Goal: Task Accomplishment & Management: Manage account settings

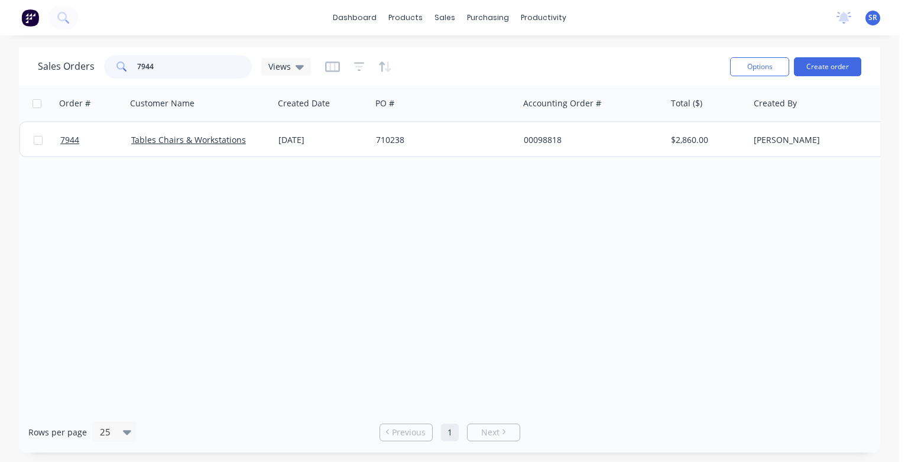
click at [168, 64] on input "7944" at bounding box center [194, 67] width 115 height 24
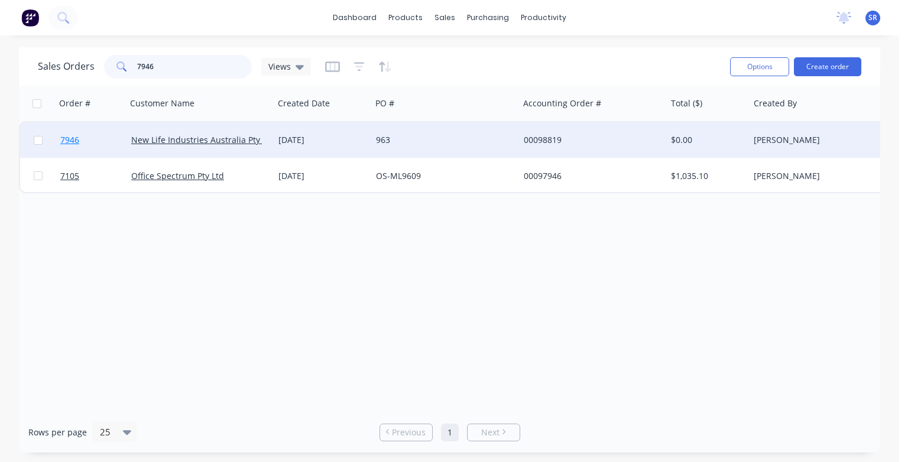
type input "7946"
click at [74, 143] on span "7946" at bounding box center [69, 140] width 19 height 12
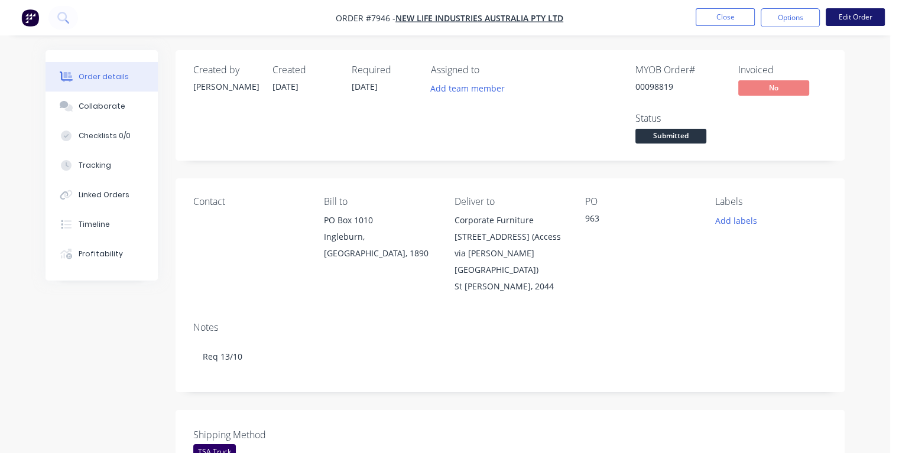
click at [851, 22] on button "Edit Order" at bounding box center [854, 17] width 59 height 18
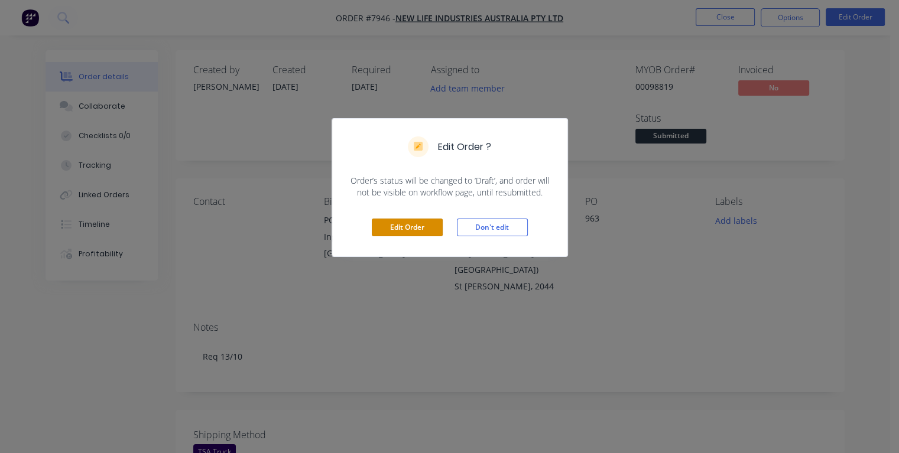
click at [405, 227] on button "Edit Order" at bounding box center [407, 228] width 71 height 18
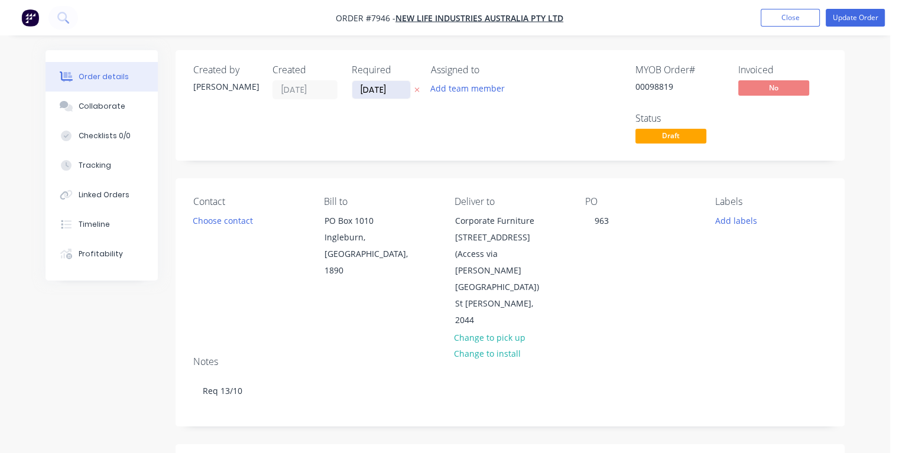
drag, startPoint x: 390, startPoint y: 89, endPoint x: 360, endPoint y: 91, distance: 30.2
click at [360, 91] on input "[DATE]" at bounding box center [381, 90] width 58 height 18
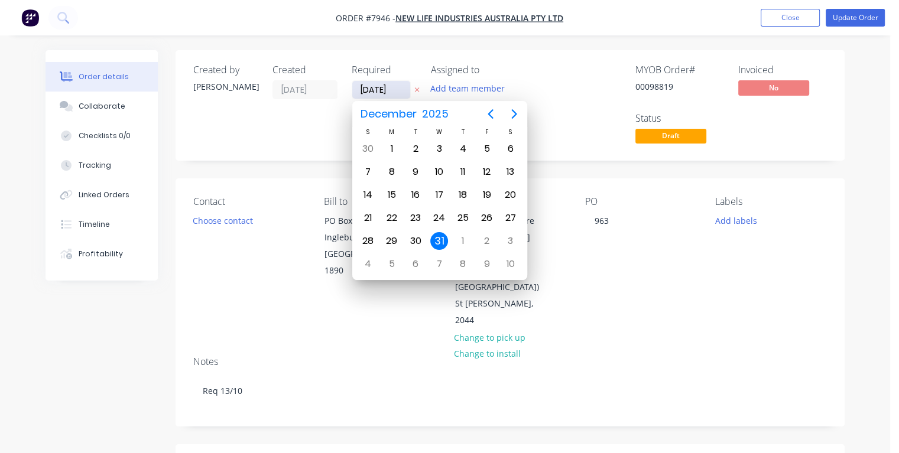
type input "09/10/25"
click at [461, 171] on div "9" at bounding box center [463, 172] width 18 height 18
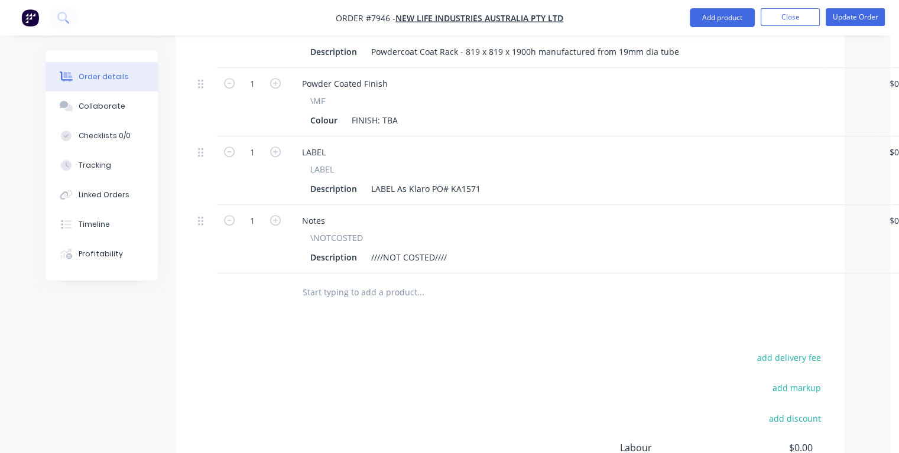
scroll to position [680, 0]
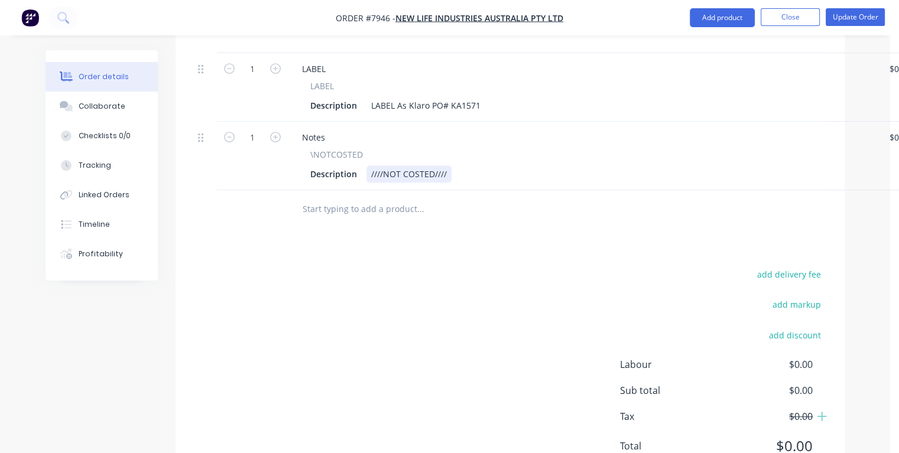
click at [460, 165] on div "Description ////NOT COSTED////" at bounding box center [580, 173] width 551 height 17
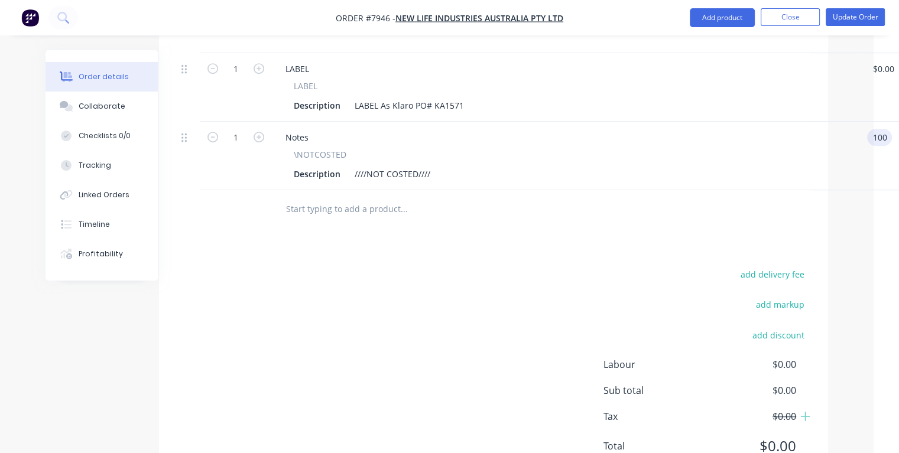
type input "$100.00"
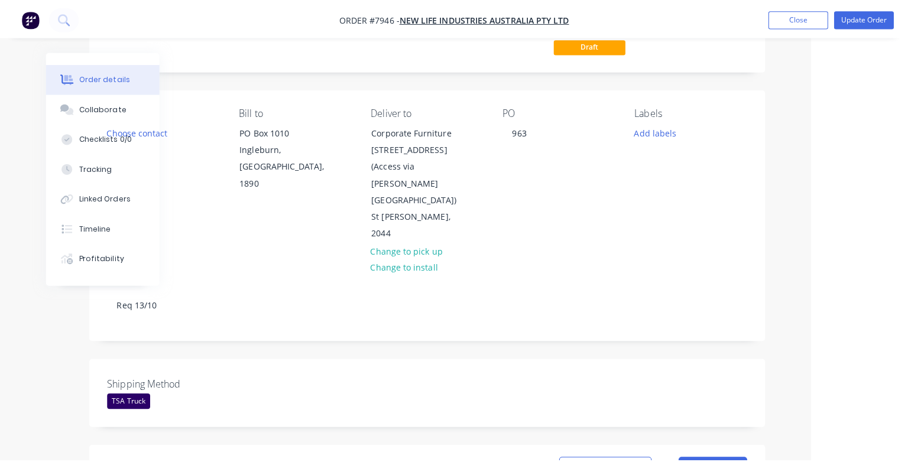
scroll to position [0, 87]
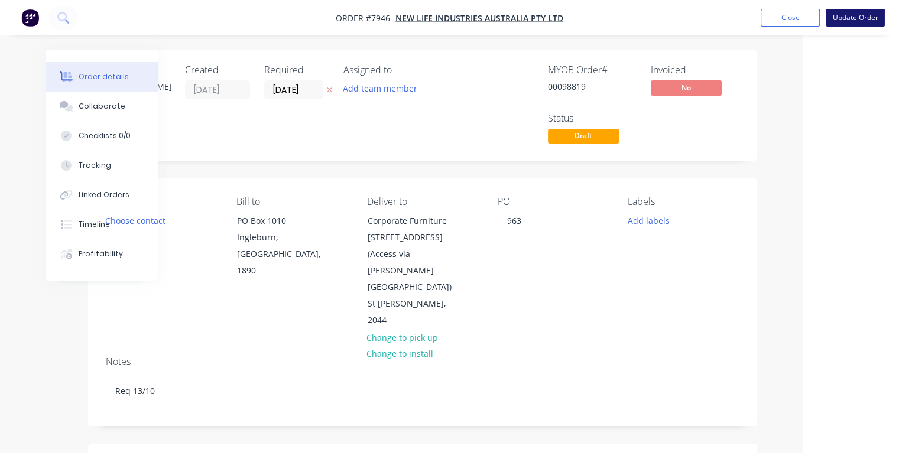
type input "$100.00"
click at [854, 17] on button "Update Order" at bounding box center [854, 18] width 59 height 18
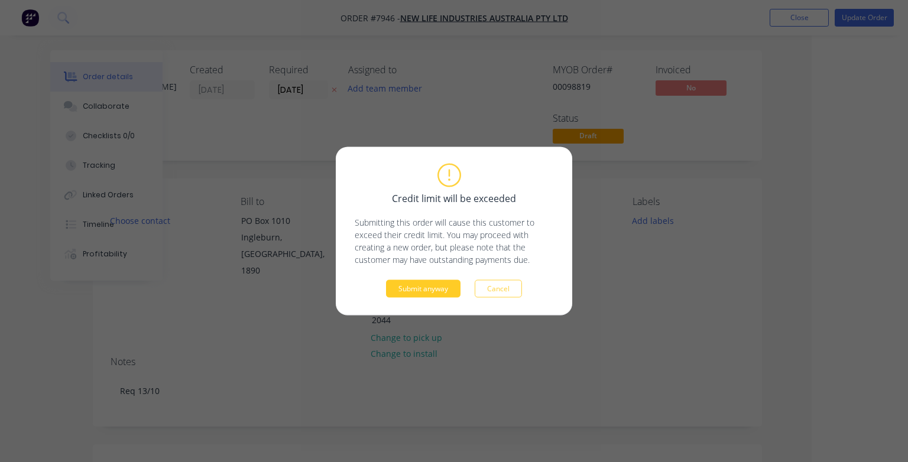
click at [421, 288] on button "Submit anyway" at bounding box center [423, 289] width 74 height 18
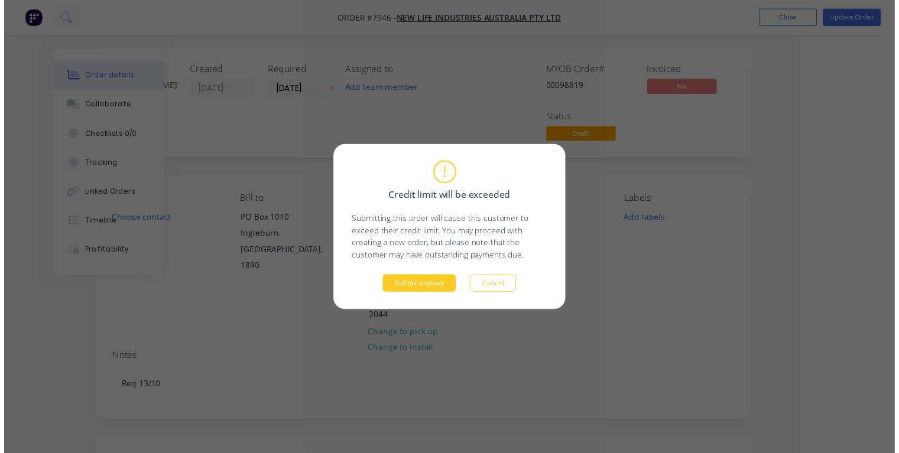
scroll to position [0, 64]
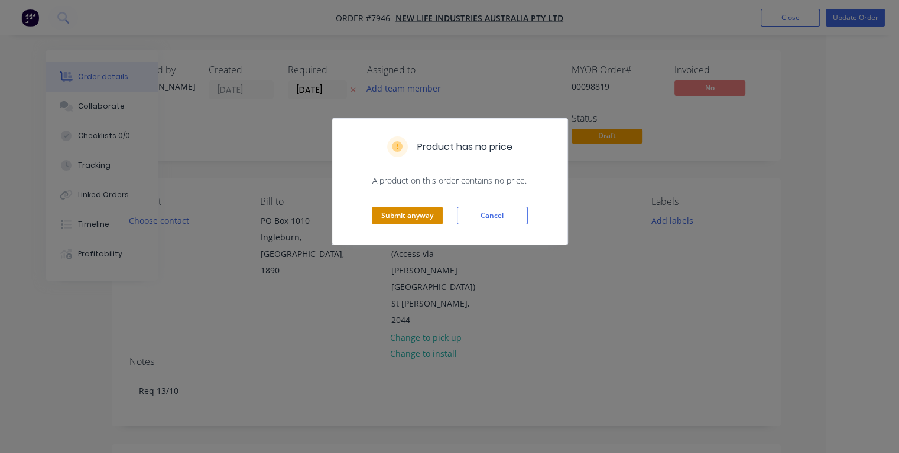
click at [415, 217] on button "Submit anyway" at bounding box center [407, 216] width 71 height 18
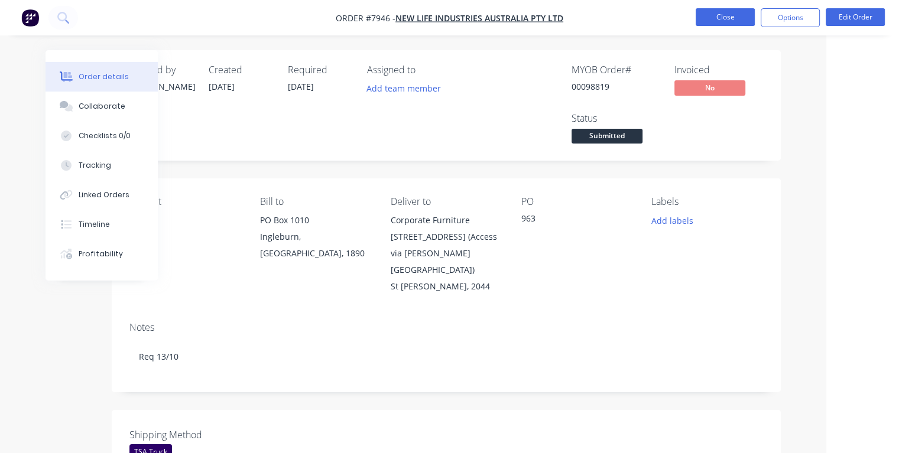
click at [721, 16] on button "Close" at bounding box center [724, 17] width 59 height 18
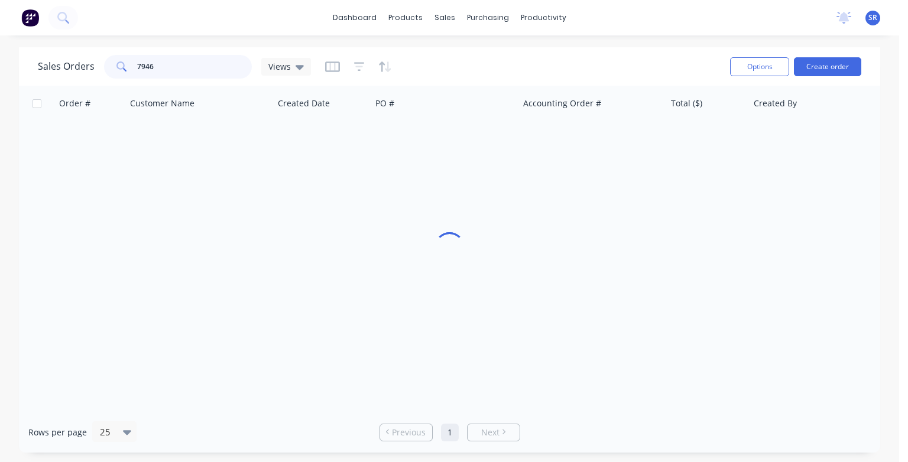
click at [185, 66] on input "7946" at bounding box center [194, 67] width 115 height 24
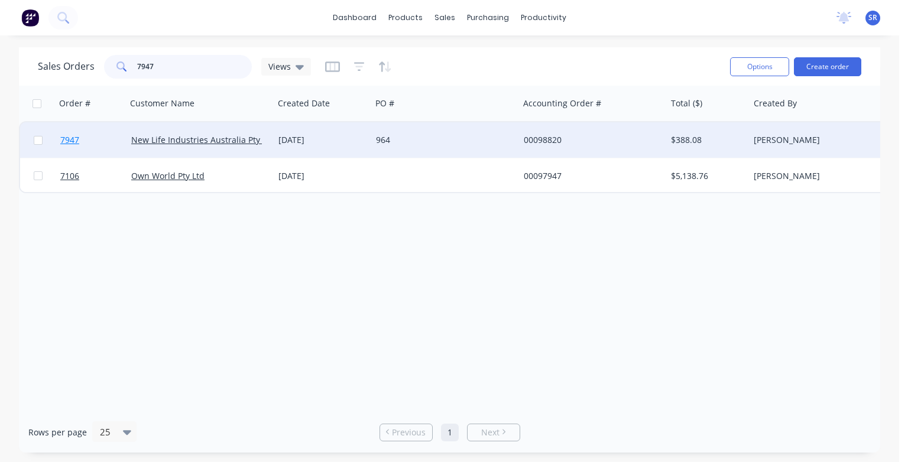
type input "7947"
click at [73, 137] on span "7947" at bounding box center [69, 140] width 19 height 12
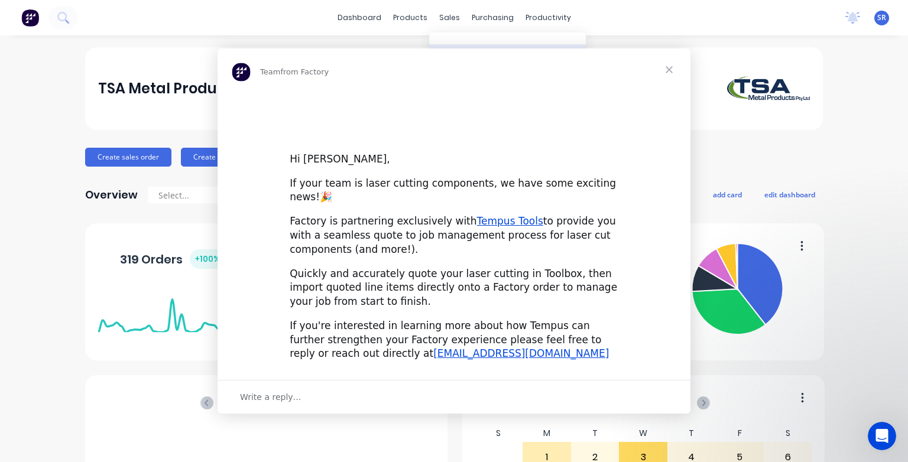
click at [459, 56] on div "Team from Factory" at bounding box center [453, 69] width 473 height 43
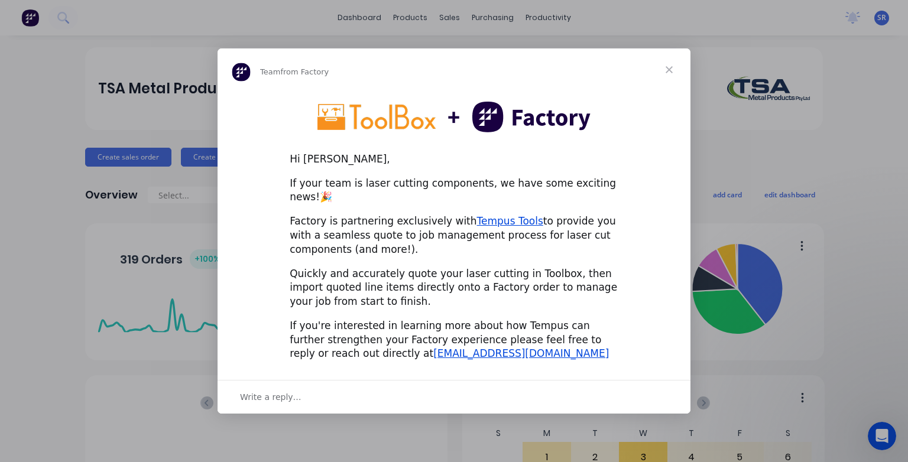
click at [669, 77] on span "Close" at bounding box center [669, 69] width 43 height 43
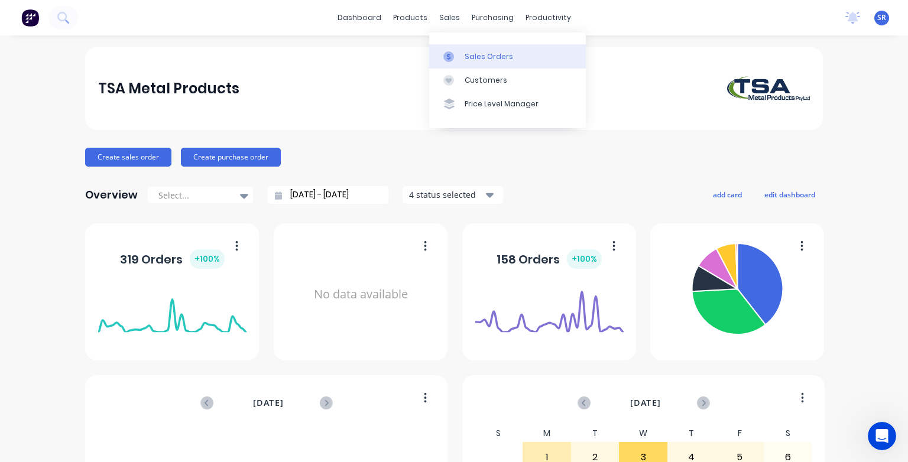
click at [473, 55] on div "Sales Orders" at bounding box center [488, 56] width 48 height 11
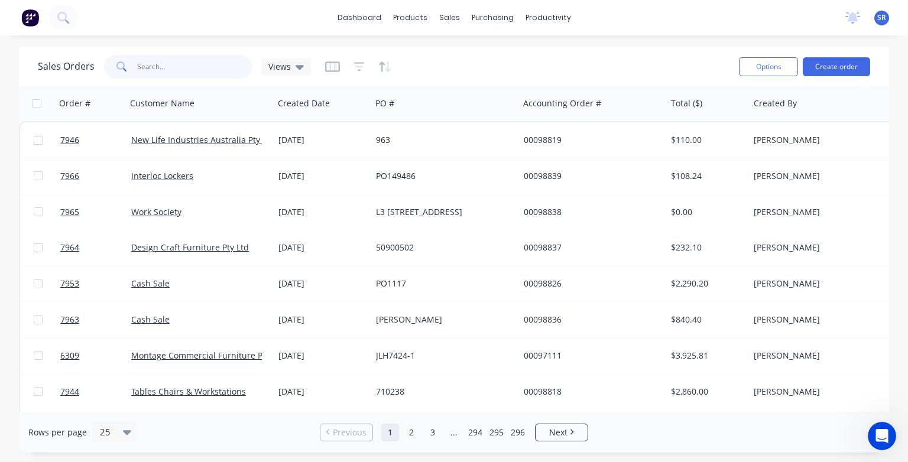
click at [158, 65] on input "text" at bounding box center [194, 67] width 115 height 24
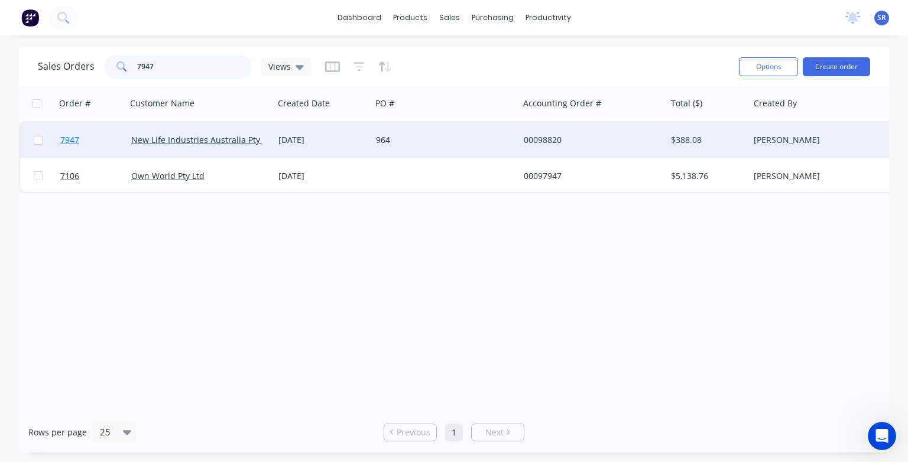
type input "7947"
click at [69, 137] on span "7947" at bounding box center [69, 140] width 19 height 12
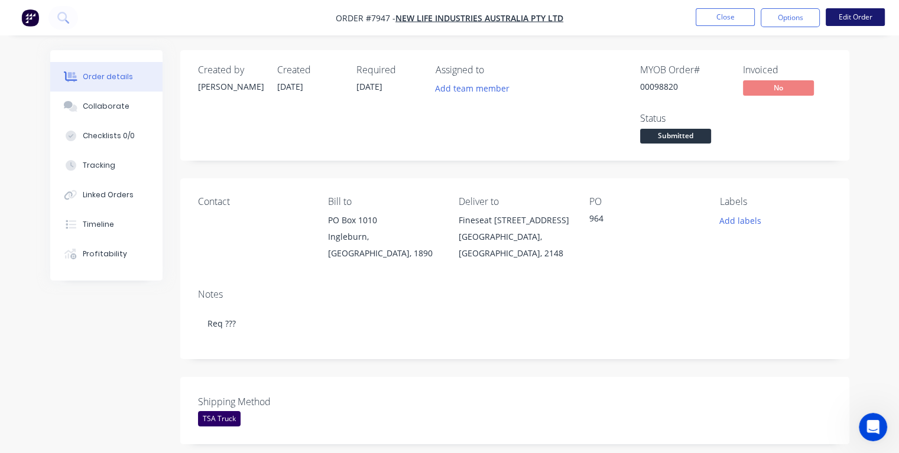
click at [842, 18] on button "Edit Order" at bounding box center [854, 17] width 59 height 18
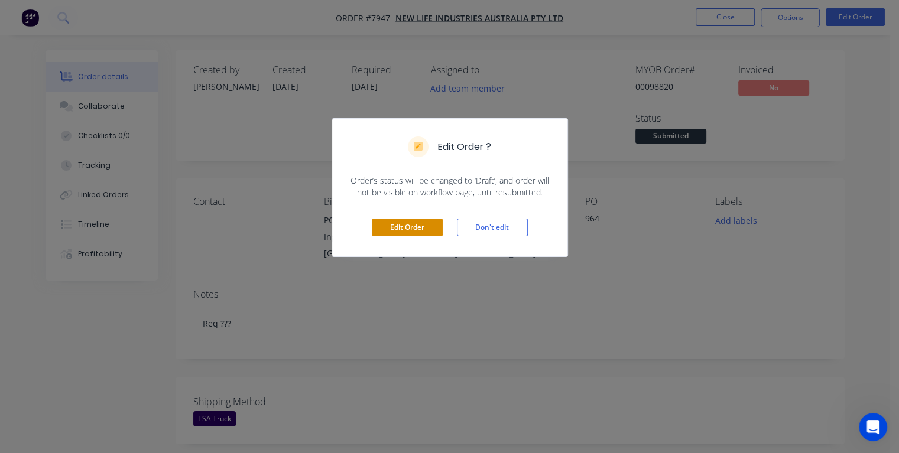
click at [428, 232] on button "Edit Order" at bounding box center [407, 228] width 71 height 18
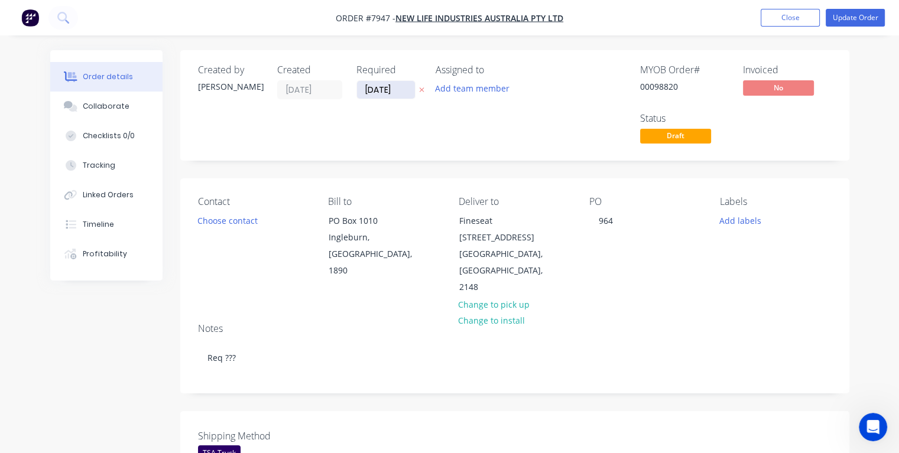
drag, startPoint x: 397, startPoint y: 89, endPoint x: 365, endPoint y: 91, distance: 32.6
click at [365, 91] on input "[DATE]" at bounding box center [386, 90] width 58 height 18
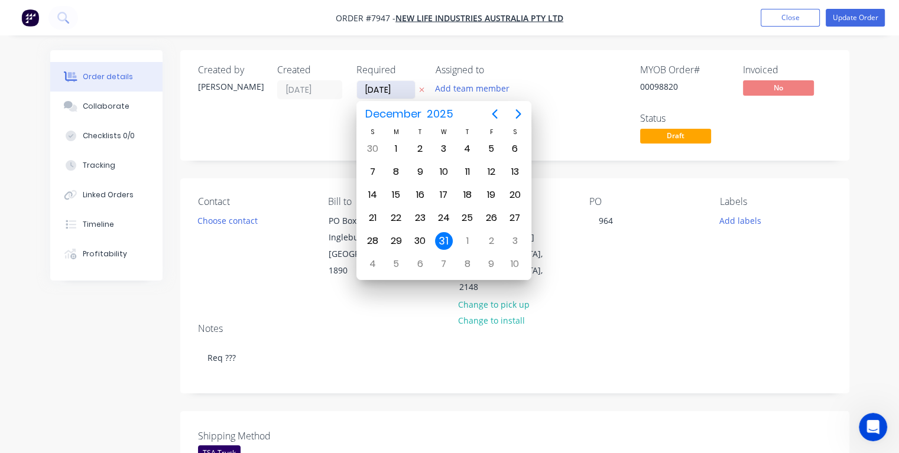
type input "[DATE]"
click at [494, 190] on div "19" at bounding box center [491, 195] width 18 height 18
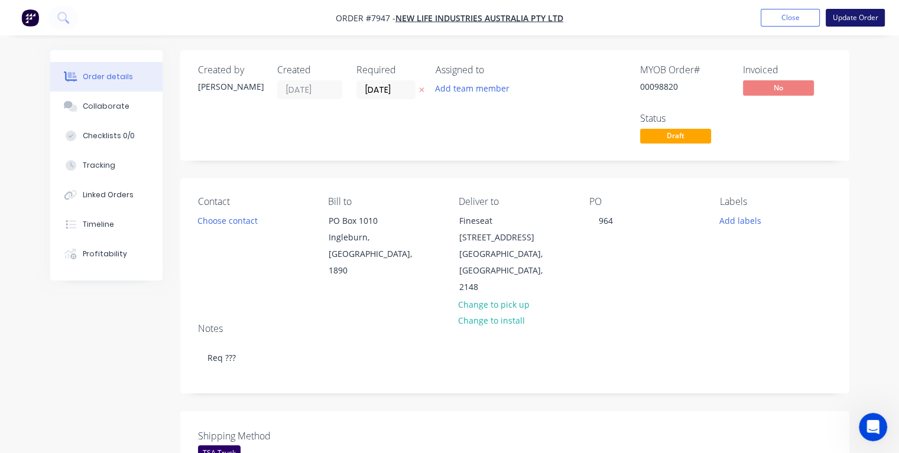
click at [850, 19] on button "Update Order" at bounding box center [854, 18] width 59 height 18
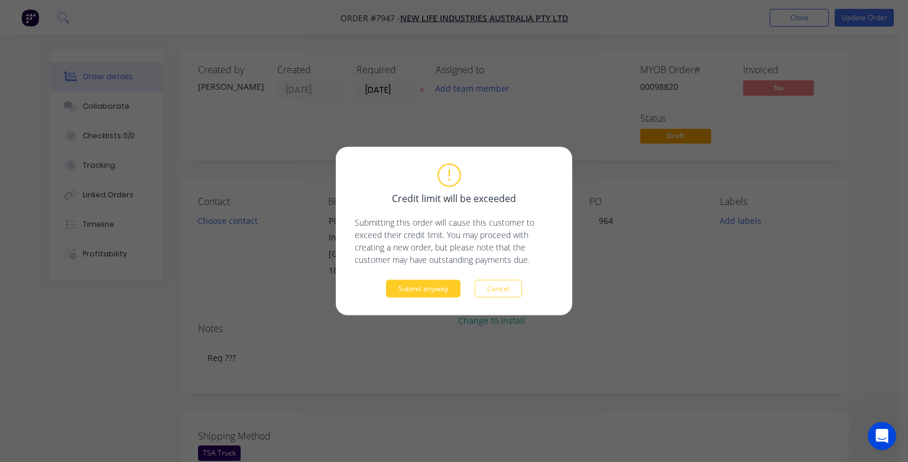
click at [417, 290] on button "Submit anyway" at bounding box center [423, 289] width 74 height 18
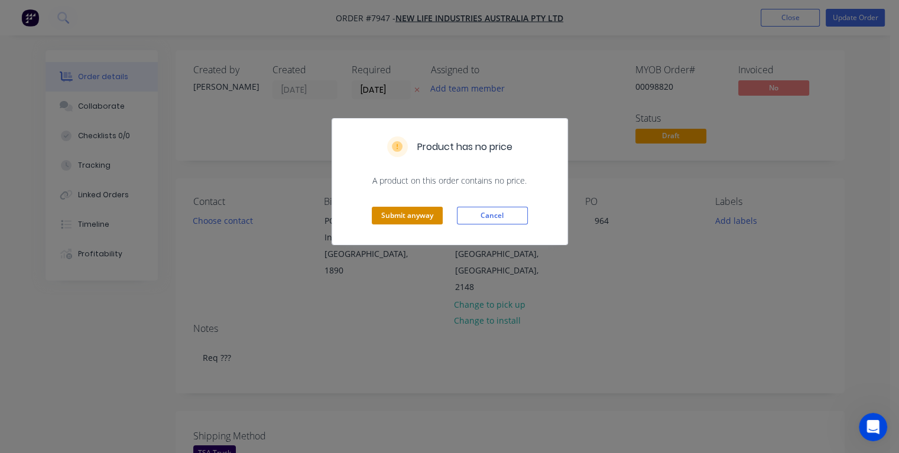
click at [416, 216] on button "Submit anyway" at bounding box center [407, 216] width 71 height 18
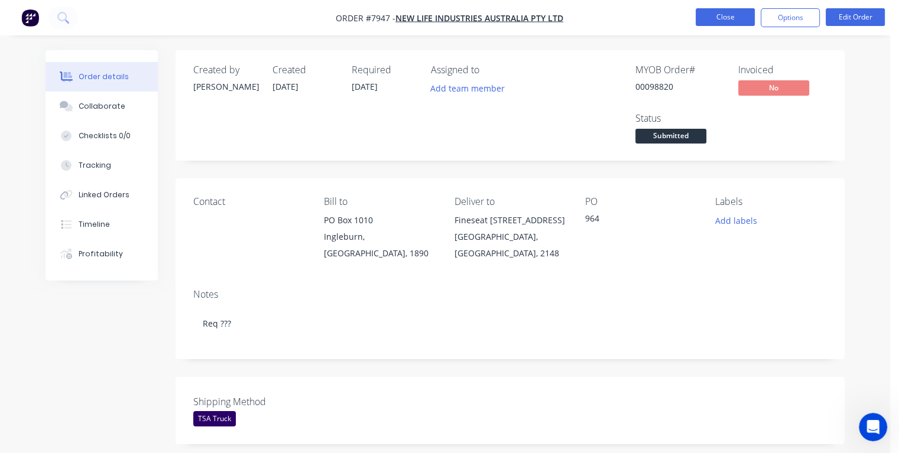
click at [735, 17] on button "Close" at bounding box center [724, 17] width 59 height 18
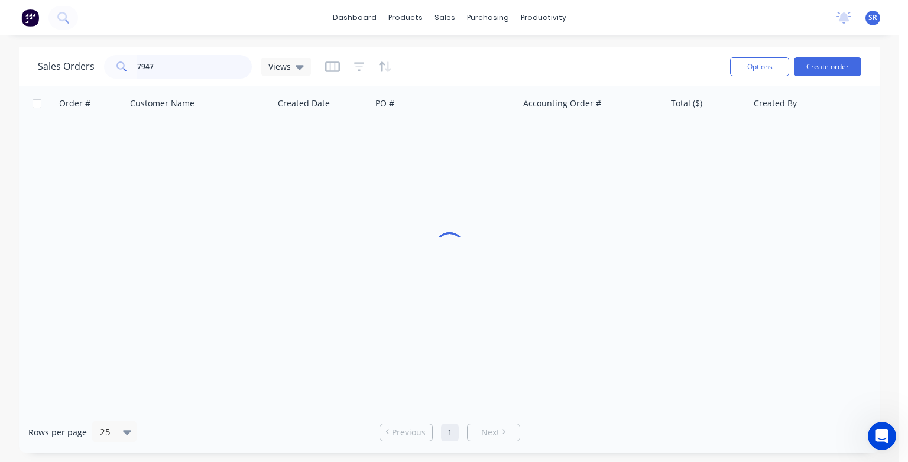
click at [182, 70] on input "7947" at bounding box center [194, 67] width 115 height 24
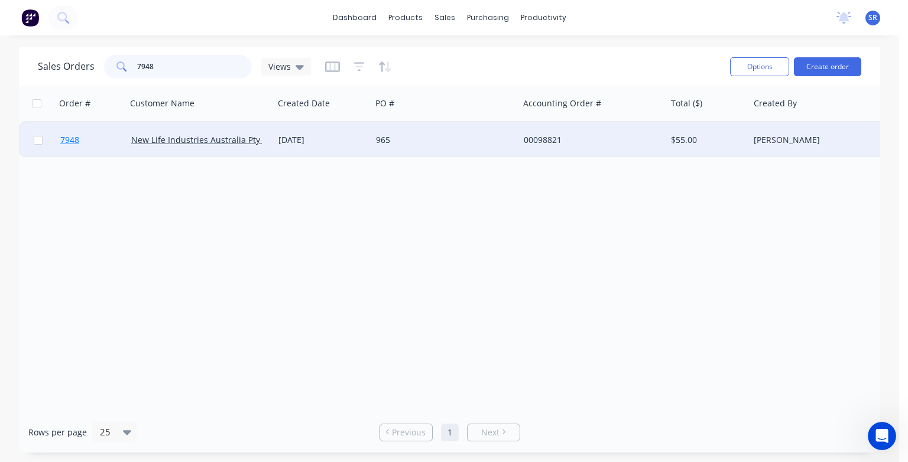
type input "7948"
click at [72, 141] on span "7948" at bounding box center [69, 140] width 19 height 12
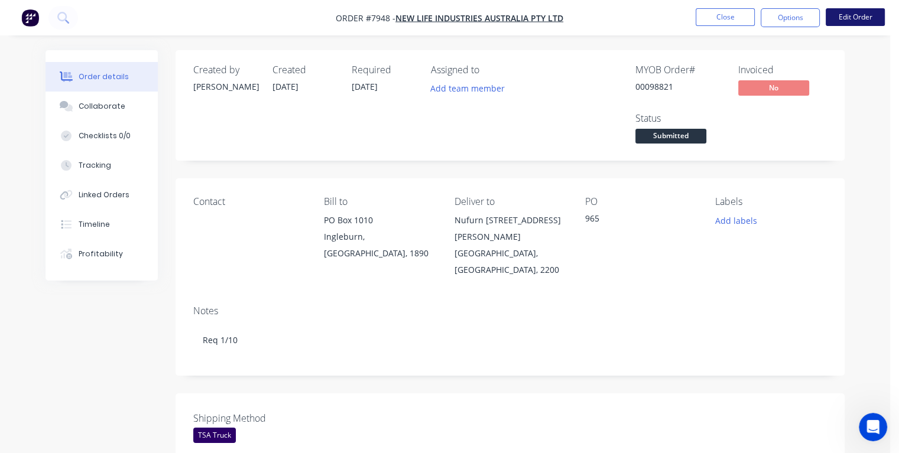
click at [857, 20] on button "Edit Order" at bounding box center [854, 17] width 59 height 18
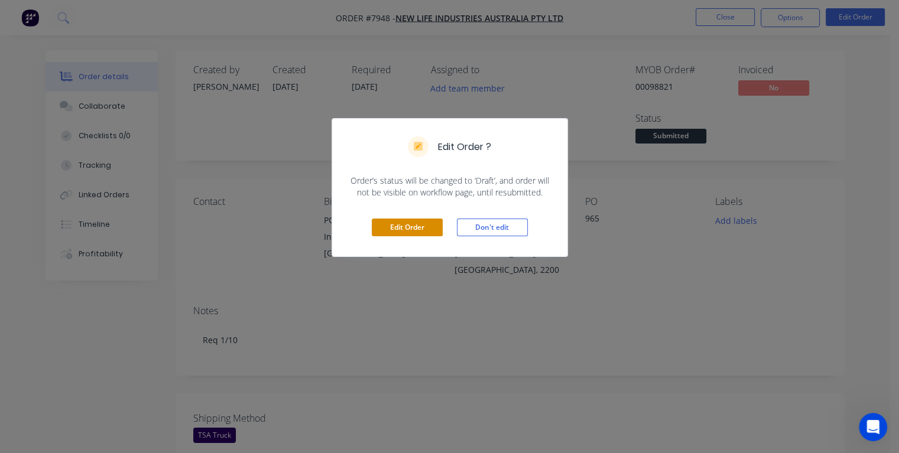
click at [418, 224] on button "Edit Order" at bounding box center [407, 228] width 71 height 18
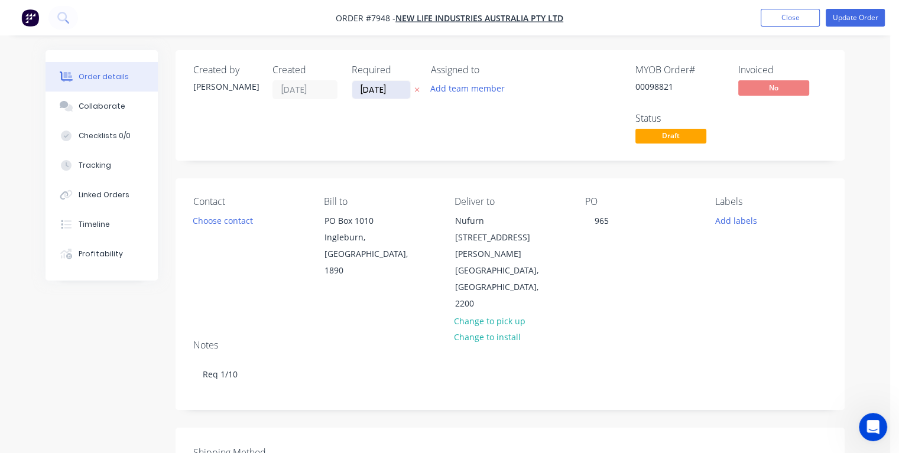
drag, startPoint x: 395, startPoint y: 87, endPoint x: 352, endPoint y: 93, distance: 42.9
click at [352, 93] on input "[DATE]" at bounding box center [381, 90] width 58 height 18
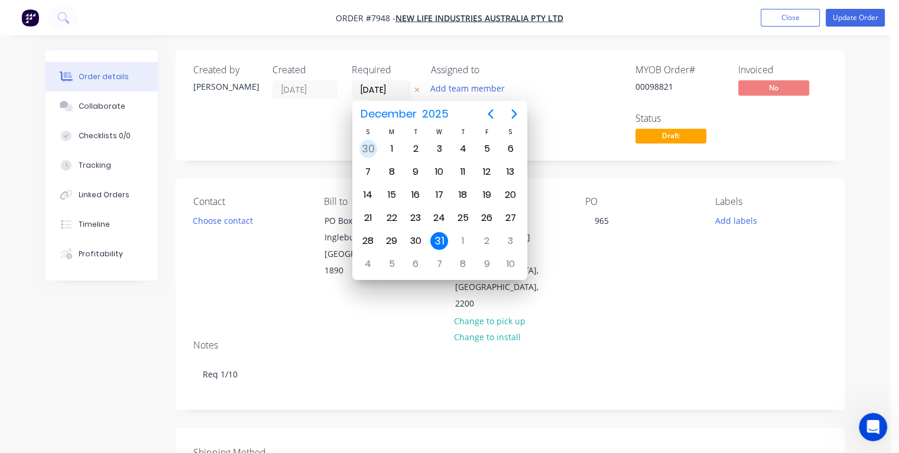
type input "[DATE]"
click at [391, 235] on div "29" at bounding box center [392, 241] width 18 height 18
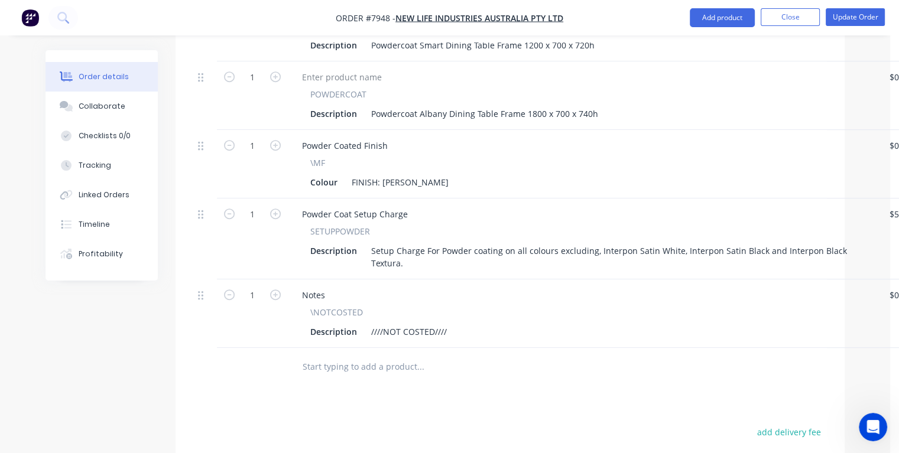
scroll to position [591, 0]
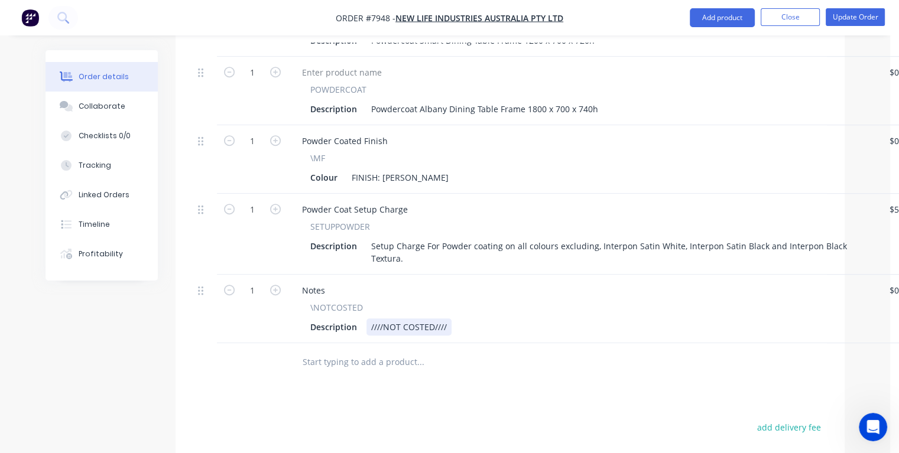
click at [459, 318] on div "Description ////NOT COSTED////" at bounding box center [580, 326] width 551 height 17
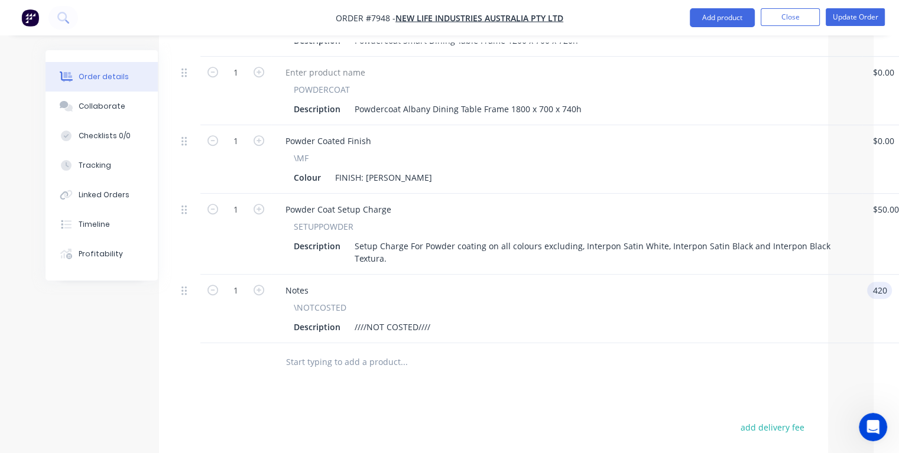
type input "$420.00"
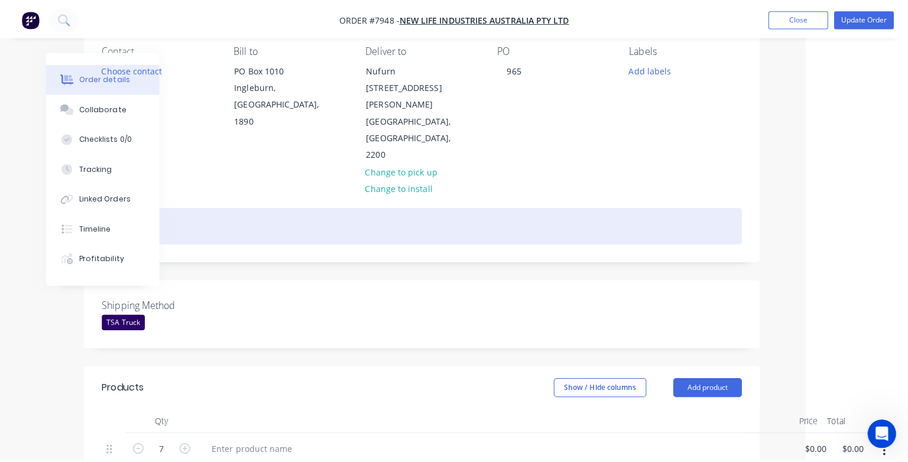
scroll to position [0, 92]
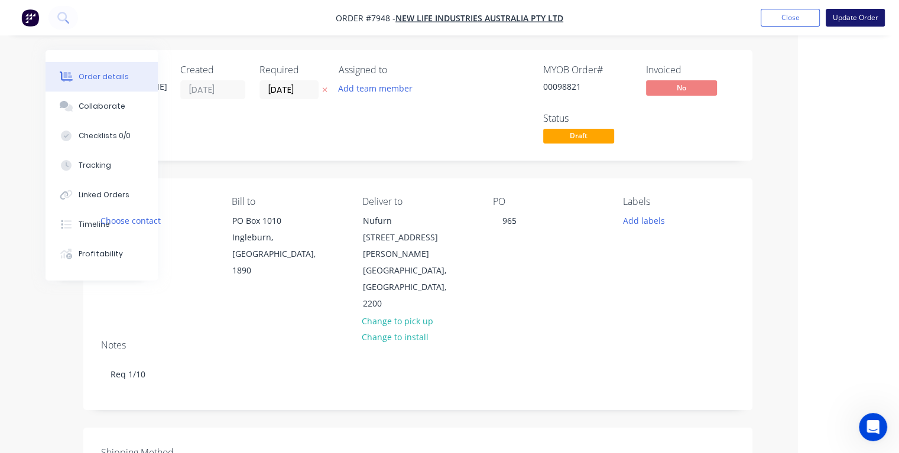
type input "$420.00"
click at [846, 20] on button "Update Order" at bounding box center [854, 18] width 59 height 18
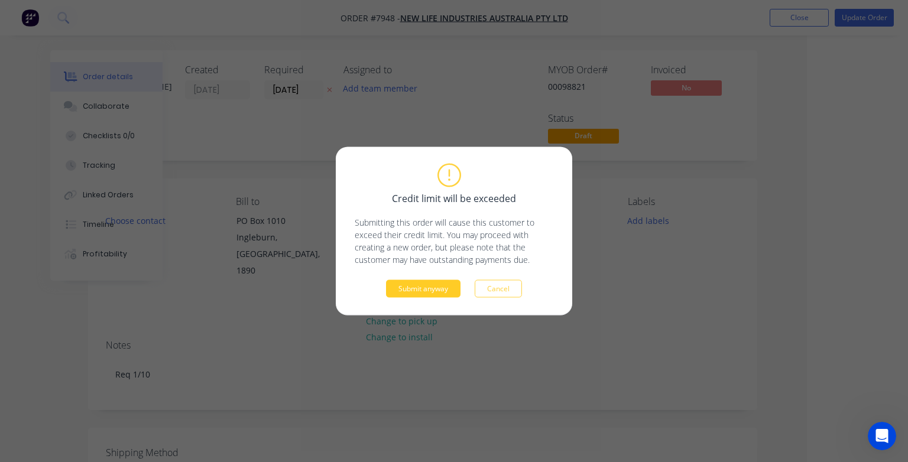
click at [424, 287] on button "Submit anyway" at bounding box center [423, 289] width 74 height 18
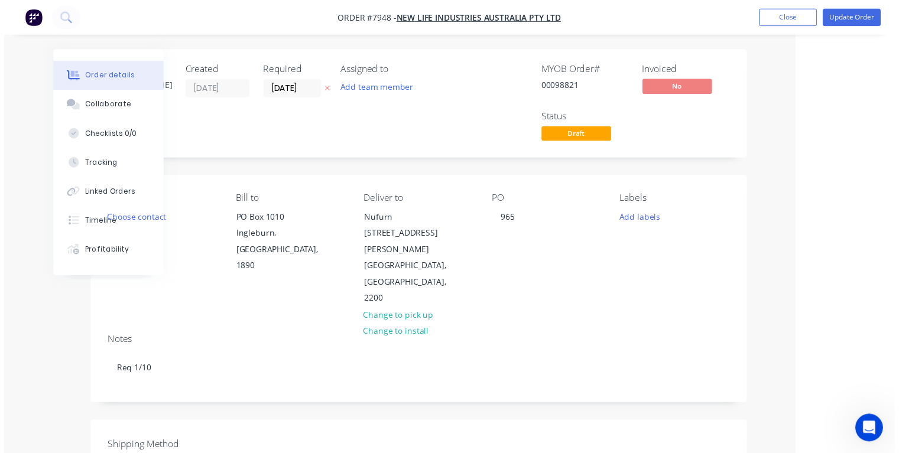
scroll to position [0, 64]
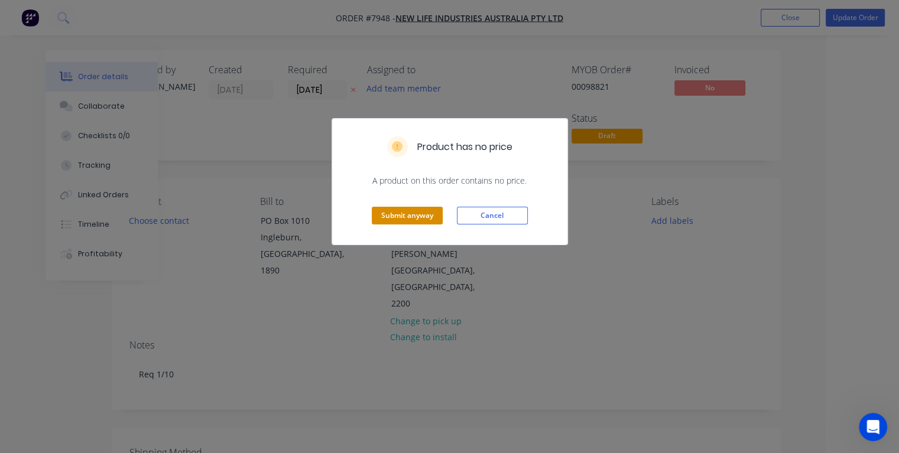
click at [418, 214] on button "Submit anyway" at bounding box center [407, 216] width 71 height 18
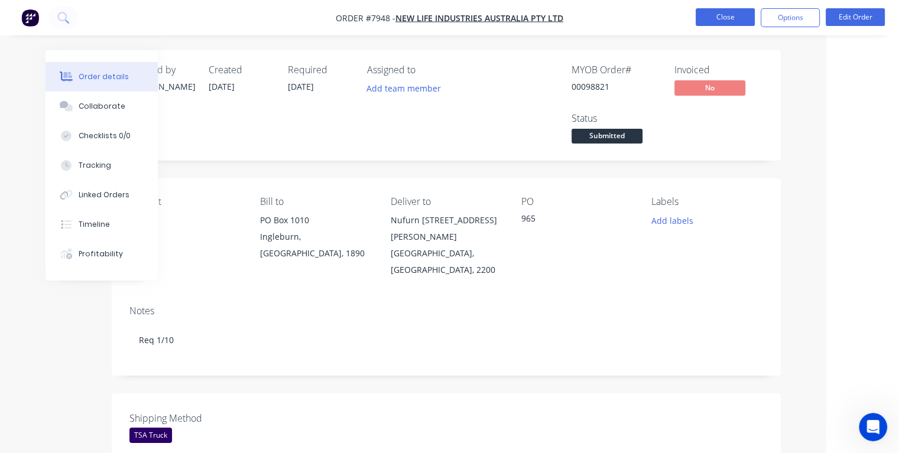
click at [730, 17] on button "Close" at bounding box center [724, 17] width 59 height 18
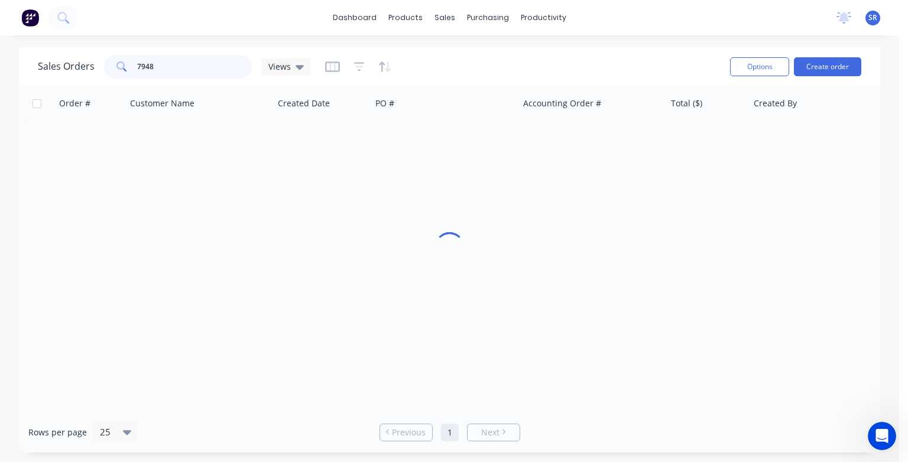
click at [225, 65] on input "7948" at bounding box center [194, 67] width 115 height 24
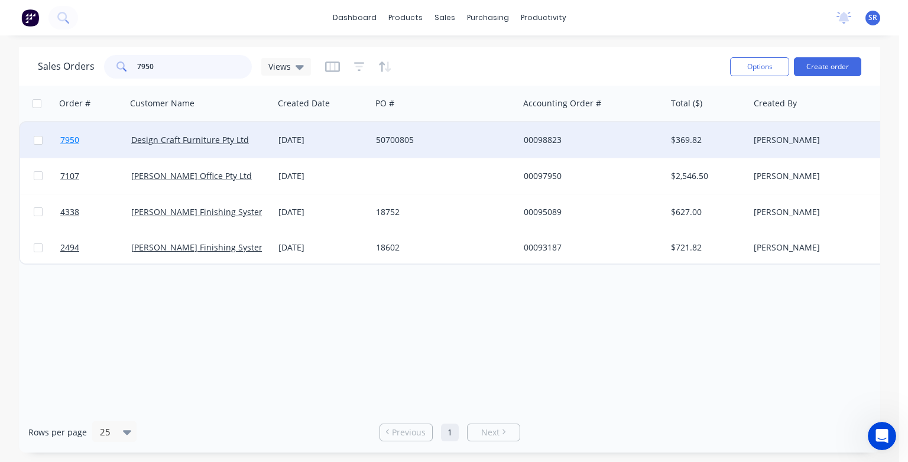
type input "7950"
click at [71, 141] on span "7950" at bounding box center [69, 140] width 19 height 12
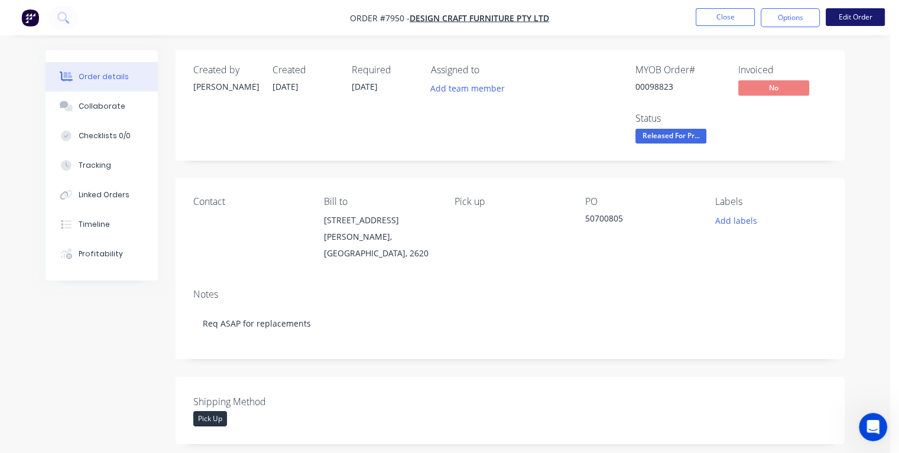
click at [860, 19] on button "Edit Order" at bounding box center [854, 17] width 59 height 18
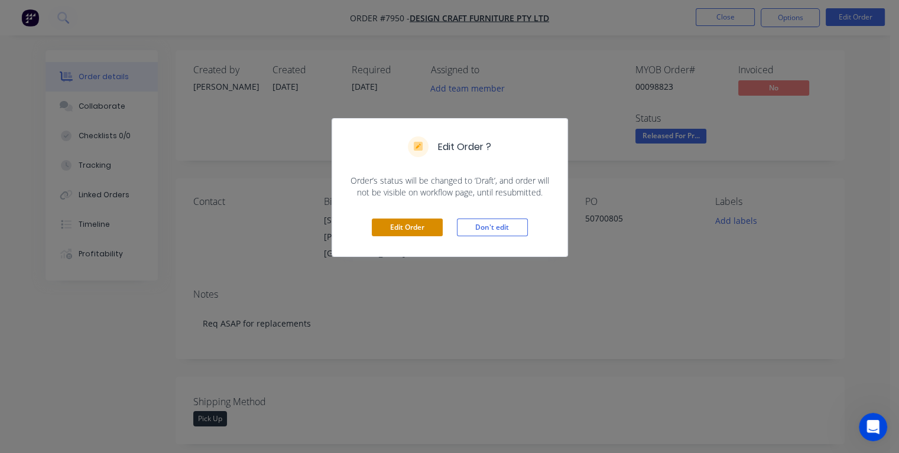
click at [411, 221] on button "Edit Order" at bounding box center [407, 228] width 71 height 18
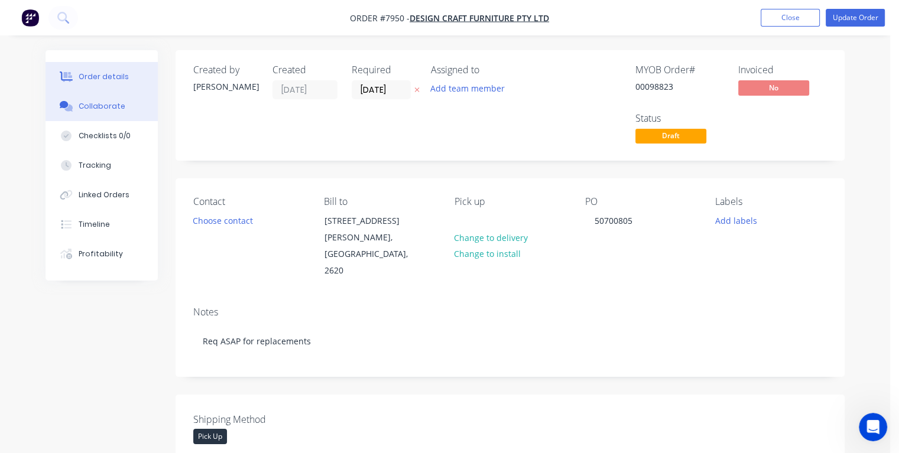
click at [79, 103] on div "Collaborate" at bounding box center [102, 106] width 47 height 11
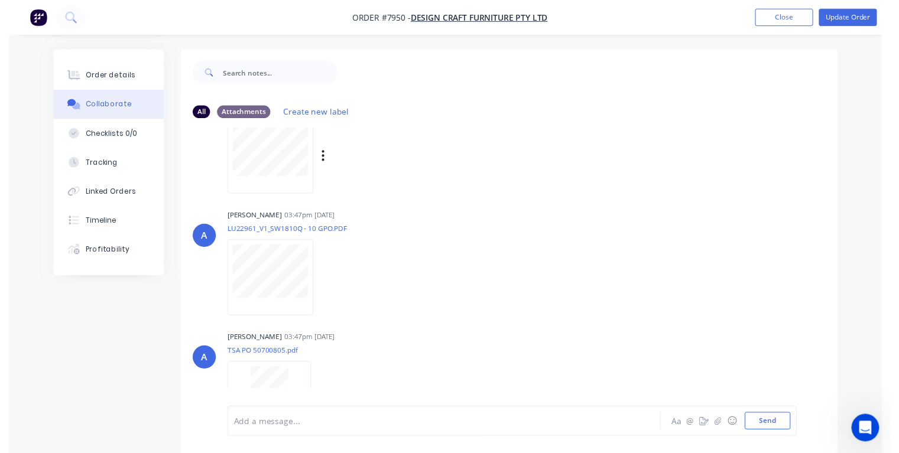
scroll to position [407, 0]
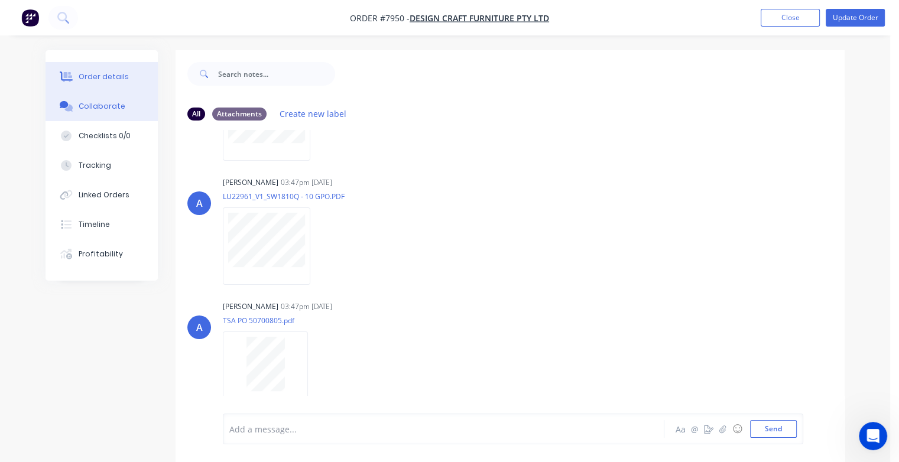
click at [103, 74] on div "Order details" at bounding box center [104, 76] width 50 height 11
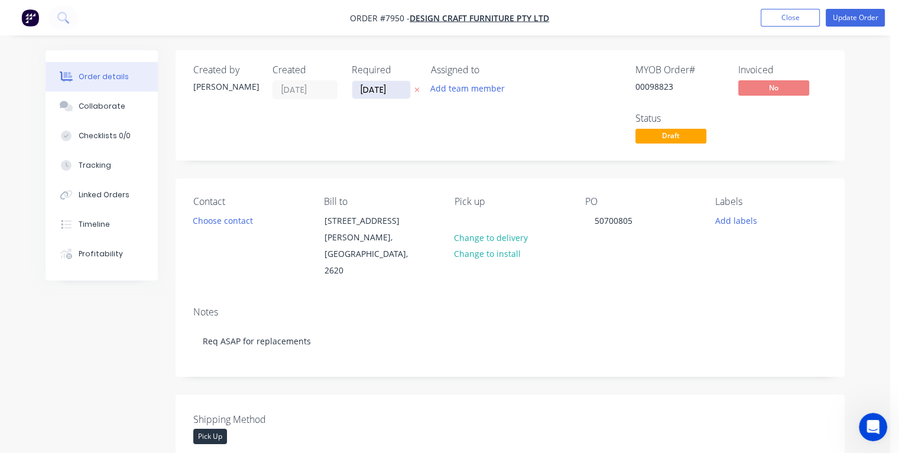
drag, startPoint x: 391, startPoint y: 89, endPoint x: 356, endPoint y: 91, distance: 35.5
click at [356, 91] on input "[DATE]" at bounding box center [381, 90] width 58 height 18
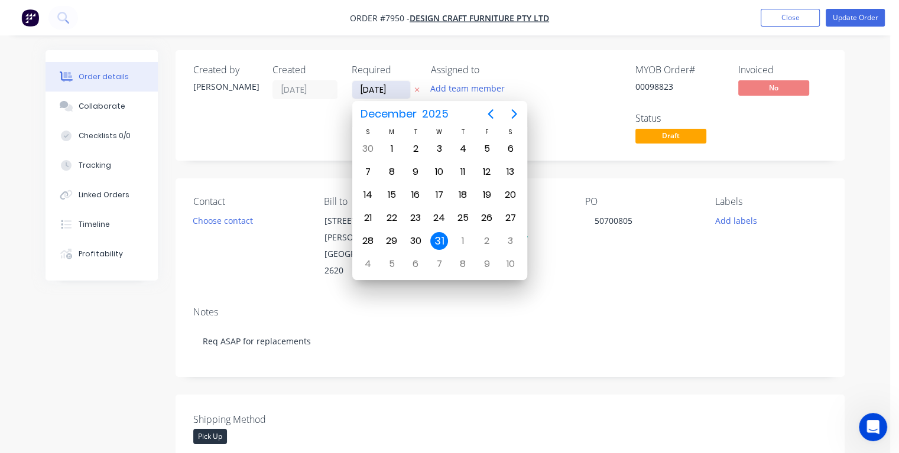
type input "[DATE]"
click at [390, 171] on div "8" at bounding box center [392, 172] width 18 height 18
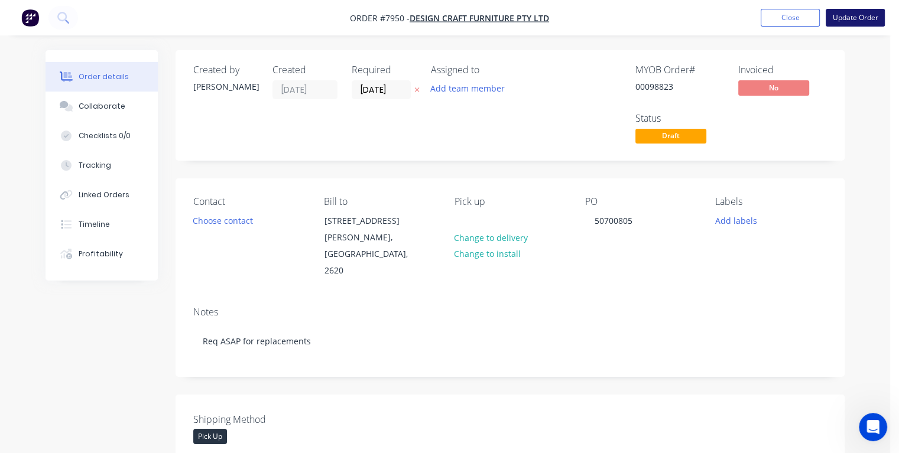
click at [848, 13] on button "Update Order" at bounding box center [854, 18] width 59 height 18
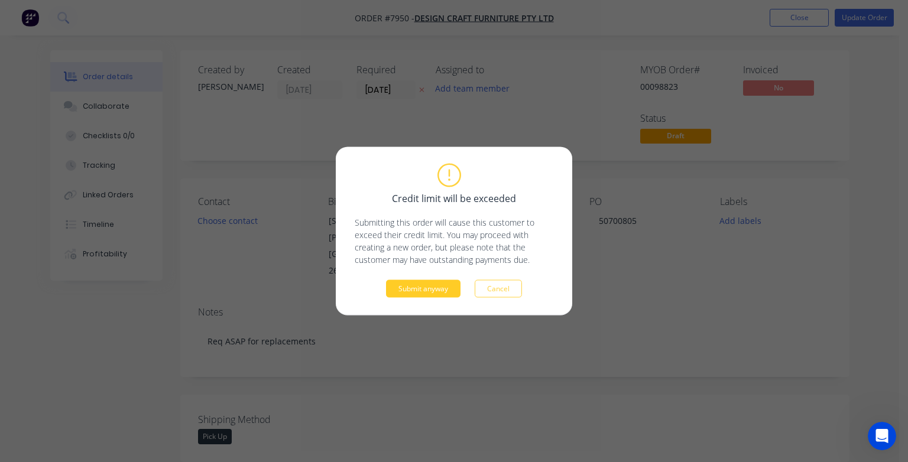
click at [437, 289] on button "Submit anyway" at bounding box center [423, 289] width 74 height 18
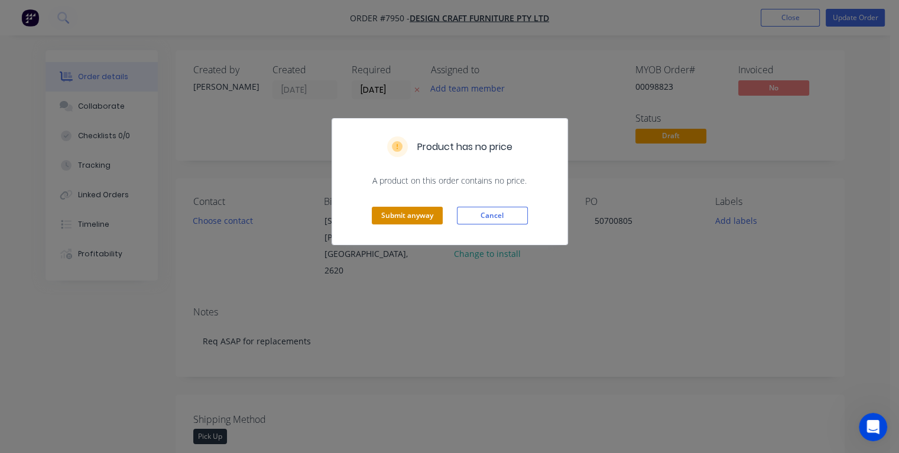
click at [423, 220] on button "Submit anyway" at bounding box center [407, 216] width 71 height 18
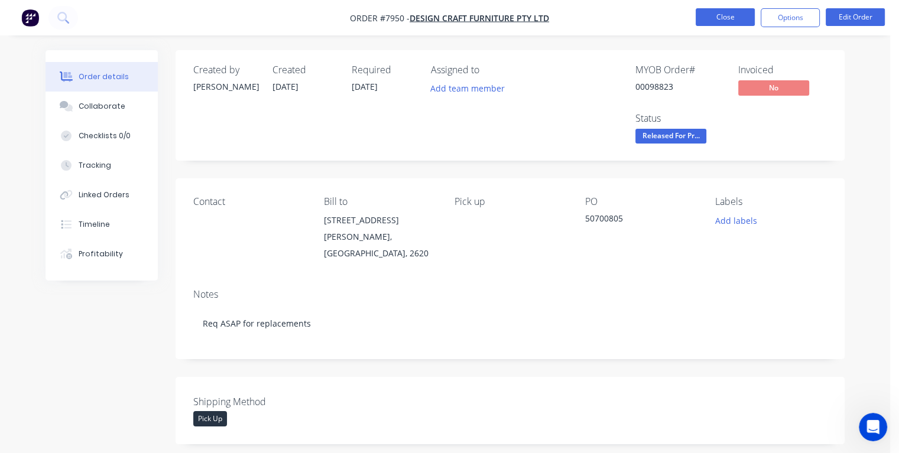
click at [716, 21] on button "Close" at bounding box center [724, 17] width 59 height 18
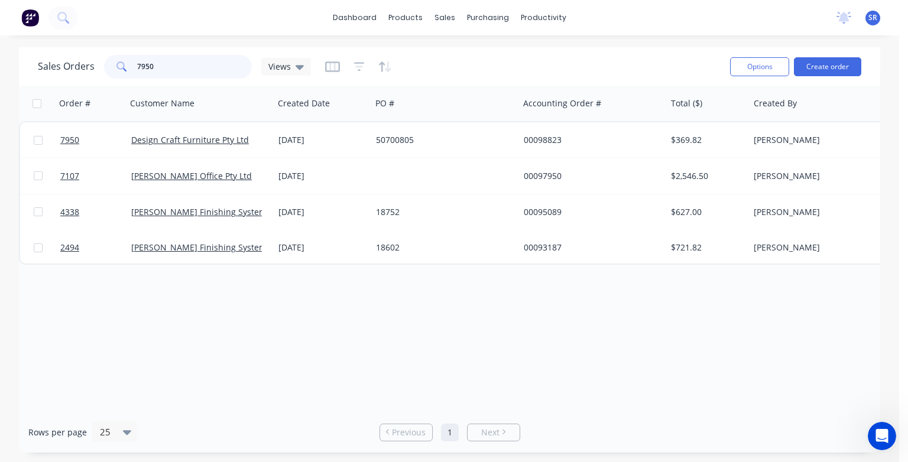
click at [180, 68] on input "7950" at bounding box center [194, 67] width 115 height 24
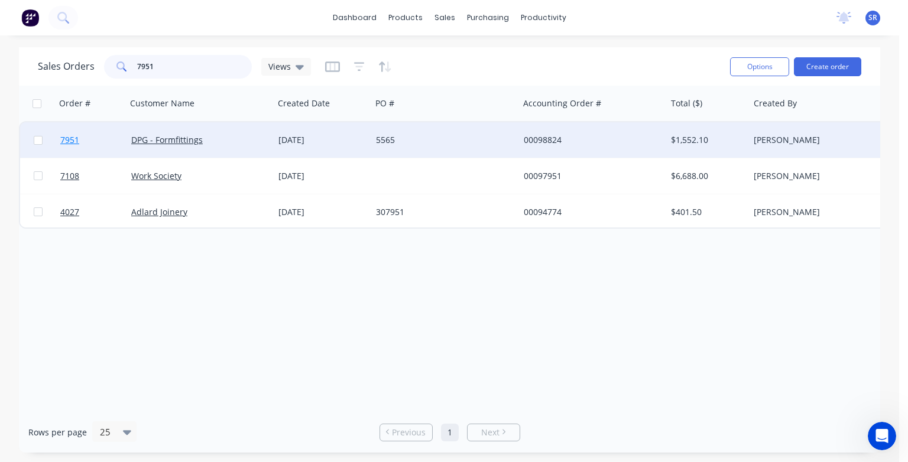
type input "7951"
click at [73, 143] on span "7951" at bounding box center [69, 140] width 19 height 12
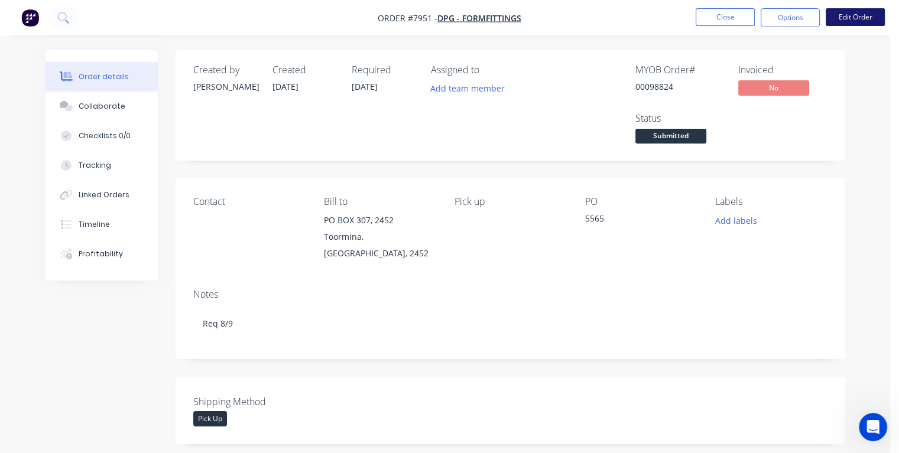
click at [853, 20] on button "Edit Order" at bounding box center [854, 17] width 59 height 18
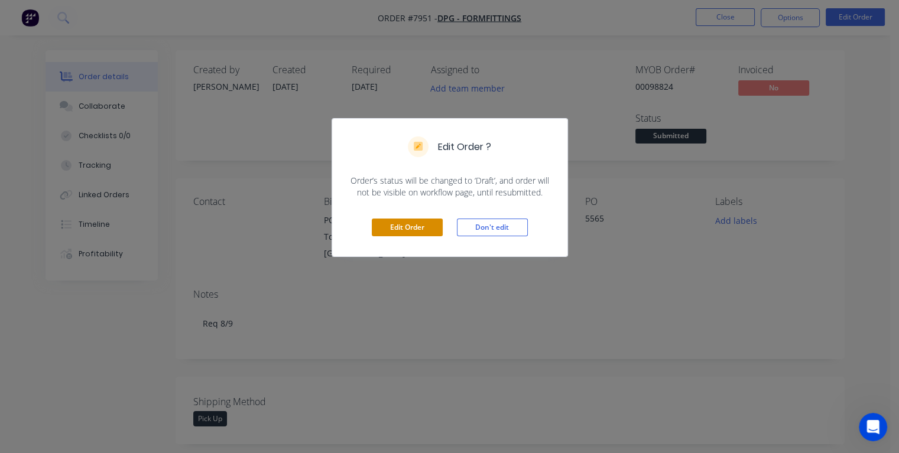
click at [420, 230] on button "Edit Order" at bounding box center [407, 228] width 71 height 18
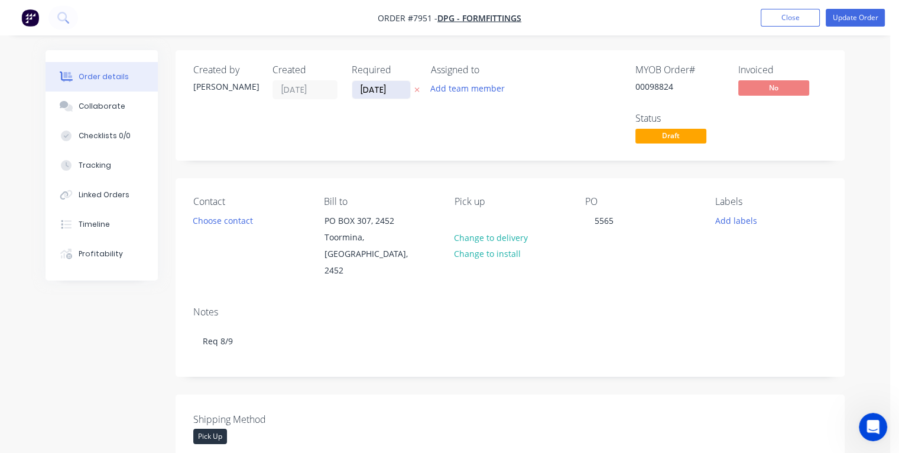
drag, startPoint x: 395, startPoint y: 85, endPoint x: 358, endPoint y: 90, distance: 36.9
click at [358, 90] on input "[DATE]" at bounding box center [381, 90] width 58 height 18
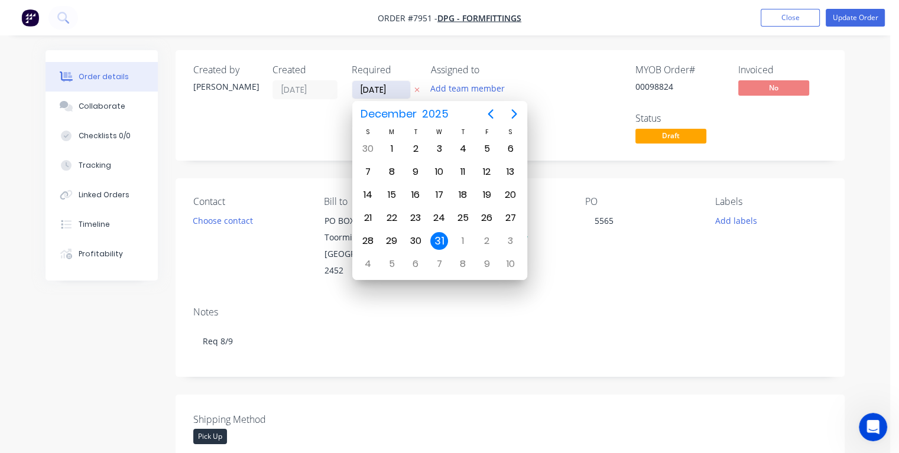
type input "[DATE]"
click at [395, 169] on div "8" at bounding box center [392, 172] width 18 height 18
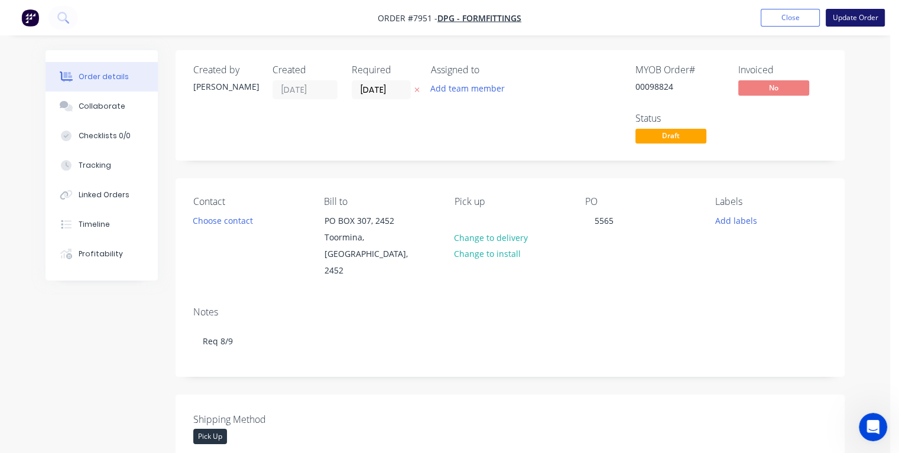
click at [841, 21] on button "Update Order" at bounding box center [854, 18] width 59 height 18
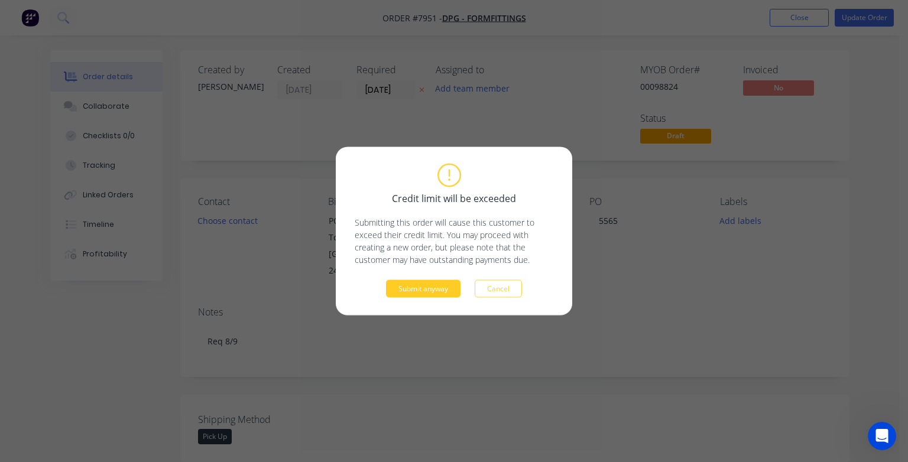
click at [397, 289] on button "Submit anyway" at bounding box center [423, 289] width 74 height 18
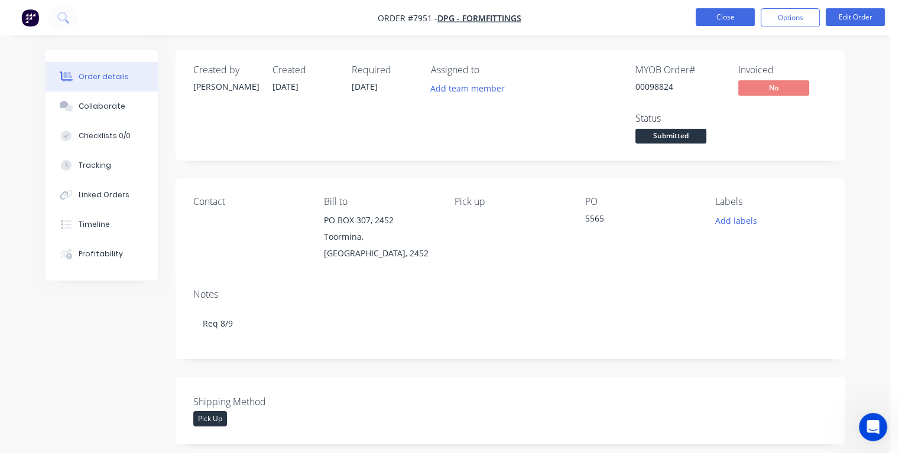
click at [733, 17] on button "Close" at bounding box center [724, 17] width 59 height 18
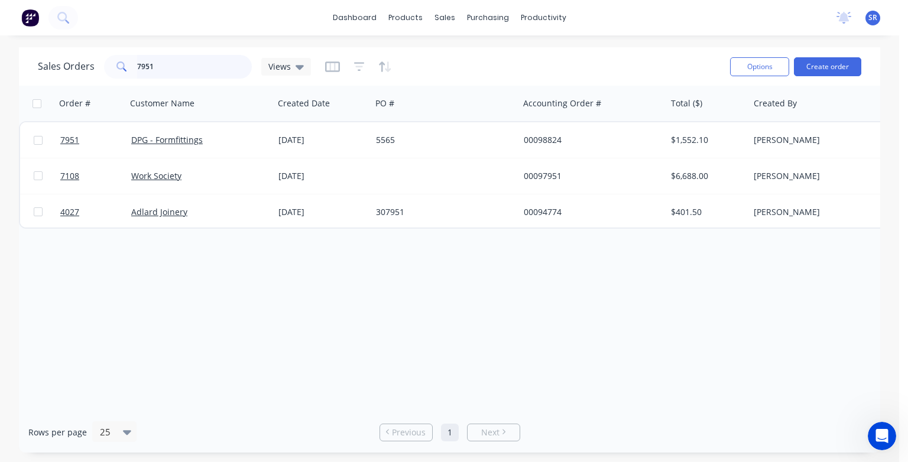
click at [199, 67] on input "7951" at bounding box center [194, 67] width 115 height 24
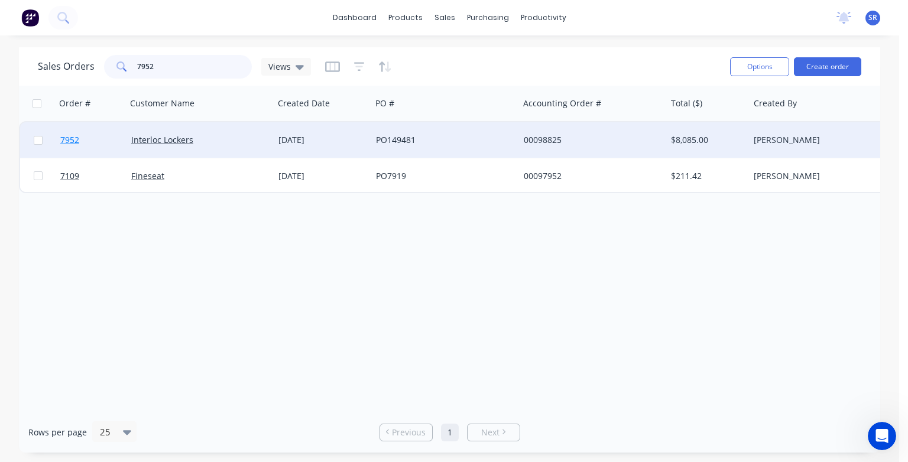
type input "7952"
click at [64, 139] on span "7952" at bounding box center [69, 140] width 19 height 12
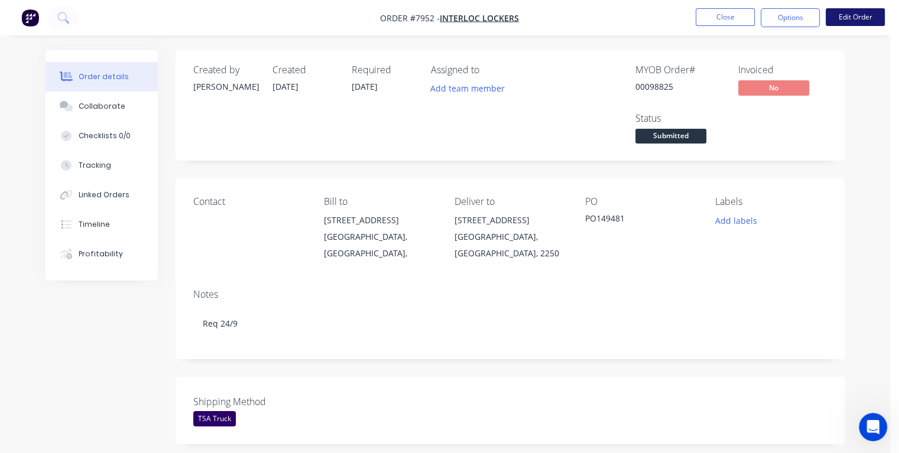
click at [858, 24] on button "Edit Order" at bounding box center [854, 17] width 59 height 18
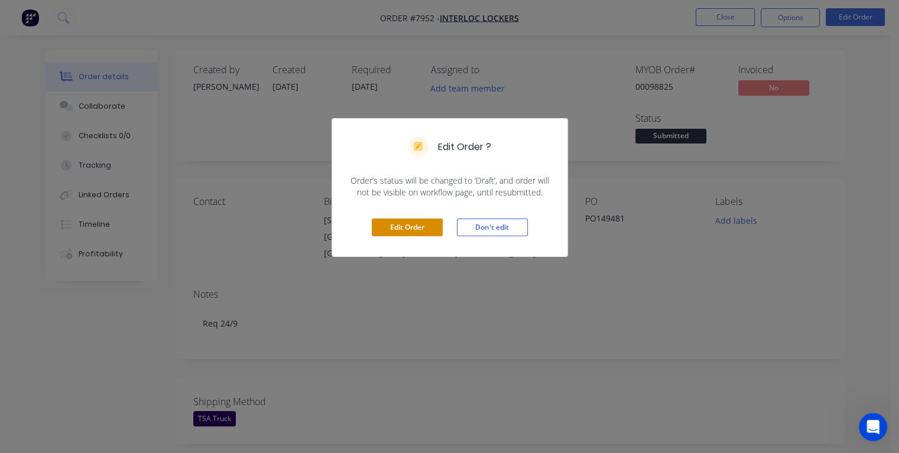
click at [411, 223] on button "Edit Order" at bounding box center [407, 228] width 71 height 18
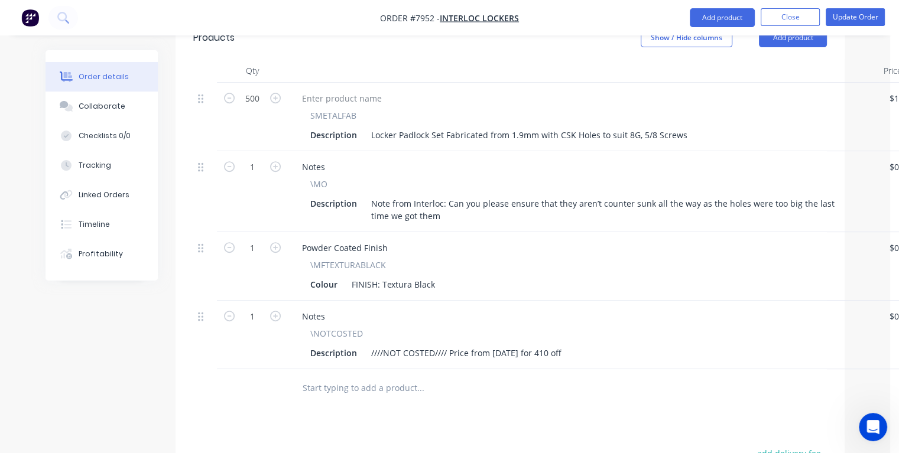
scroll to position [591, 0]
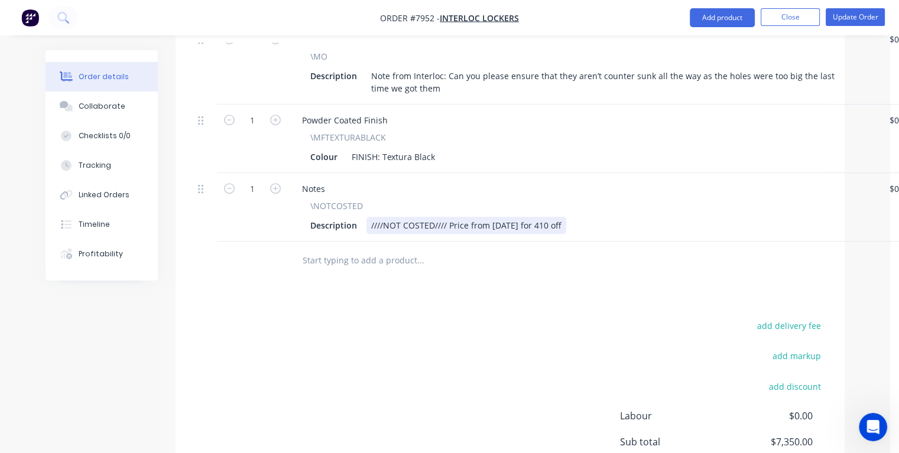
click at [565, 217] on div "Description ////NOT COSTED//// Price from [DATE] for 410 off" at bounding box center [580, 225] width 551 height 17
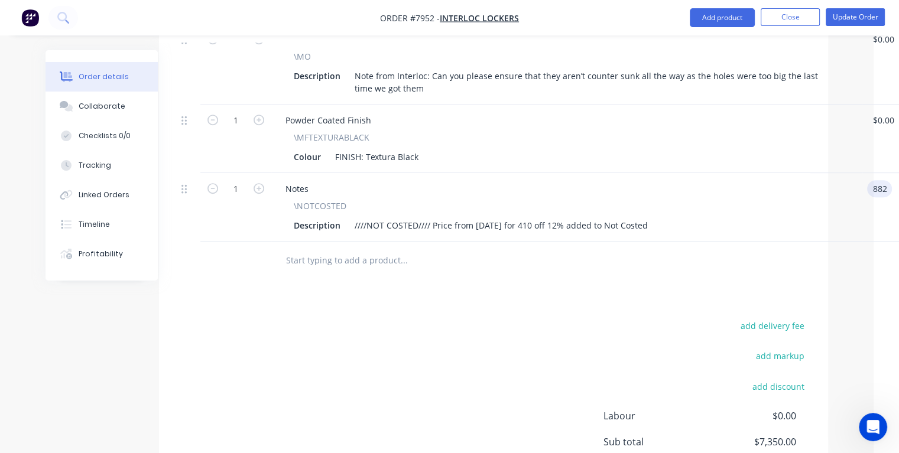
type input "$882.00"
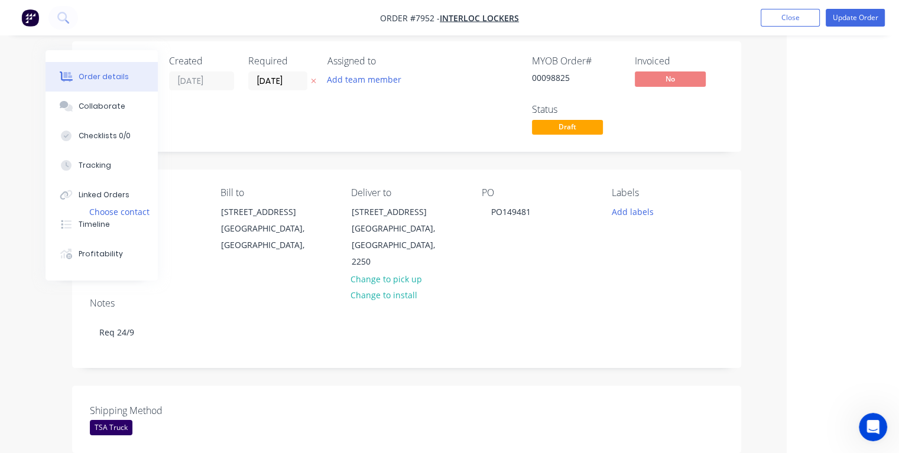
scroll to position [0, 103]
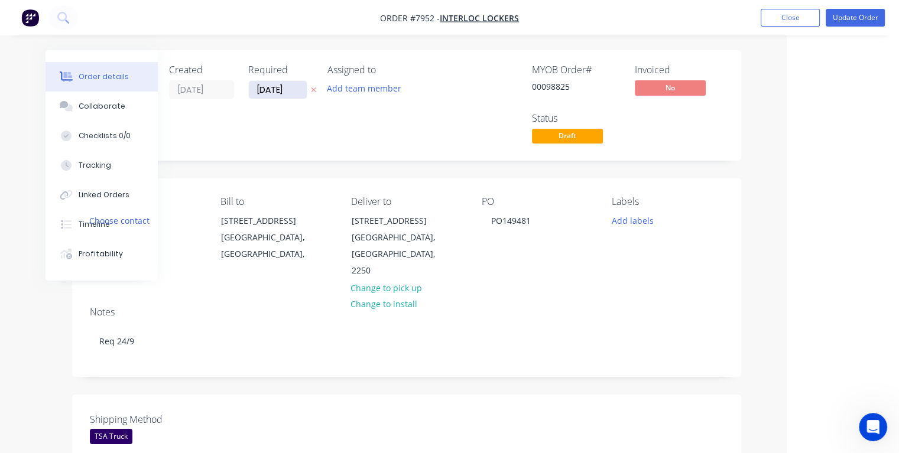
type input "$882.00"
drag, startPoint x: 291, startPoint y: 86, endPoint x: 249, endPoint y: 91, distance: 42.2
click at [249, 91] on input "[DATE]" at bounding box center [278, 90] width 58 height 18
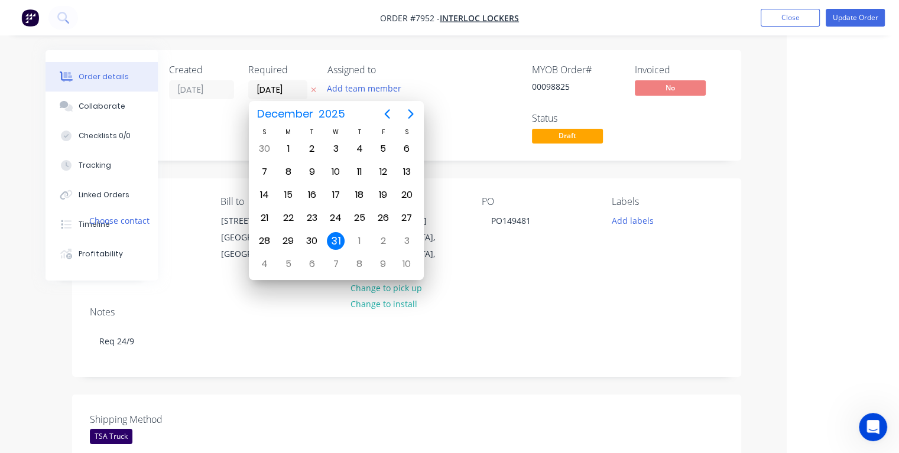
type input "[DATE]"
click at [386, 191] on div "19" at bounding box center [383, 195] width 18 height 18
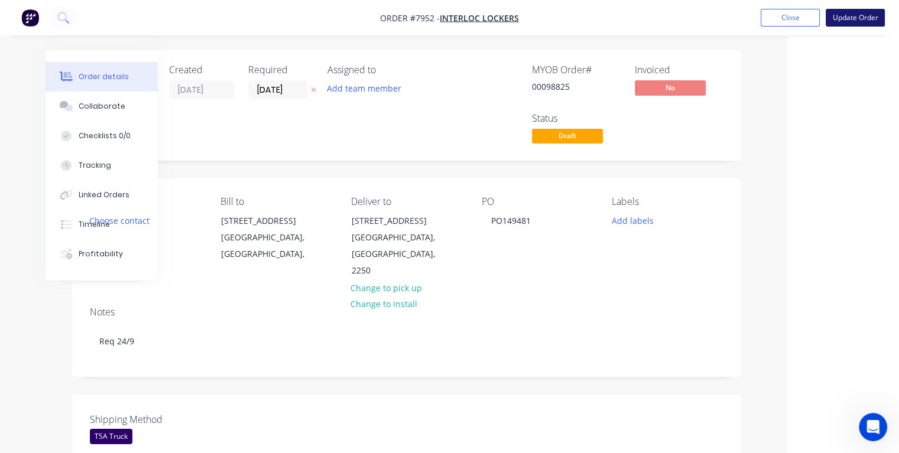
click at [846, 20] on button "Update Order" at bounding box center [854, 18] width 59 height 18
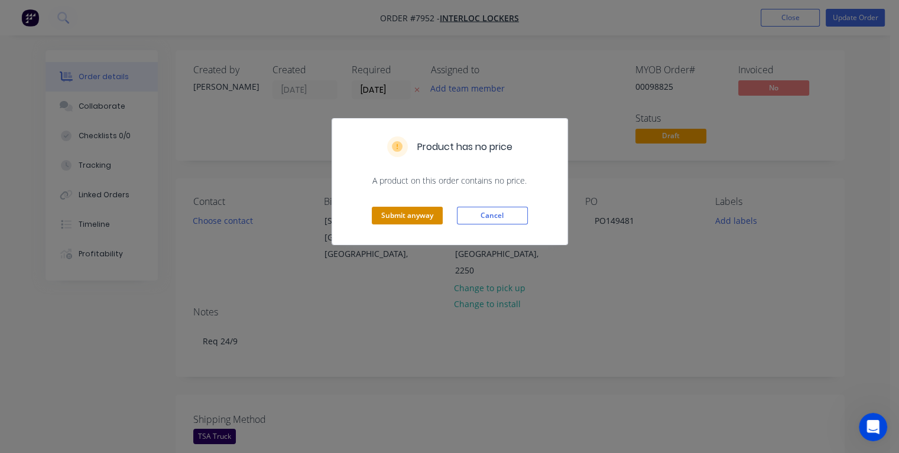
click at [402, 214] on button "Submit anyway" at bounding box center [407, 216] width 71 height 18
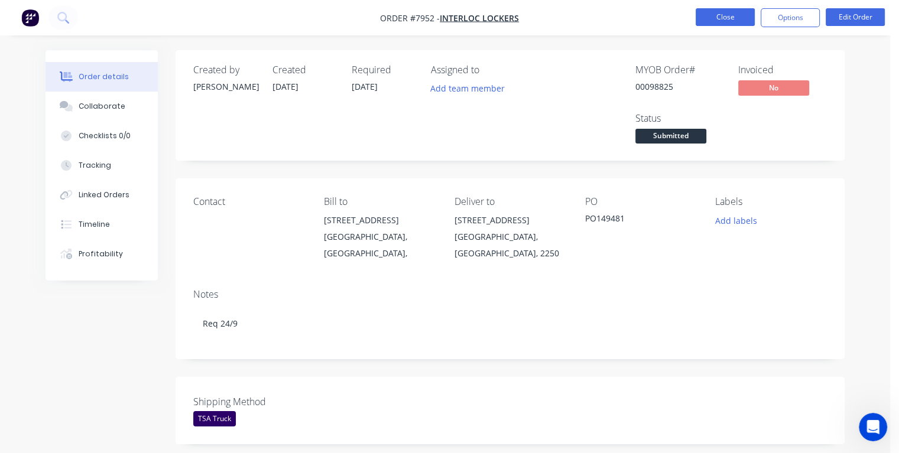
click at [721, 17] on button "Close" at bounding box center [724, 17] width 59 height 18
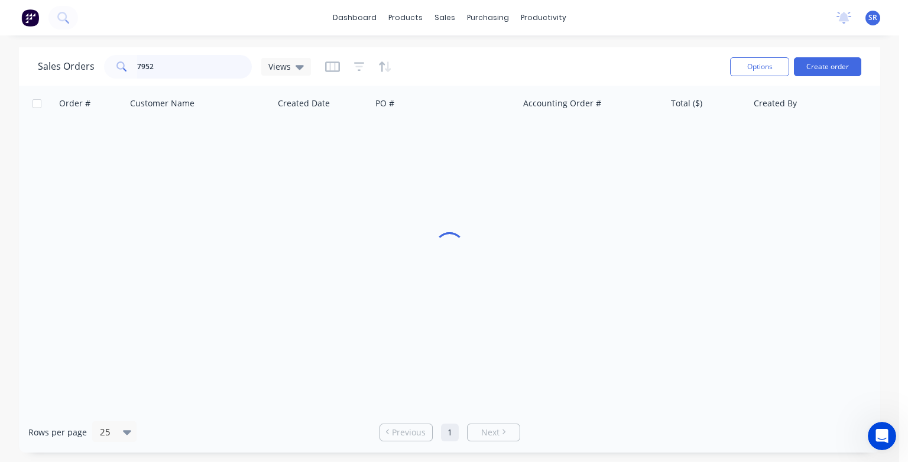
click at [184, 67] on input "7952" at bounding box center [194, 67] width 115 height 24
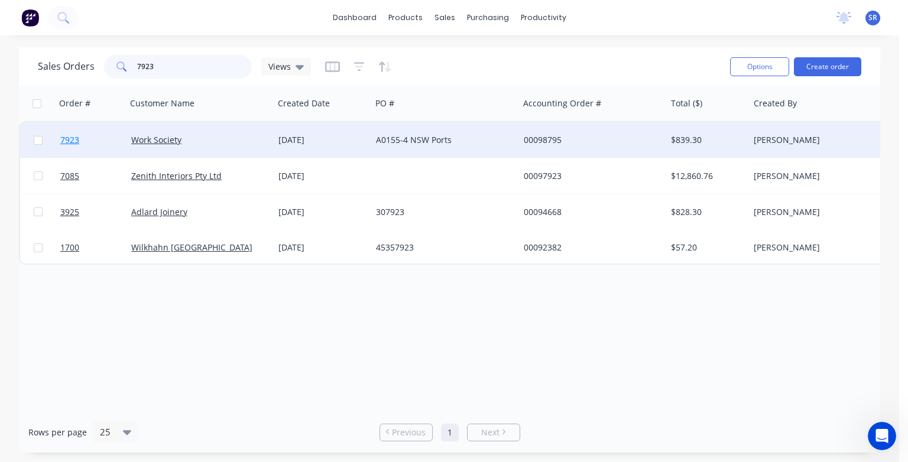
type input "7923"
click at [69, 141] on span "7923" at bounding box center [69, 140] width 19 height 12
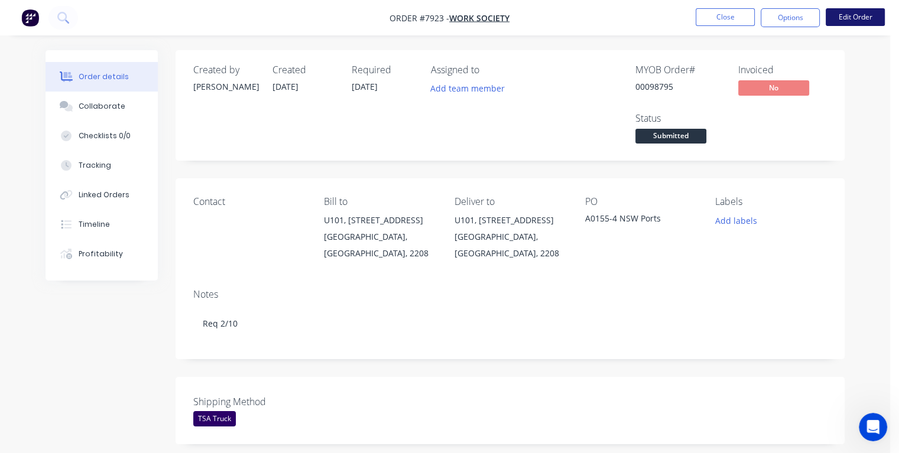
click at [850, 18] on button "Edit Order" at bounding box center [854, 17] width 59 height 18
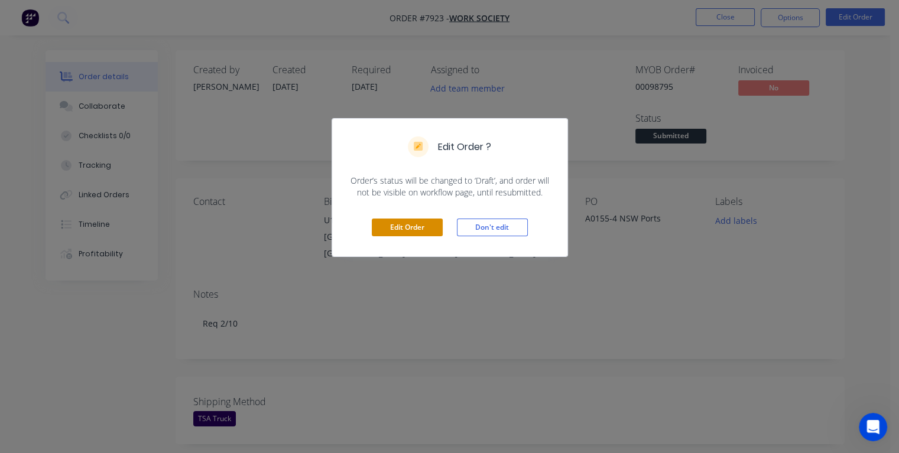
click at [428, 229] on button "Edit Order" at bounding box center [407, 228] width 71 height 18
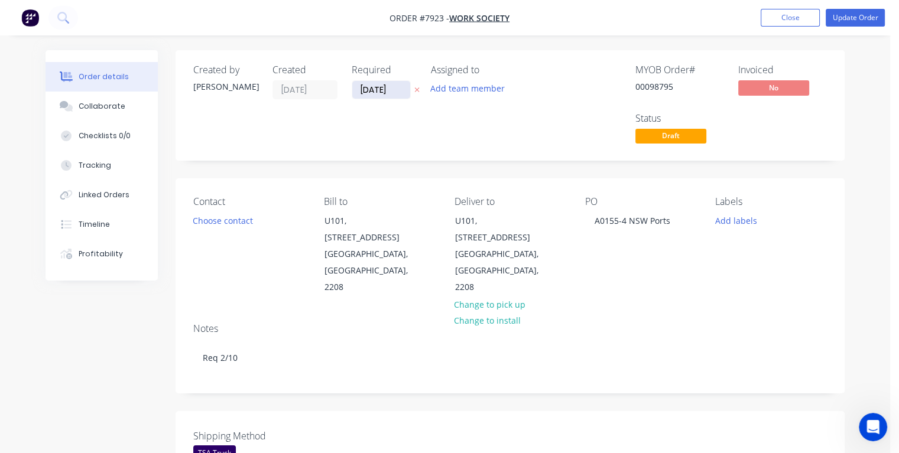
drag, startPoint x: 392, startPoint y: 89, endPoint x: 357, endPoint y: 90, distance: 35.5
click at [357, 90] on input "[DATE]" at bounding box center [381, 90] width 58 height 18
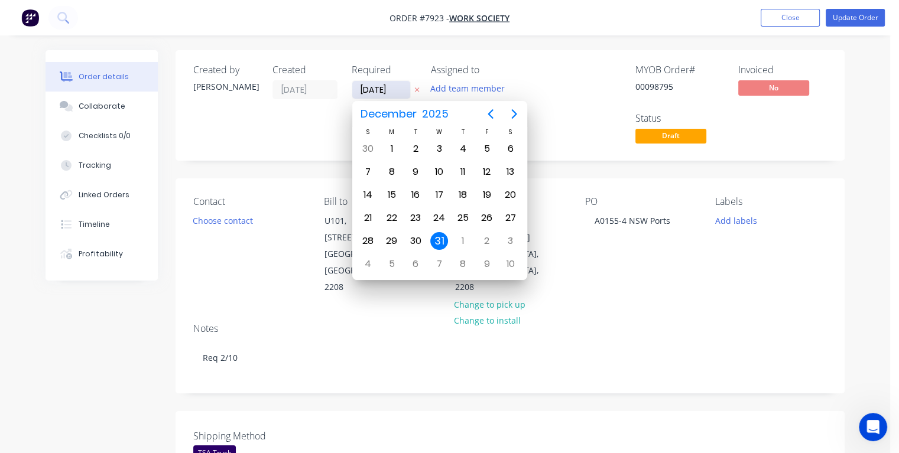
type input "[DATE]"
click at [421, 238] on div "30" at bounding box center [416, 241] width 18 height 18
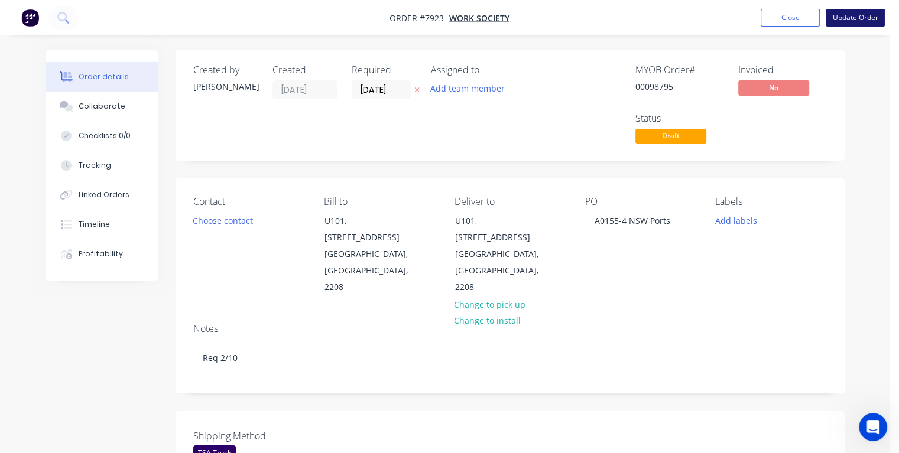
click at [851, 14] on button "Update Order" at bounding box center [854, 18] width 59 height 18
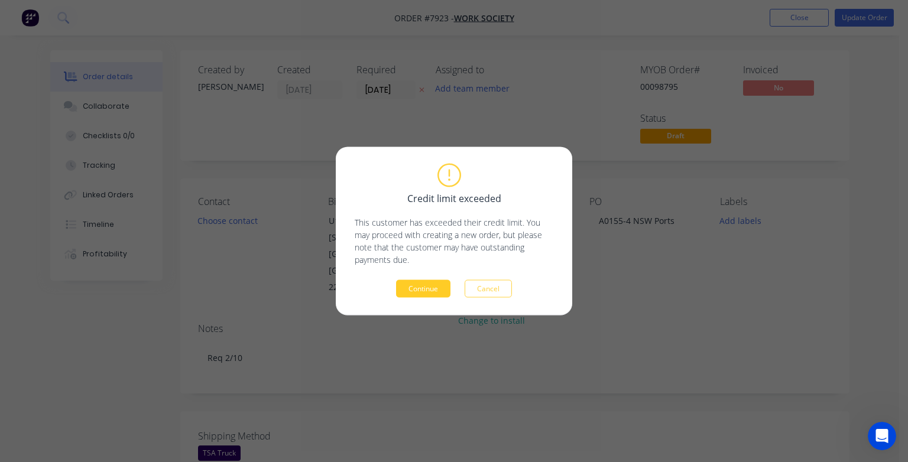
click at [430, 285] on button "Continue" at bounding box center [423, 289] width 54 height 18
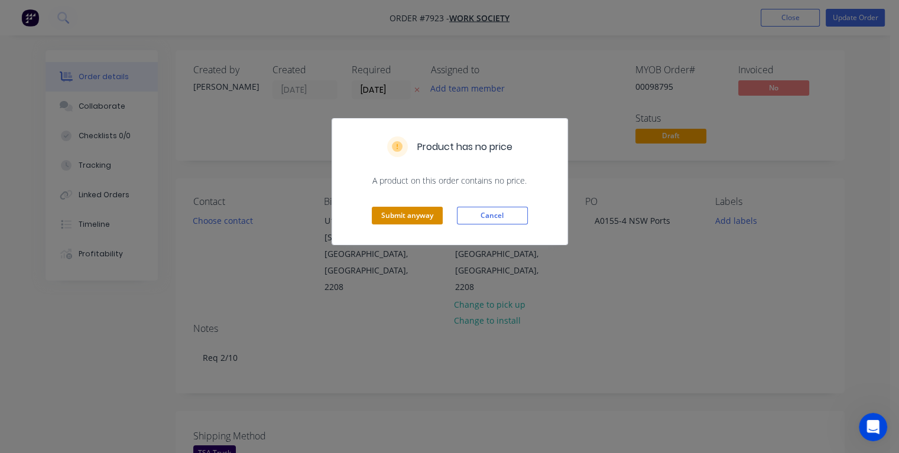
click at [415, 212] on button "Submit anyway" at bounding box center [407, 216] width 71 height 18
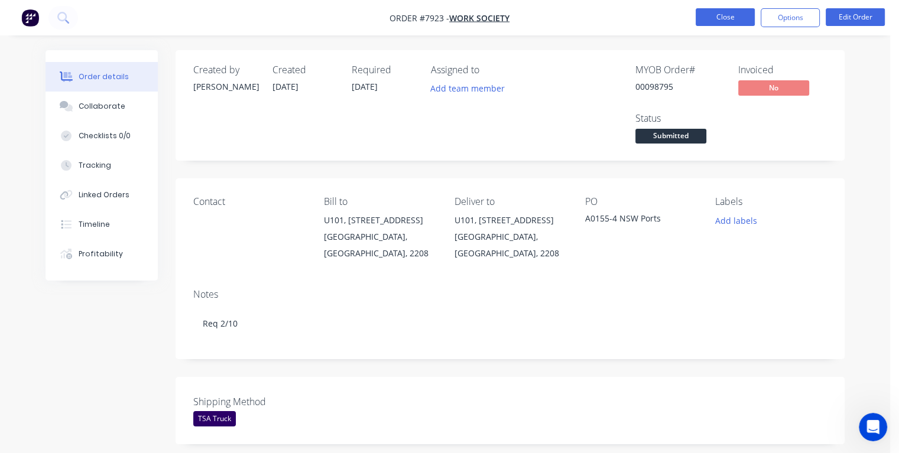
click at [721, 13] on button "Close" at bounding box center [724, 17] width 59 height 18
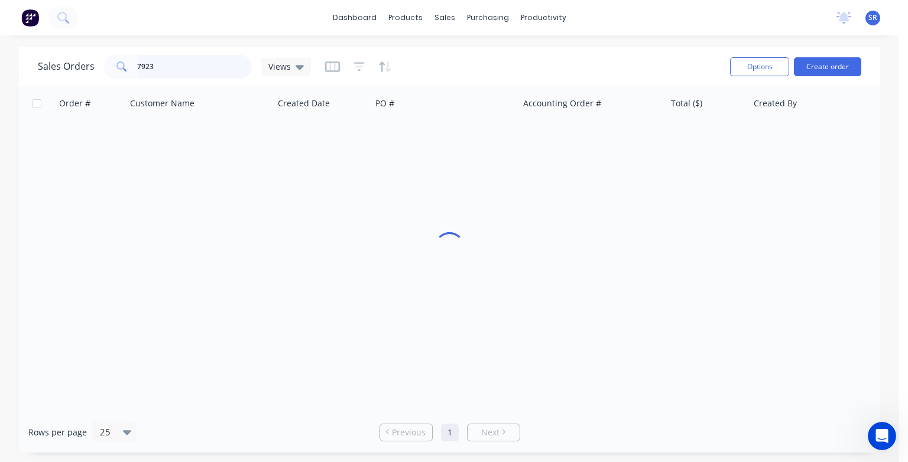
click at [180, 64] on input "7923" at bounding box center [194, 67] width 115 height 24
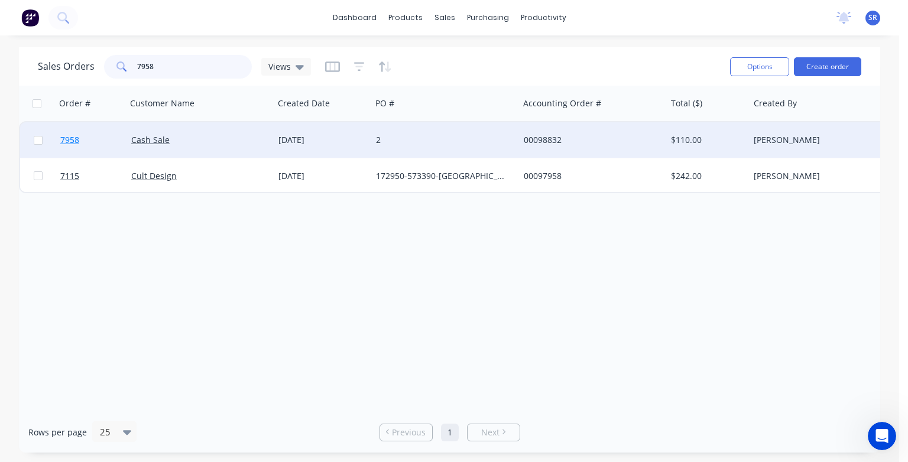
type input "7958"
click at [73, 141] on span "7958" at bounding box center [69, 140] width 19 height 12
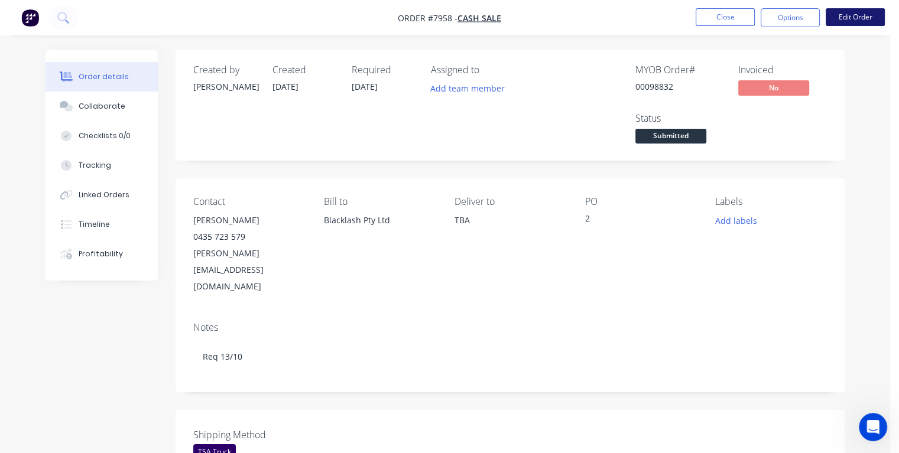
click at [863, 20] on button "Edit Order" at bounding box center [854, 17] width 59 height 18
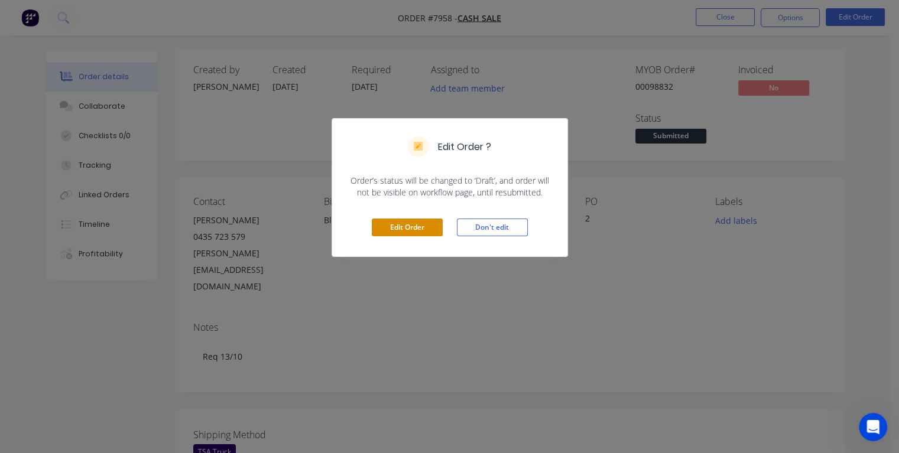
click at [421, 230] on button "Edit Order" at bounding box center [407, 228] width 71 height 18
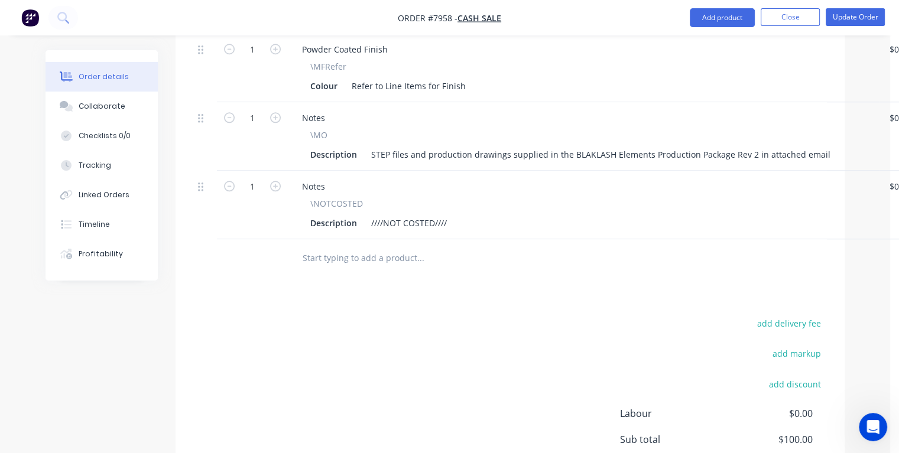
scroll to position [1123, 0]
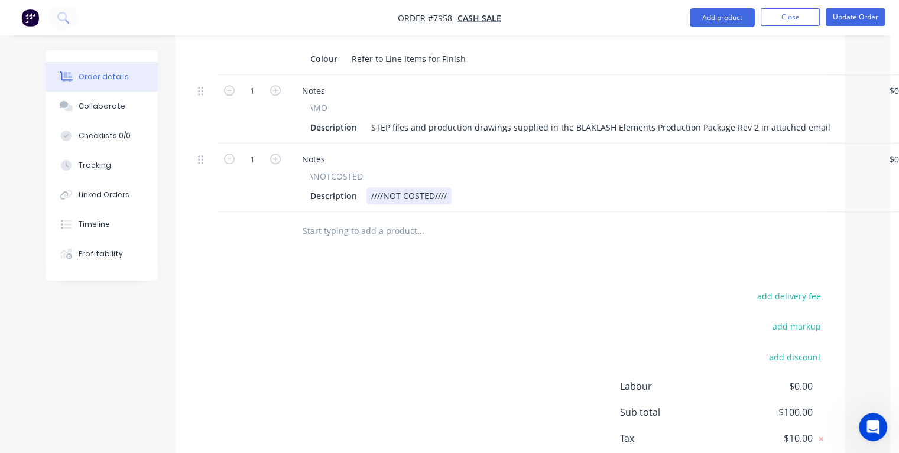
click at [461, 187] on div "Description ////NOT COSTED////" at bounding box center [580, 195] width 551 height 17
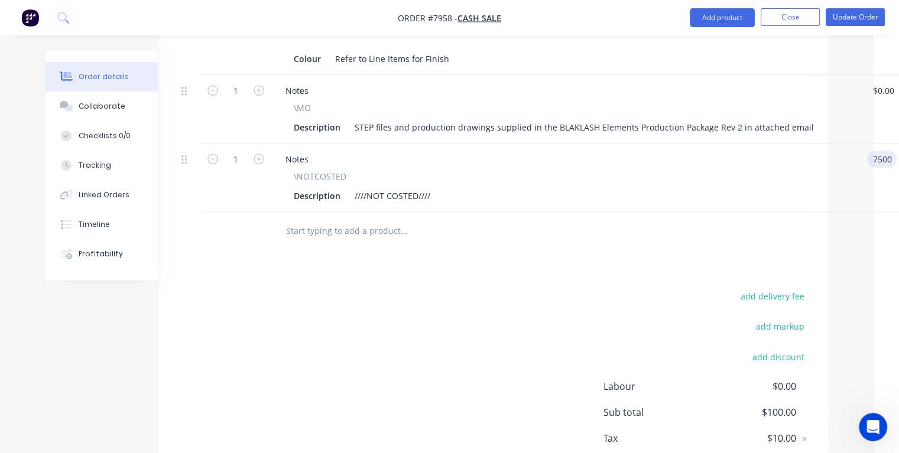
type input "$7,500.00"
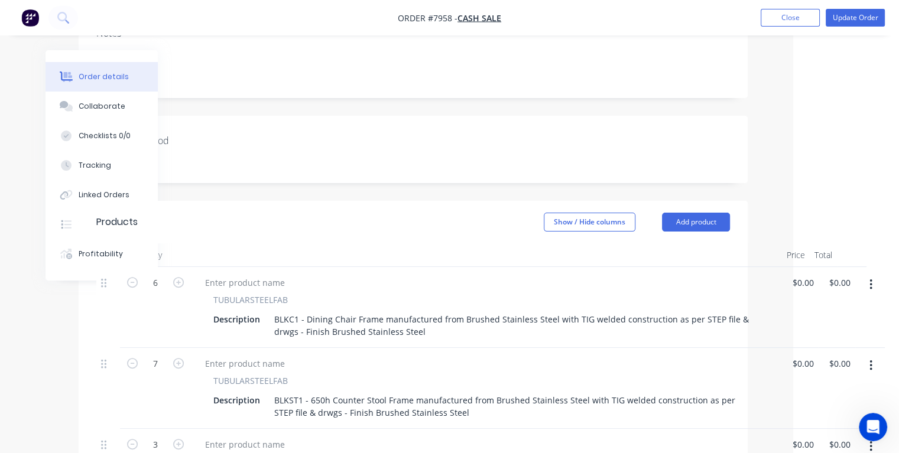
scroll to position [0, 97]
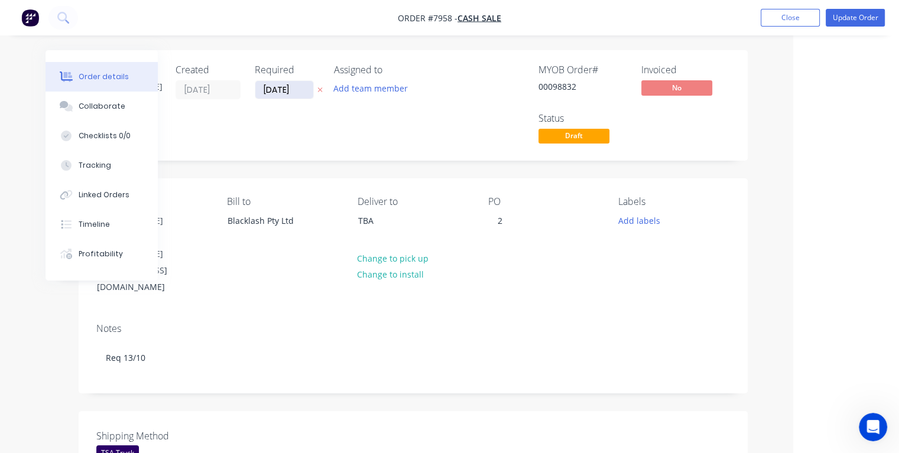
type input "$7,500.00"
drag, startPoint x: 300, startPoint y: 90, endPoint x: 259, endPoint y: 95, distance: 41.6
click at [258, 93] on input "[DATE]" at bounding box center [284, 90] width 58 height 18
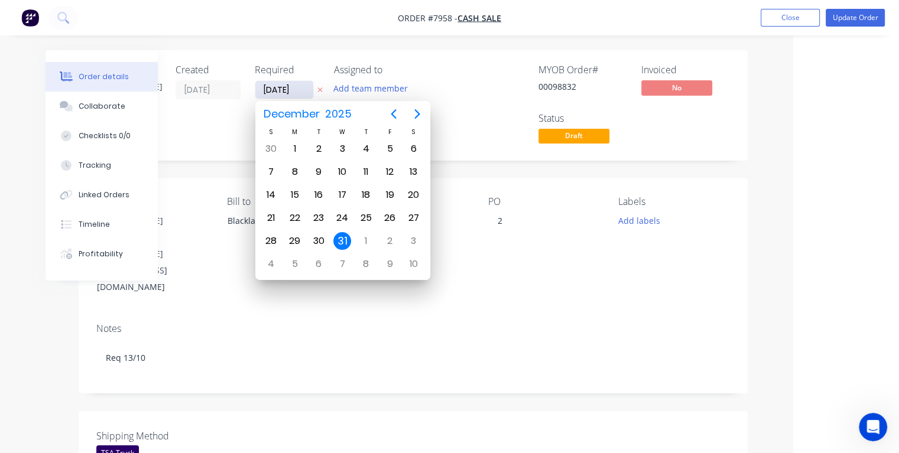
type input "[DATE]"
click at [341, 171] on div "8" at bounding box center [342, 172] width 18 height 18
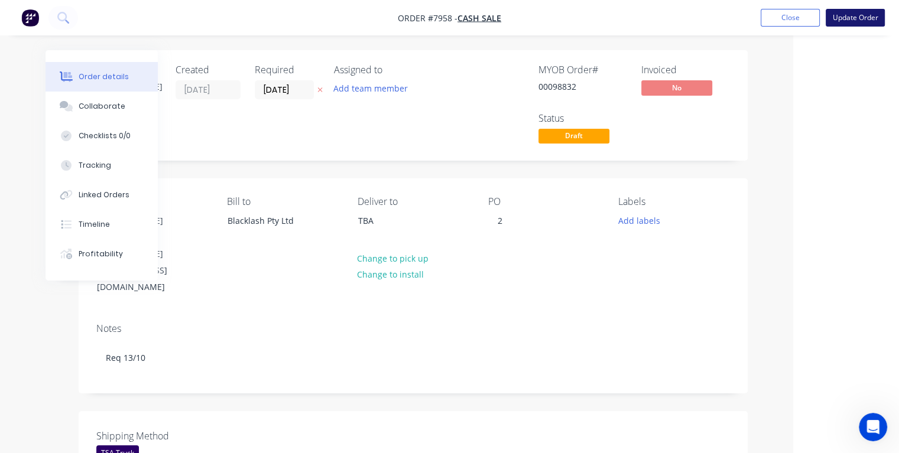
click at [847, 15] on button "Update Order" at bounding box center [854, 18] width 59 height 18
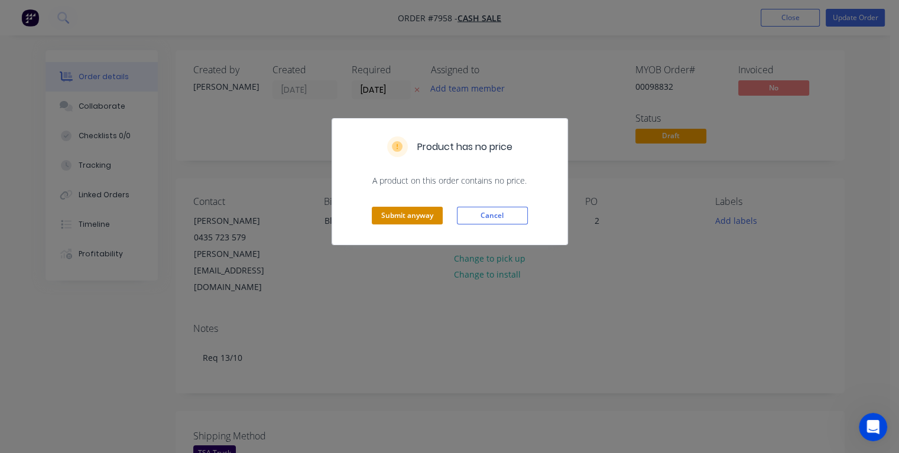
click at [383, 214] on button "Submit anyway" at bounding box center [407, 216] width 71 height 18
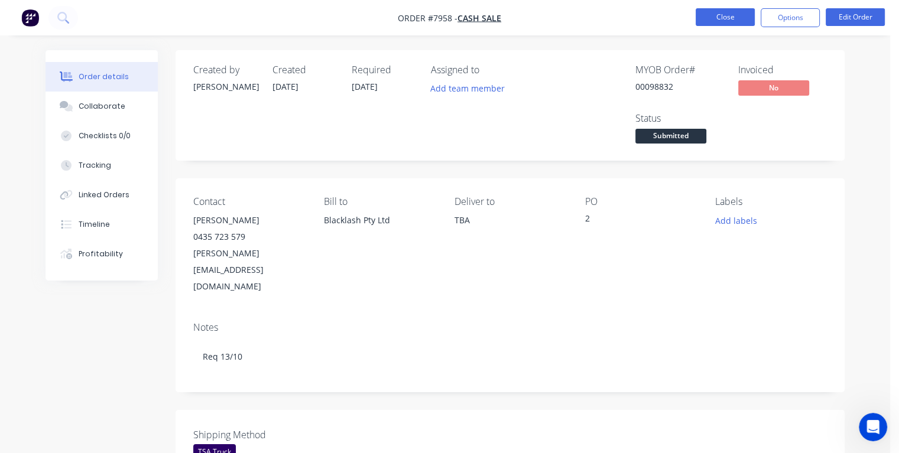
click at [715, 19] on button "Close" at bounding box center [724, 17] width 59 height 18
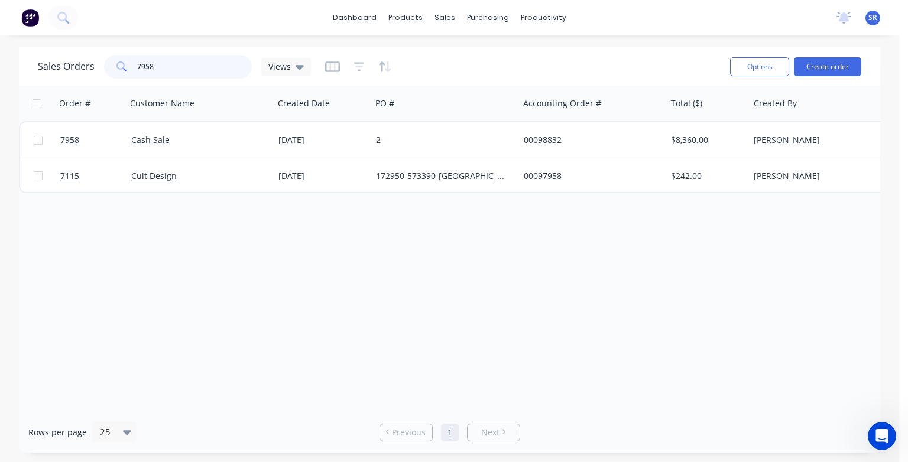
click at [158, 65] on input "7958" at bounding box center [194, 67] width 115 height 24
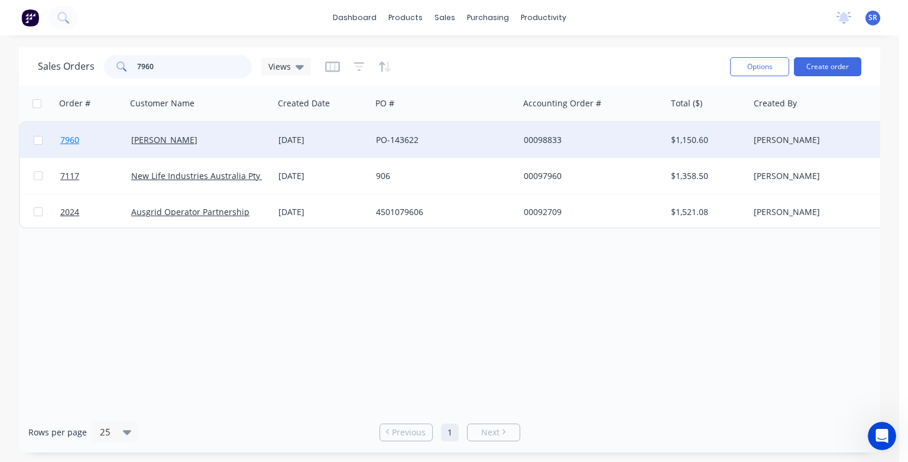
type input "7960"
click at [70, 141] on span "7960" at bounding box center [69, 140] width 19 height 12
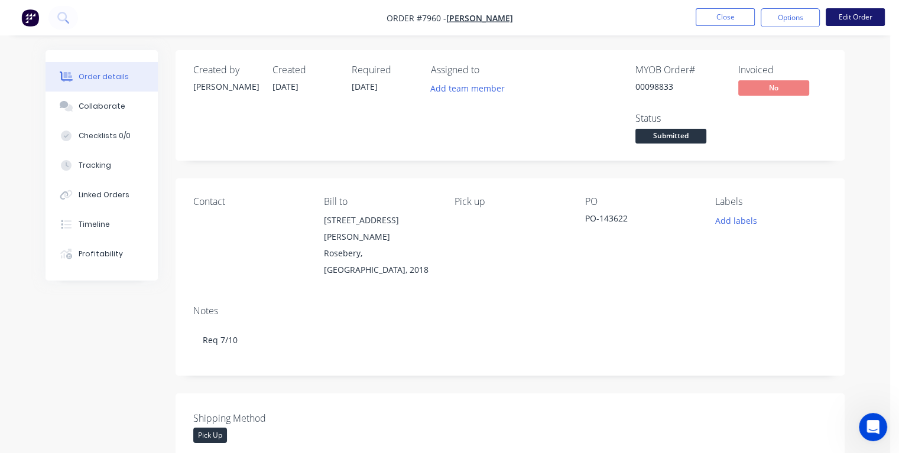
click at [851, 17] on button "Edit Order" at bounding box center [854, 17] width 59 height 18
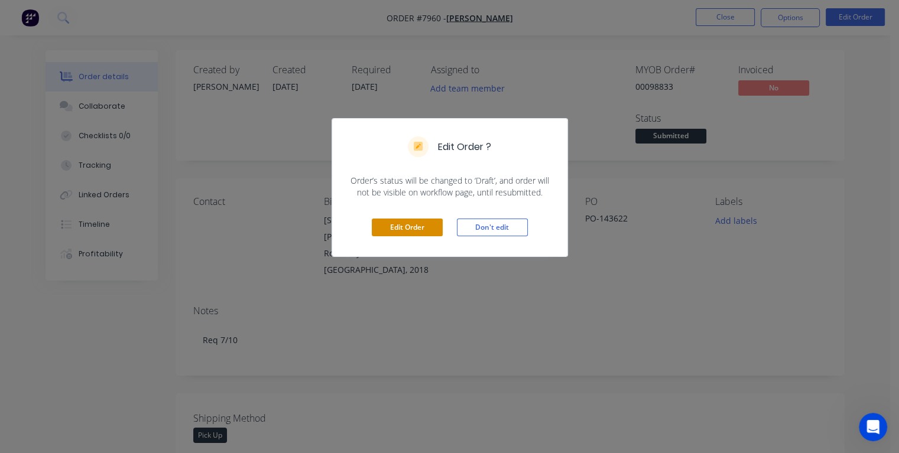
click at [418, 224] on button "Edit Order" at bounding box center [407, 228] width 71 height 18
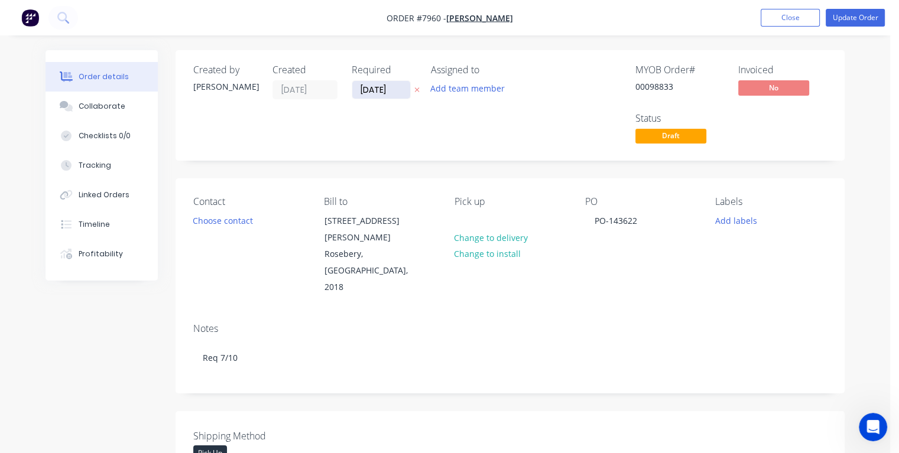
drag, startPoint x: 396, startPoint y: 90, endPoint x: 357, endPoint y: 91, distance: 39.0
click at [357, 91] on input "[DATE]" at bounding box center [381, 90] width 58 height 18
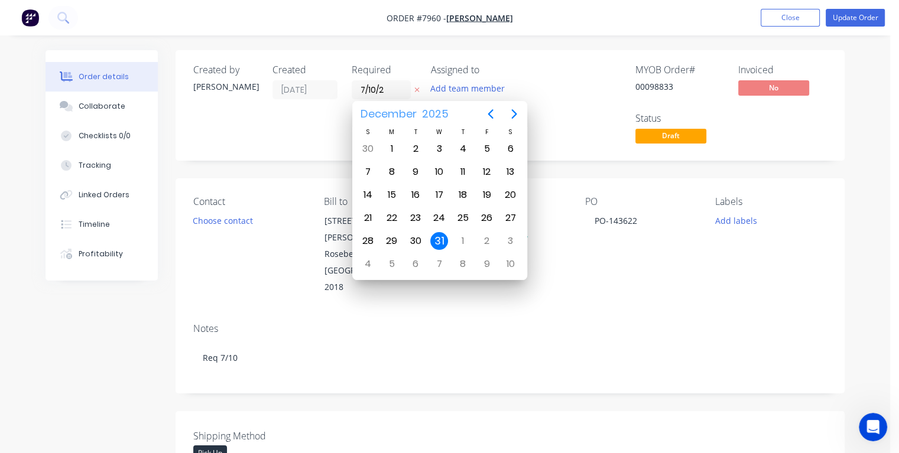
type input "[DATE]"
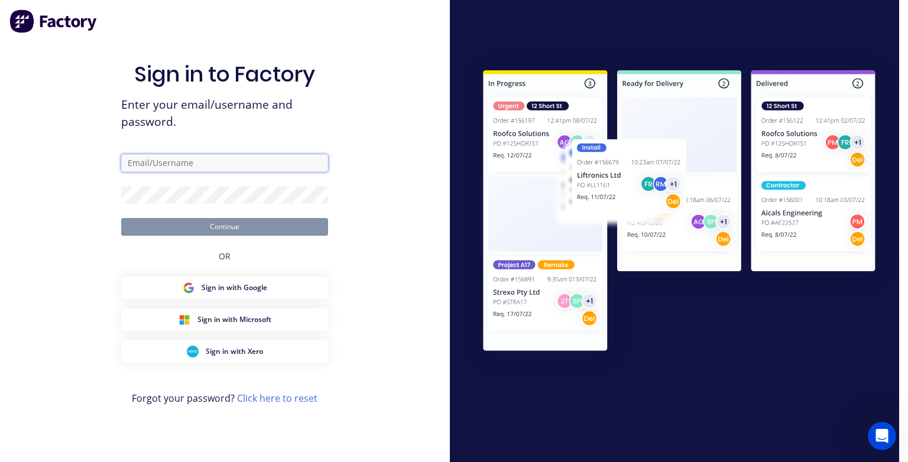
type input "[PERSON_NAME][EMAIL_ADDRESS][DOMAIN_NAME]"
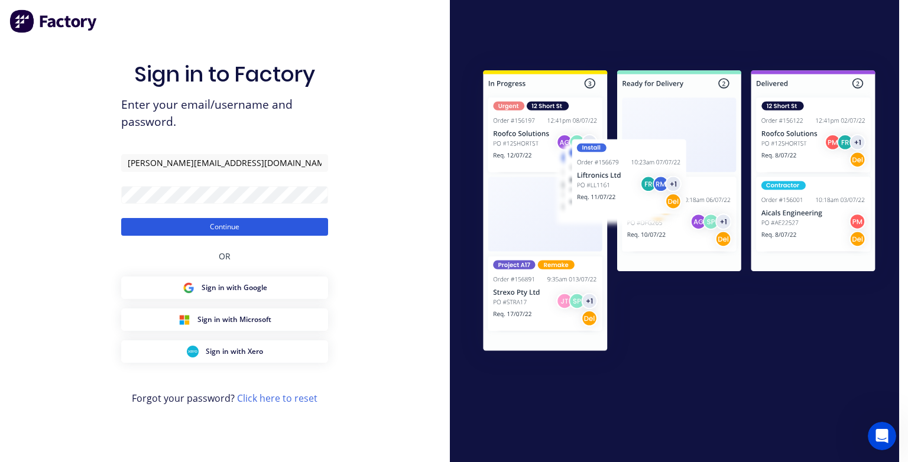
click at [230, 230] on button "Continue" at bounding box center [224, 227] width 207 height 18
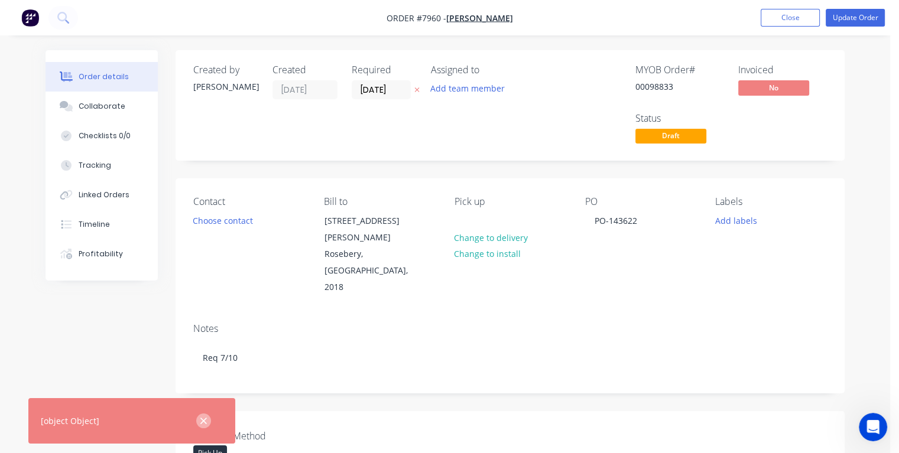
click at [203, 418] on icon "button" at bounding box center [204, 421] width 8 height 11
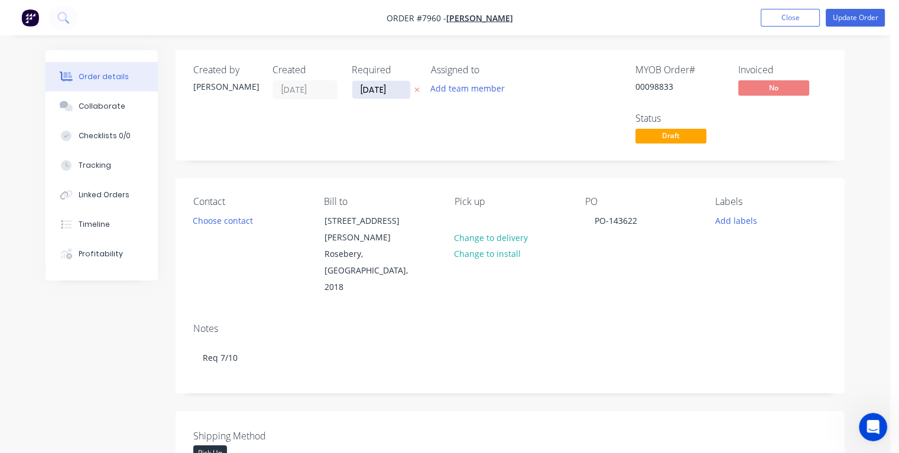
drag, startPoint x: 393, startPoint y: 87, endPoint x: 357, endPoint y: 96, distance: 37.1
click at [357, 92] on input "[DATE]" at bounding box center [381, 90] width 58 height 18
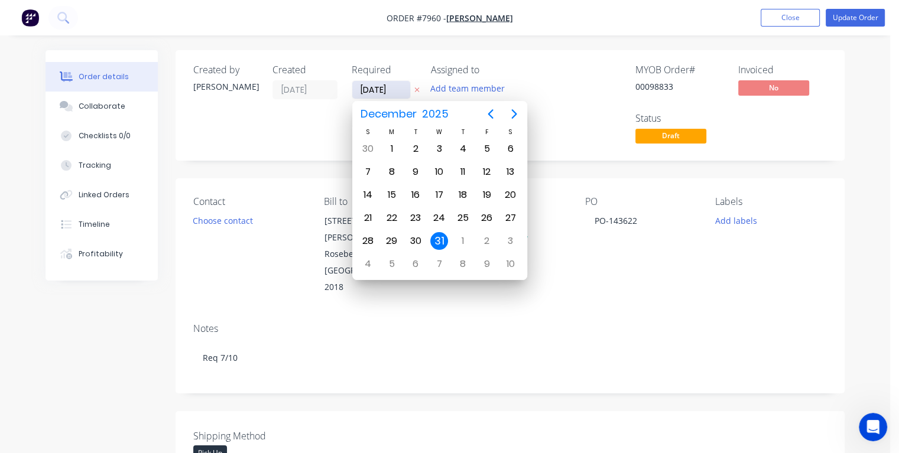
type input "[DATE]"
click at [415, 170] on div "7" at bounding box center [416, 172] width 18 height 18
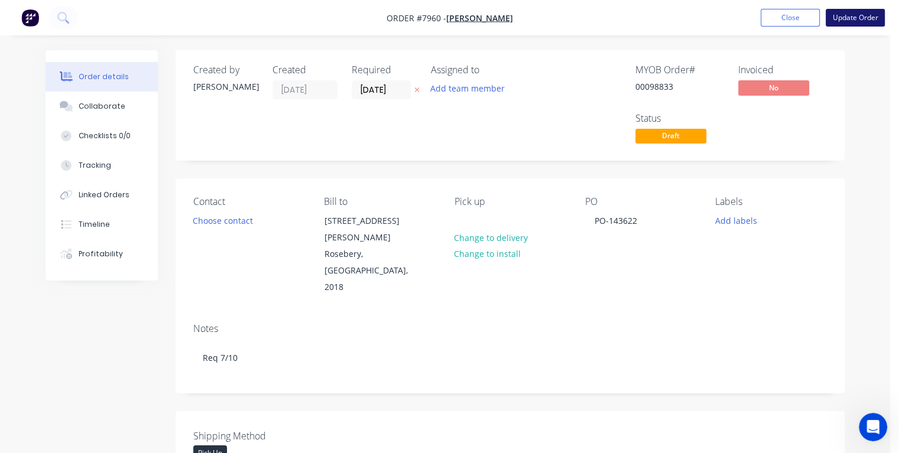
click at [839, 21] on button "Update Order" at bounding box center [854, 18] width 59 height 18
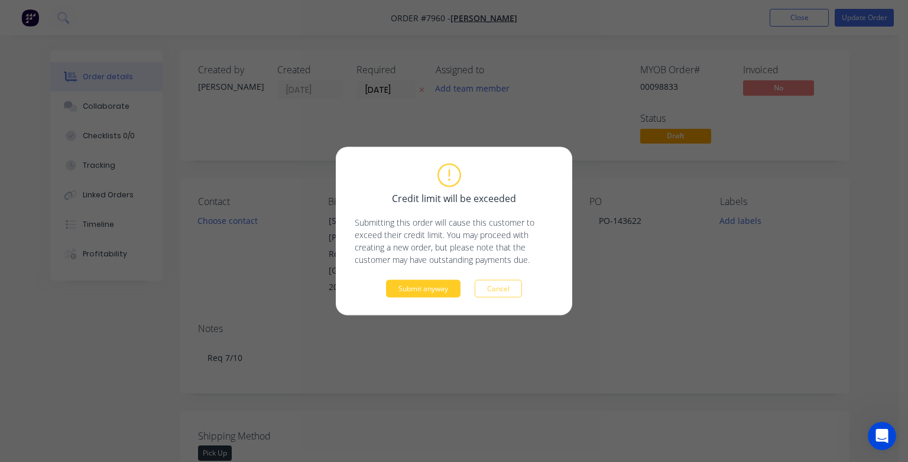
click at [443, 288] on button "Submit anyway" at bounding box center [423, 289] width 74 height 18
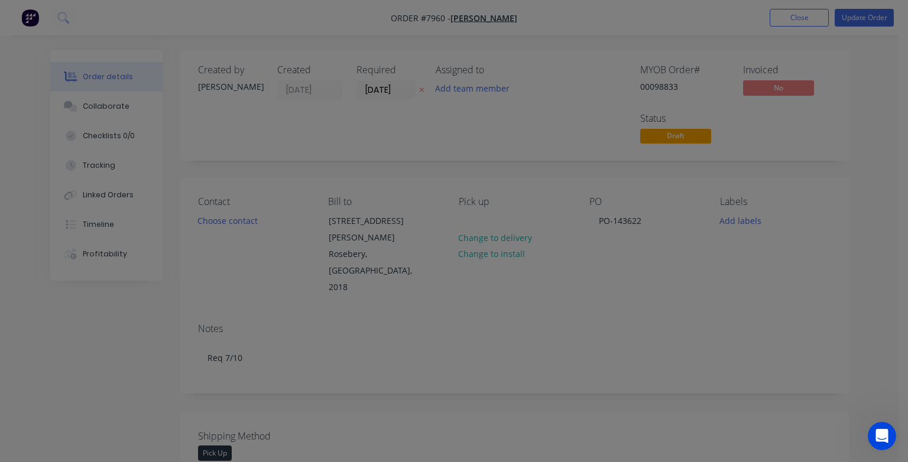
type input "$996.00"
type input "$50.00"
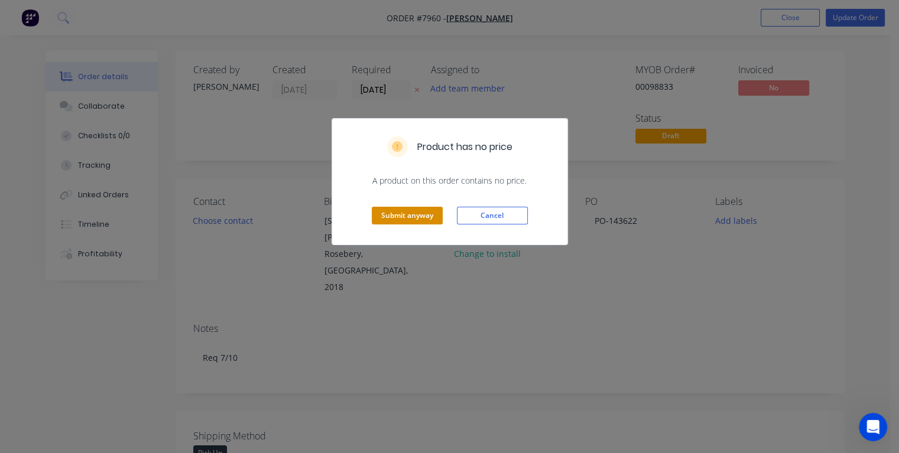
click at [425, 217] on button "Submit anyway" at bounding box center [407, 216] width 71 height 18
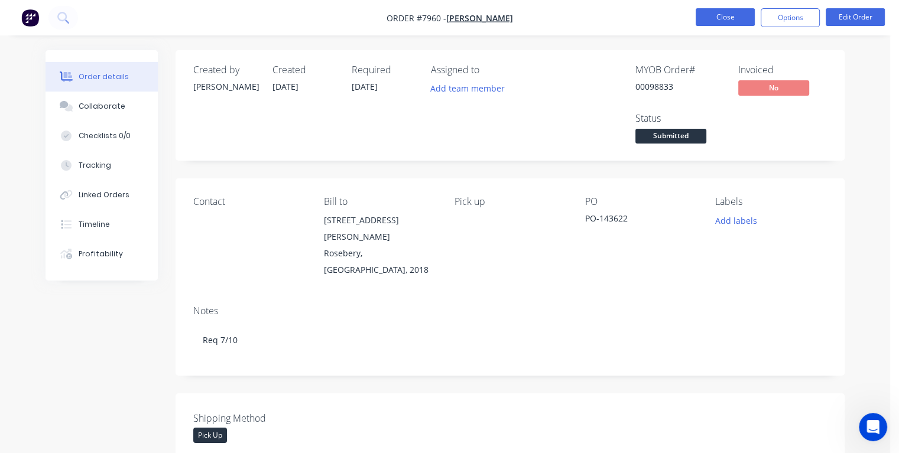
click at [730, 15] on button "Close" at bounding box center [724, 17] width 59 height 18
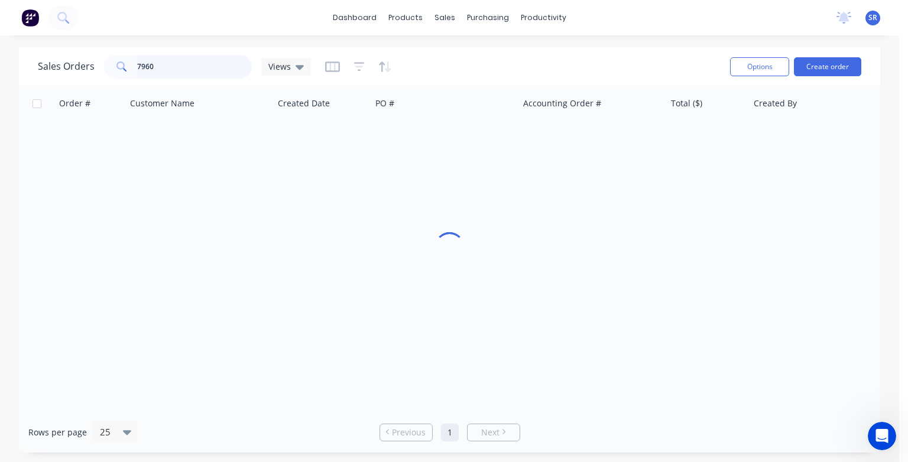
click at [188, 66] on input "7960" at bounding box center [194, 67] width 115 height 24
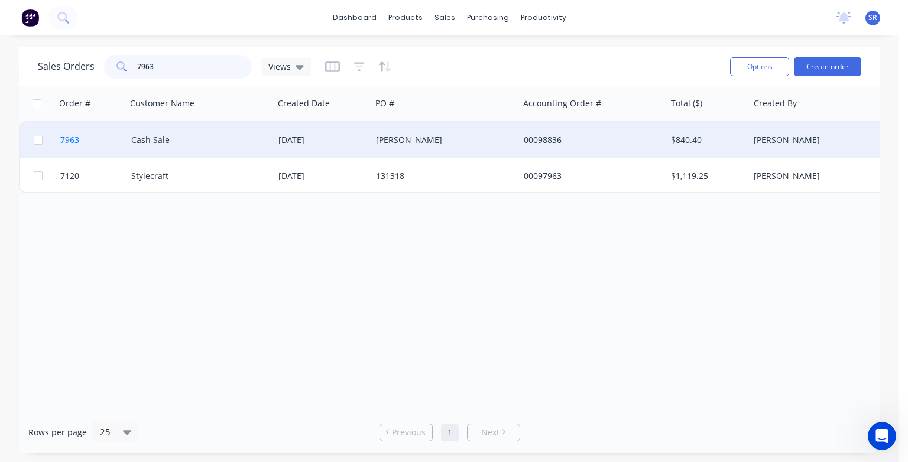
type input "7963"
click at [74, 143] on span "7963" at bounding box center [69, 140] width 19 height 12
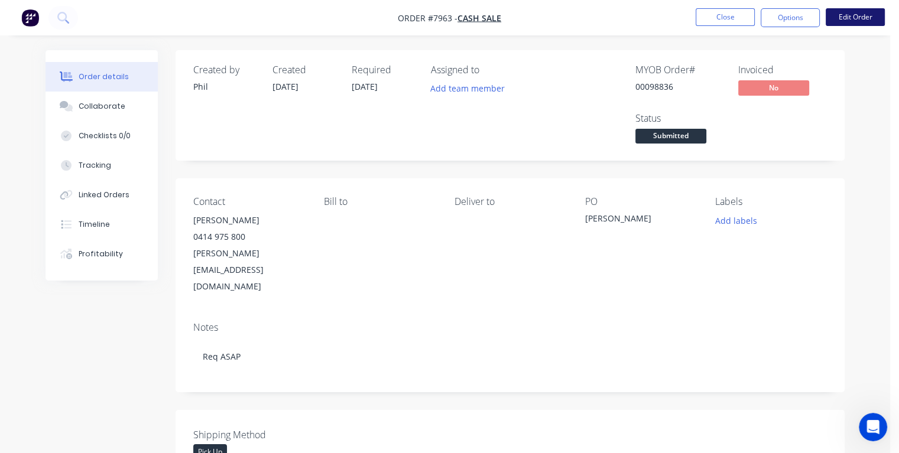
click at [849, 23] on button "Edit Order" at bounding box center [854, 17] width 59 height 18
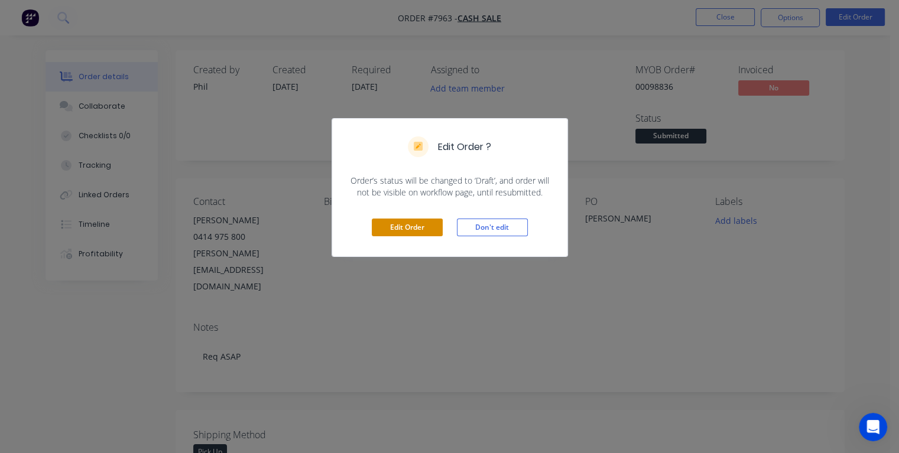
click at [415, 228] on button "Edit Order" at bounding box center [407, 228] width 71 height 18
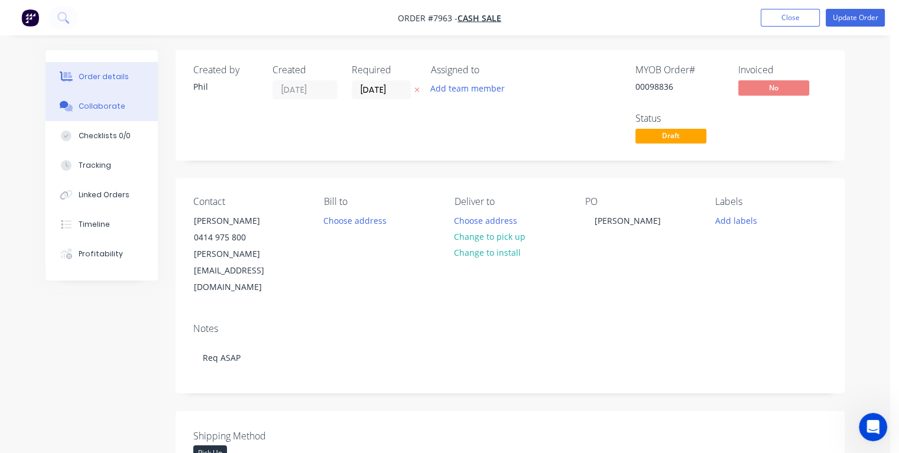
click at [91, 112] on button "Collaborate" at bounding box center [101, 107] width 112 height 30
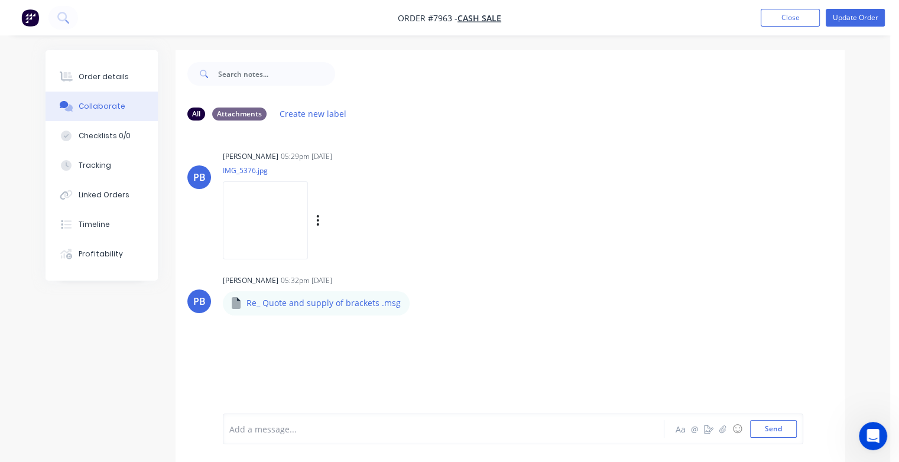
click at [262, 226] on img at bounding box center [265, 219] width 85 height 77
click at [97, 72] on div "Order details" at bounding box center [104, 76] width 50 height 11
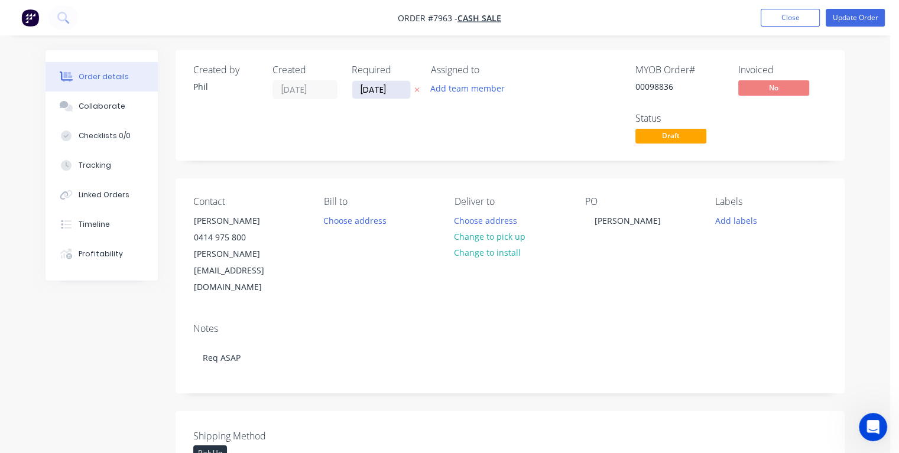
drag, startPoint x: 396, startPoint y: 84, endPoint x: 352, endPoint y: 90, distance: 45.4
click at [352, 90] on input "[DATE]" at bounding box center [381, 90] width 58 height 18
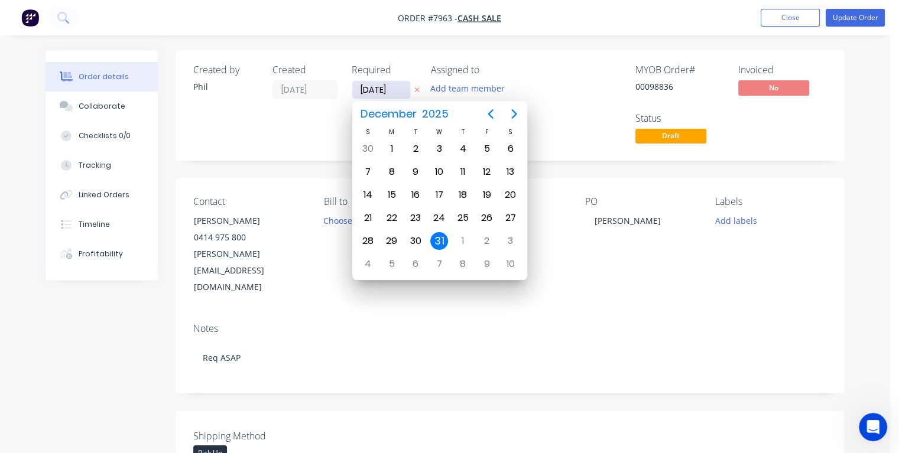
type input "[DATE]"
click at [438, 170] on div "10" at bounding box center [439, 172] width 18 height 18
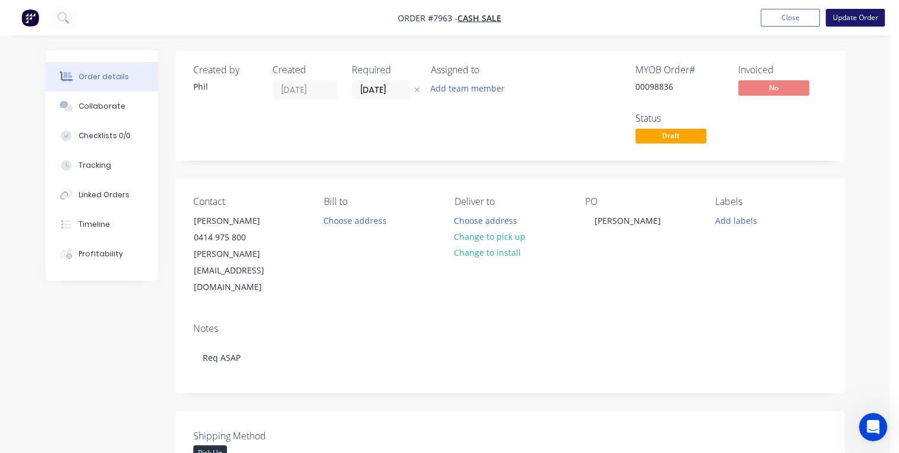
click at [848, 17] on button "Update Order" at bounding box center [854, 18] width 59 height 18
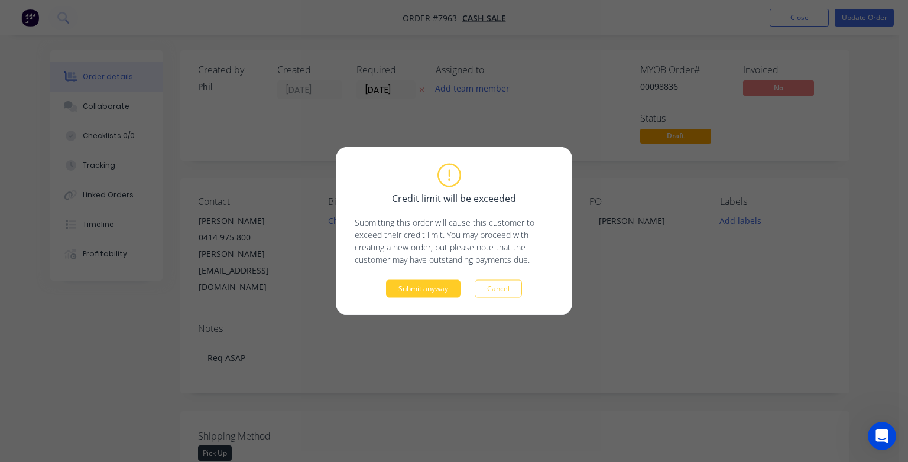
click at [417, 294] on button "Submit anyway" at bounding box center [423, 289] width 74 height 18
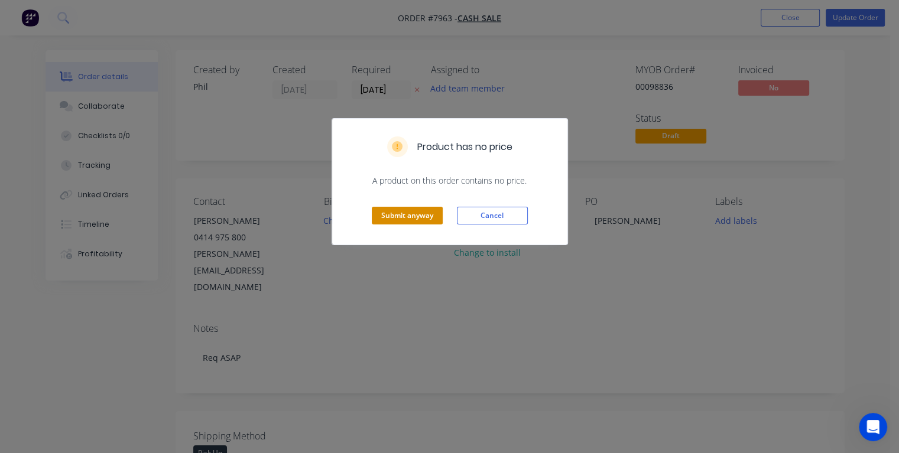
click at [419, 216] on button "Submit anyway" at bounding box center [407, 216] width 71 height 18
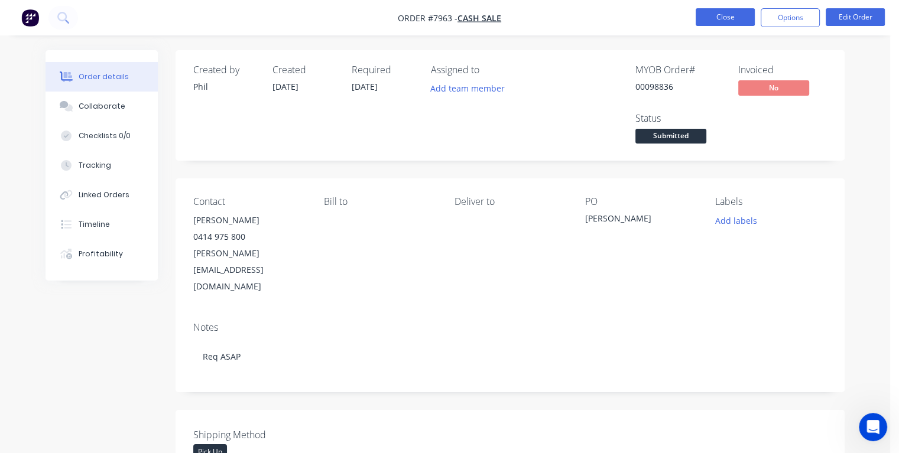
click at [713, 14] on button "Close" at bounding box center [724, 17] width 59 height 18
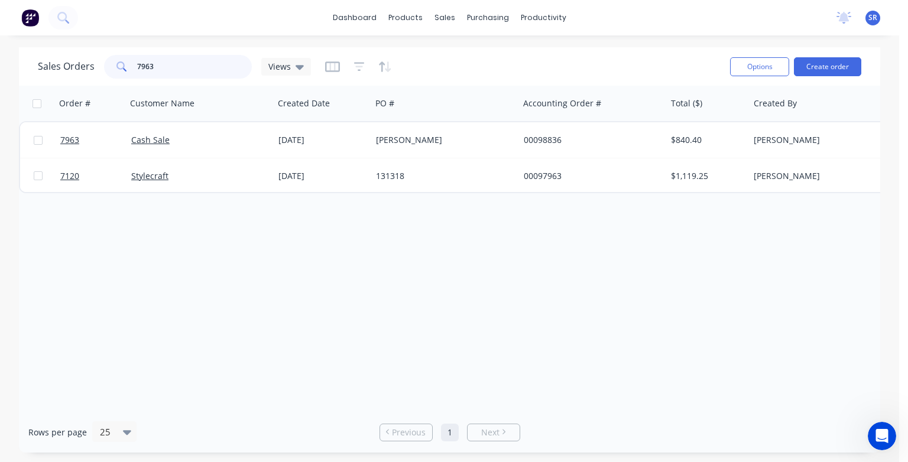
click at [148, 66] on input "7963" at bounding box center [194, 67] width 115 height 24
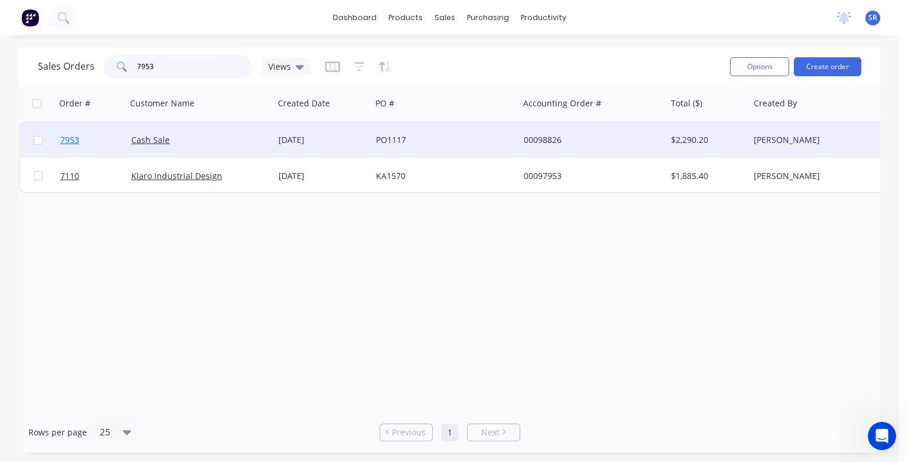
type input "7953"
click at [71, 141] on span "7953" at bounding box center [69, 140] width 19 height 12
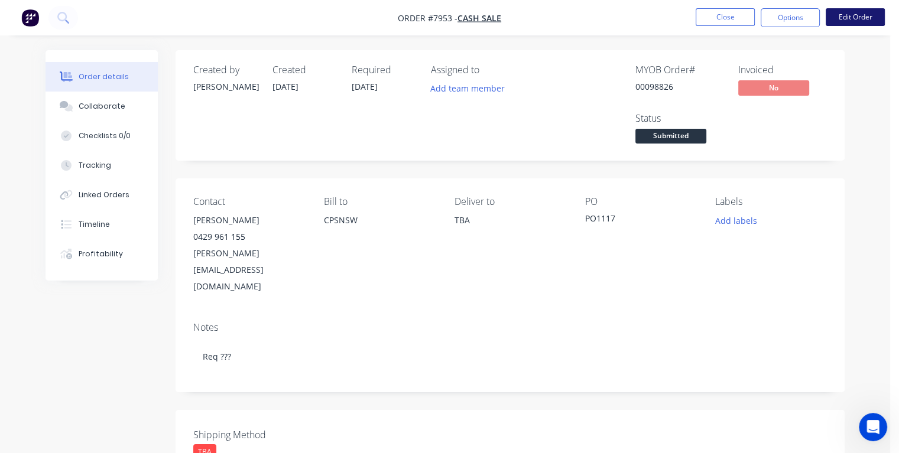
click at [863, 18] on button "Edit Order" at bounding box center [854, 17] width 59 height 18
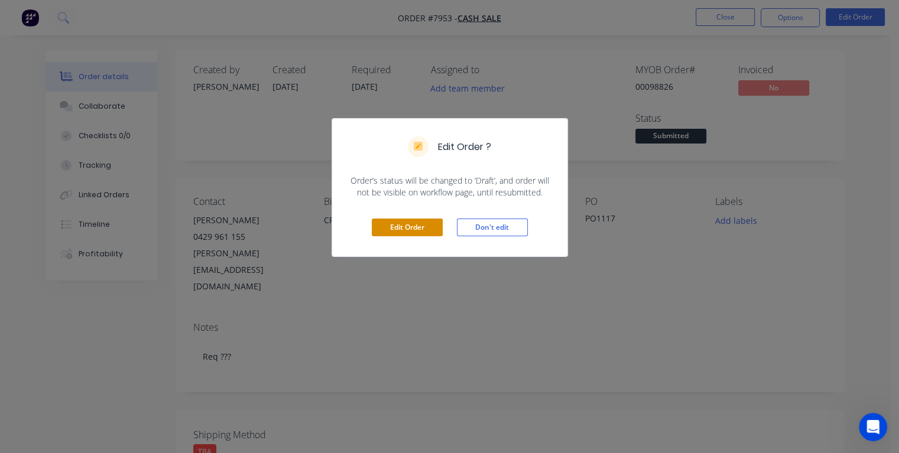
click at [418, 229] on button "Edit Order" at bounding box center [407, 228] width 71 height 18
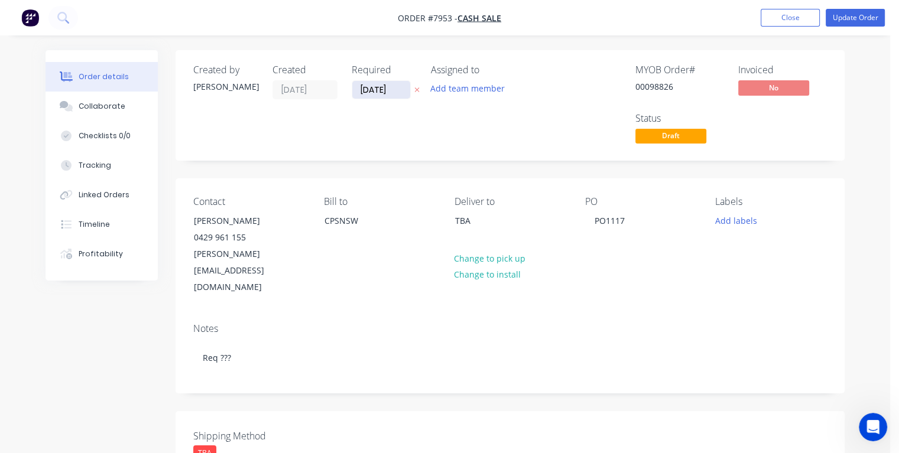
drag, startPoint x: 394, startPoint y: 87, endPoint x: 359, endPoint y: 91, distance: 35.0
click at [358, 92] on input "[DATE]" at bounding box center [381, 90] width 58 height 18
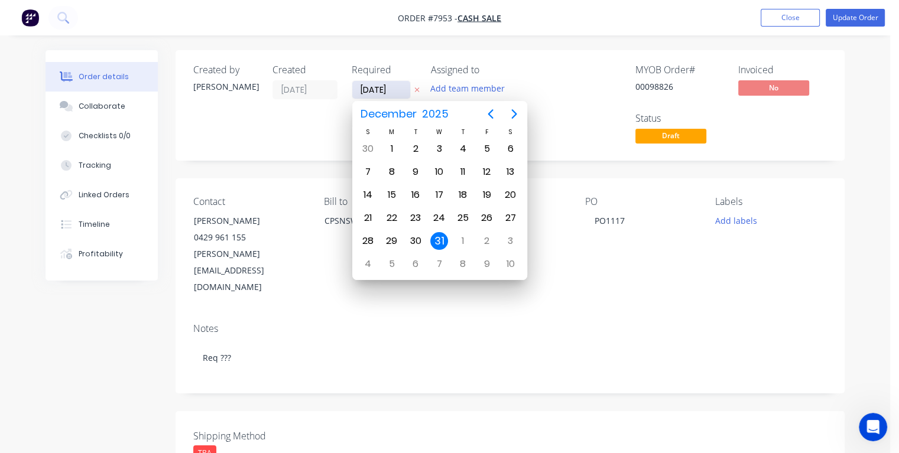
type input "[DATE]"
click at [388, 212] on div "22" at bounding box center [392, 218] width 18 height 18
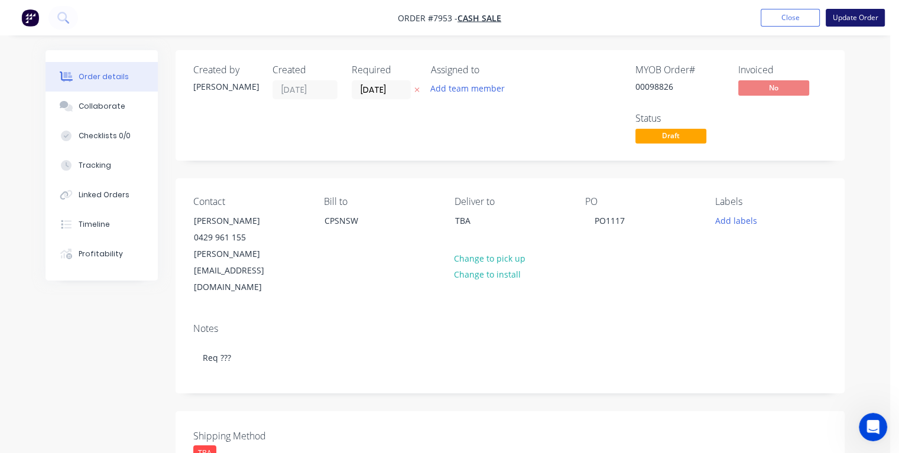
click at [841, 17] on button "Update Order" at bounding box center [854, 18] width 59 height 18
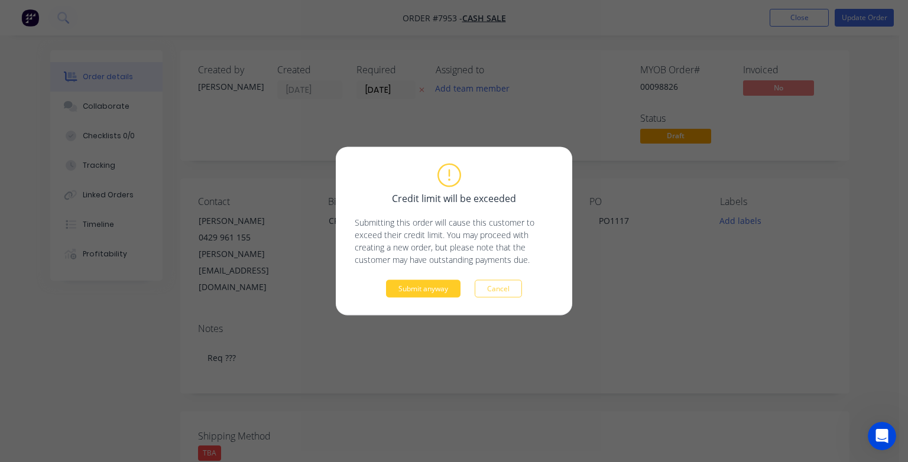
click at [418, 290] on button "Submit anyway" at bounding box center [423, 289] width 74 height 18
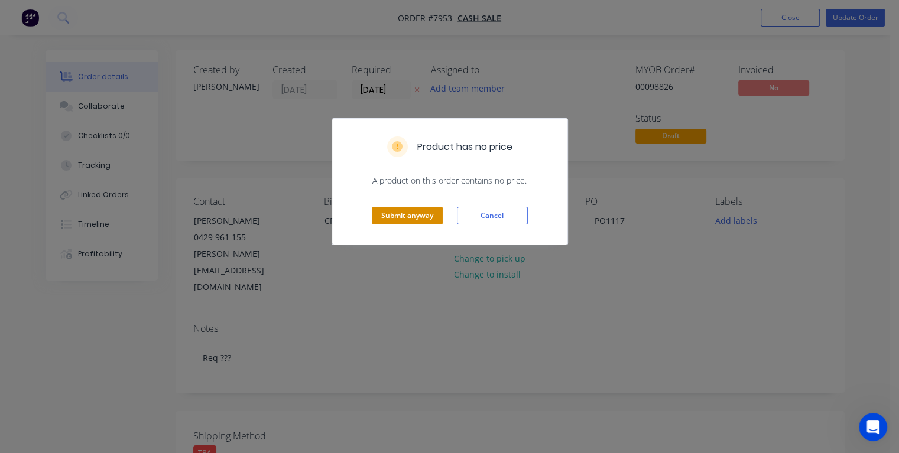
click at [416, 216] on button "Submit anyway" at bounding box center [407, 216] width 71 height 18
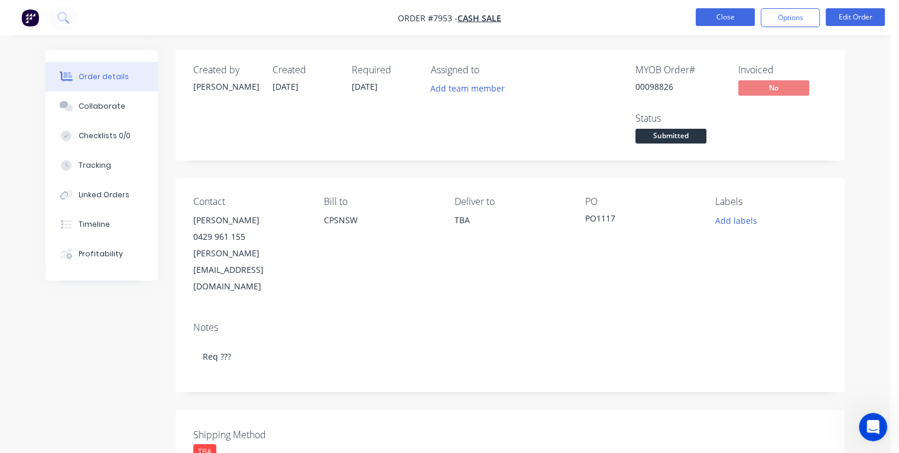
click at [704, 15] on button "Close" at bounding box center [724, 17] width 59 height 18
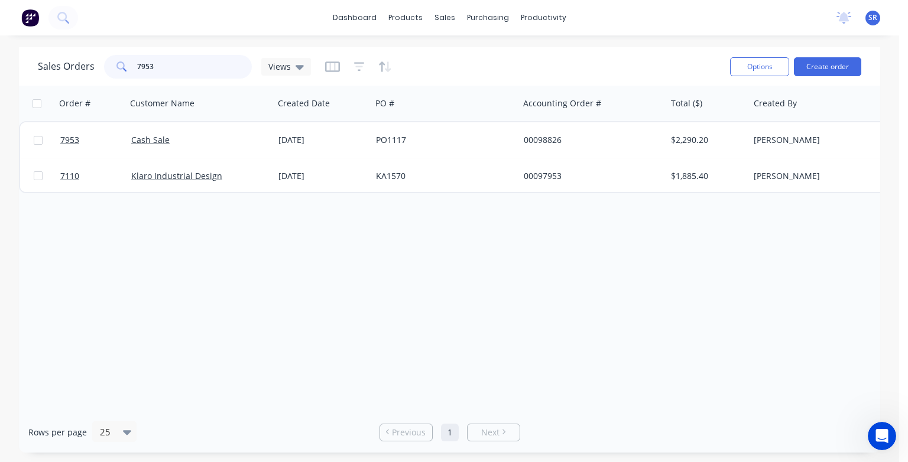
click at [152, 66] on input "7953" at bounding box center [194, 67] width 115 height 24
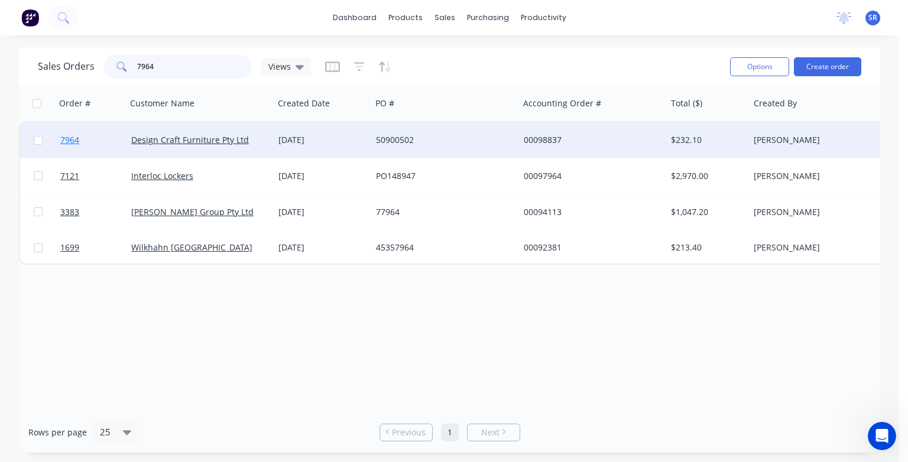
type input "7964"
click at [72, 143] on span "7964" at bounding box center [69, 140] width 19 height 12
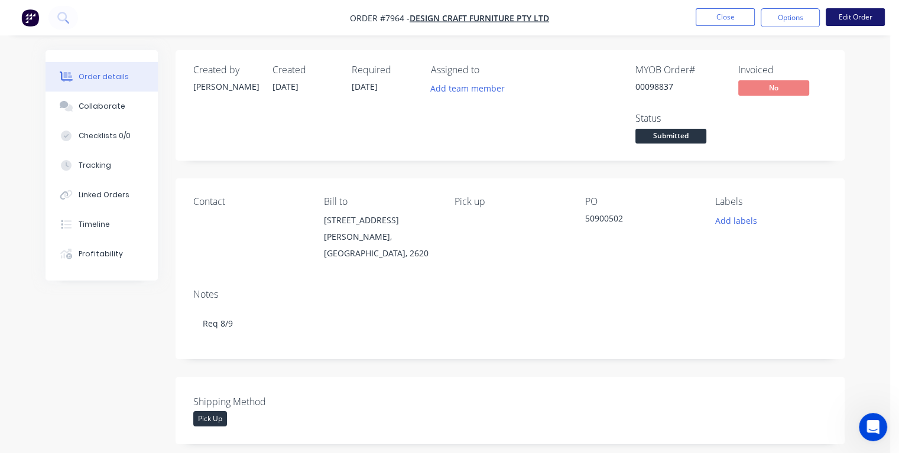
click at [851, 15] on button "Edit Order" at bounding box center [854, 17] width 59 height 18
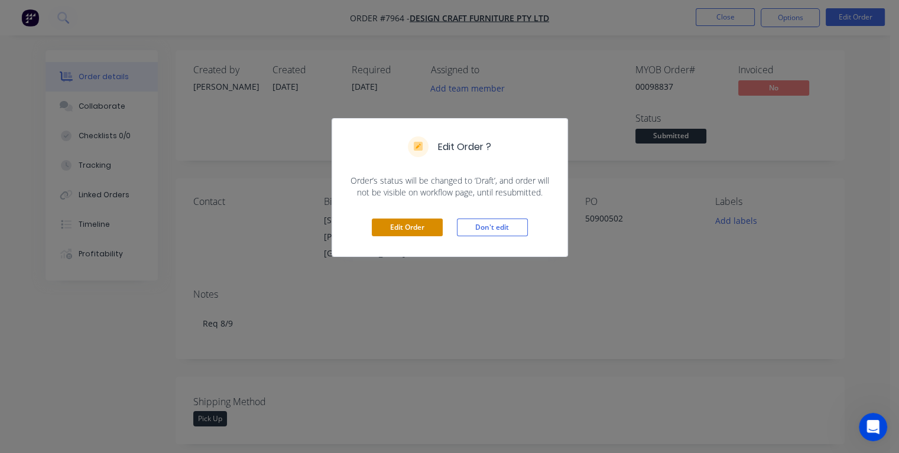
click at [393, 227] on button "Edit Order" at bounding box center [407, 228] width 71 height 18
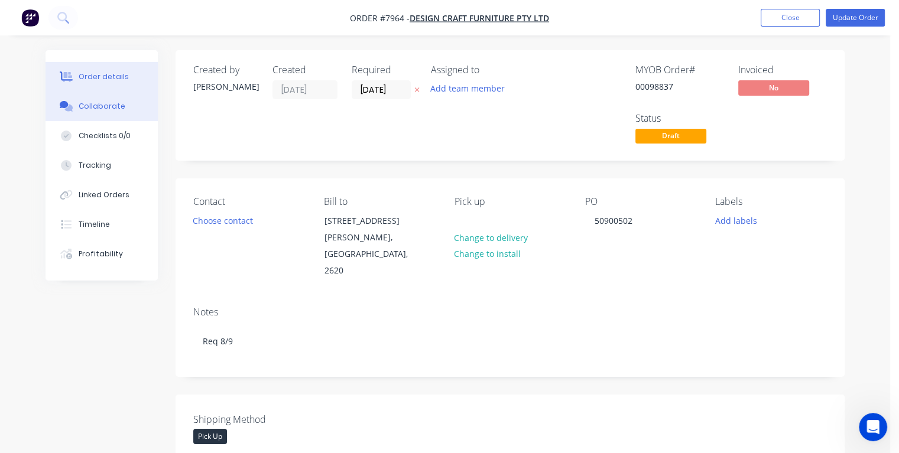
click at [114, 115] on button "Collaborate" at bounding box center [101, 107] width 112 height 30
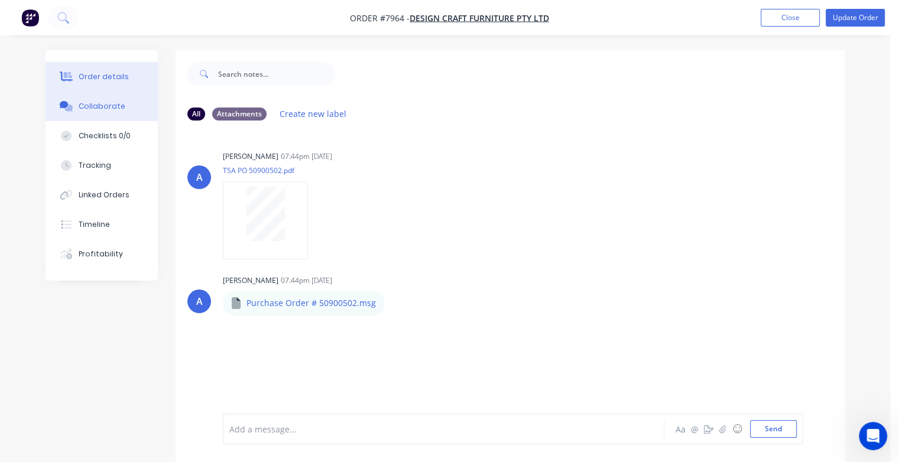
click at [118, 77] on div "Order details" at bounding box center [104, 76] width 50 height 11
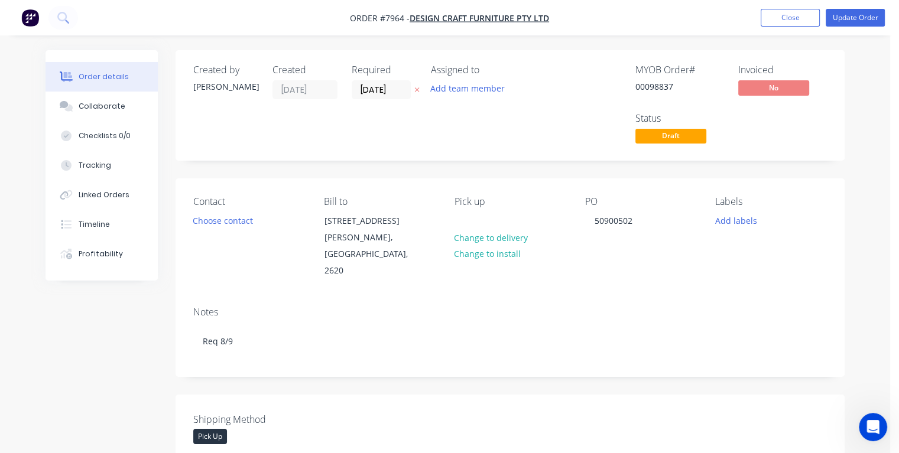
drag, startPoint x: 394, startPoint y: 86, endPoint x: 350, endPoint y: 90, distance: 43.3
click at [350, 90] on div "Created by [PERSON_NAME] Created [DATE] Required [DATE] Assigned to Add team me…" at bounding box center [371, 105] width 356 height 82
type input "[DATE]"
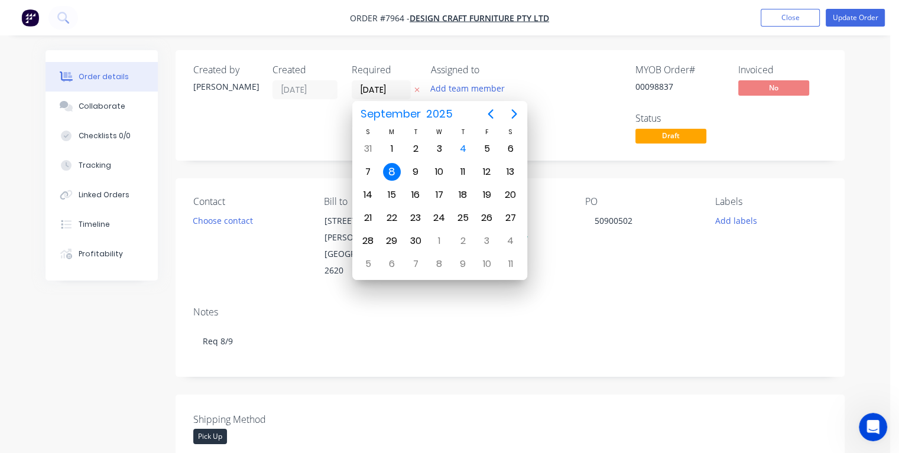
click at [392, 173] on div "8" at bounding box center [392, 172] width 18 height 18
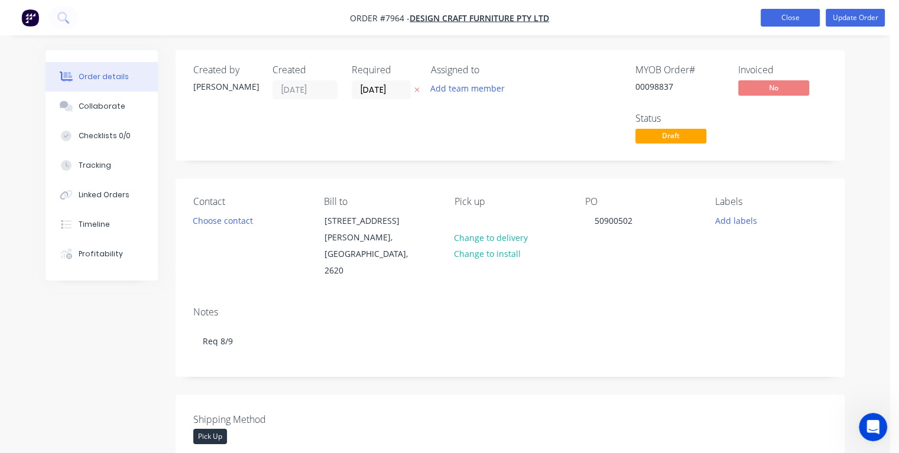
click at [797, 18] on button "Close" at bounding box center [789, 18] width 59 height 18
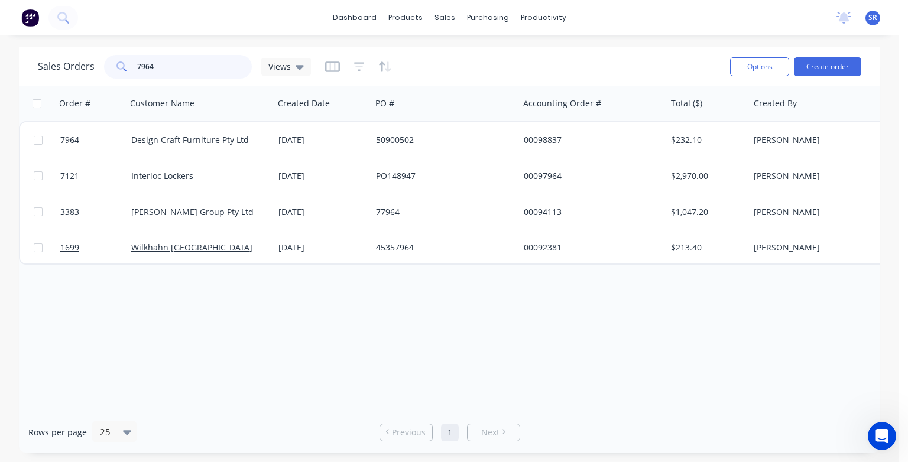
click at [167, 67] on input "7964" at bounding box center [194, 67] width 115 height 24
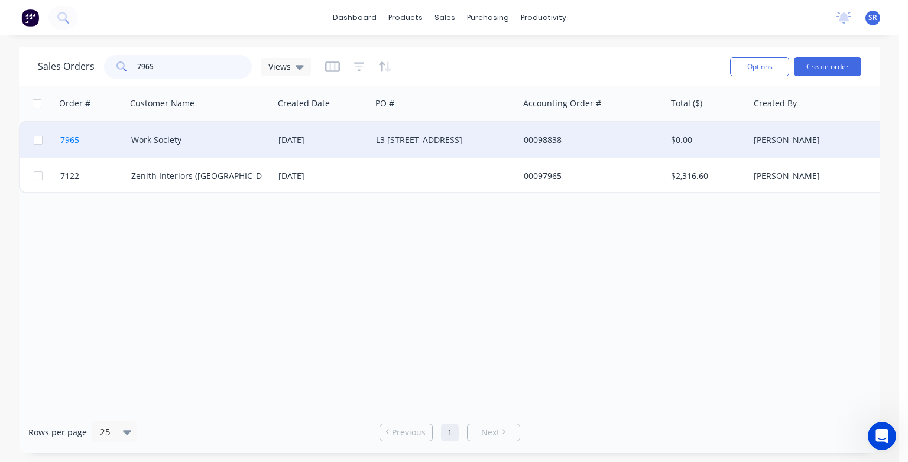
type input "7965"
click at [74, 140] on span "7965" at bounding box center [69, 140] width 19 height 12
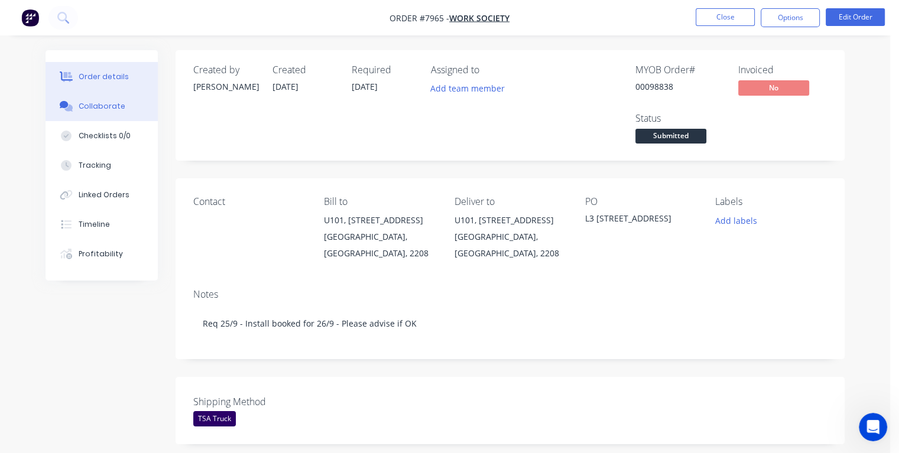
click at [97, 106] on div "Collaborate" at bounding box center [102, 106] width 47 height 11
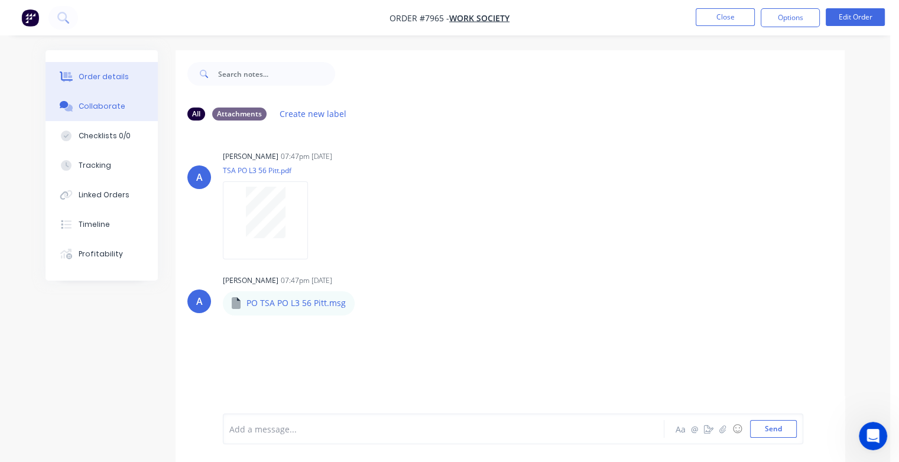
click at [119, 80] on div "Order details" at bounding box center [104, 76] width 50 height 11
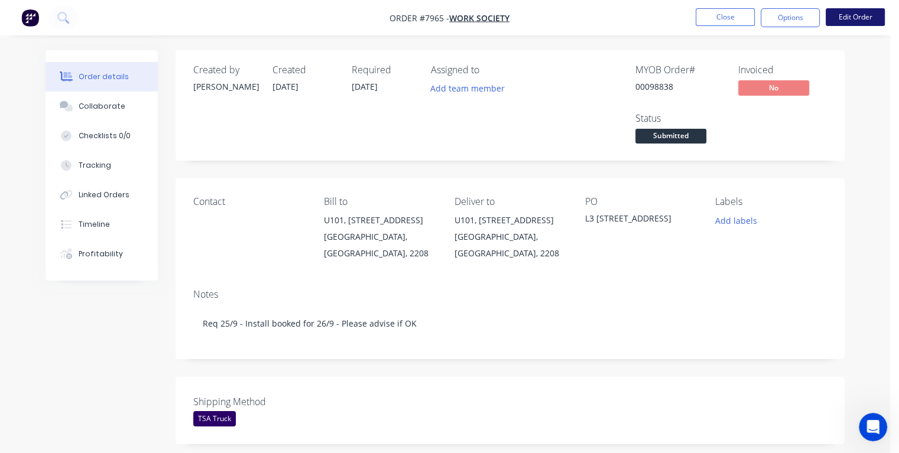
click at [849, 19] on button "Edit Order" at bounding box center [854, 17] width 59 height 18
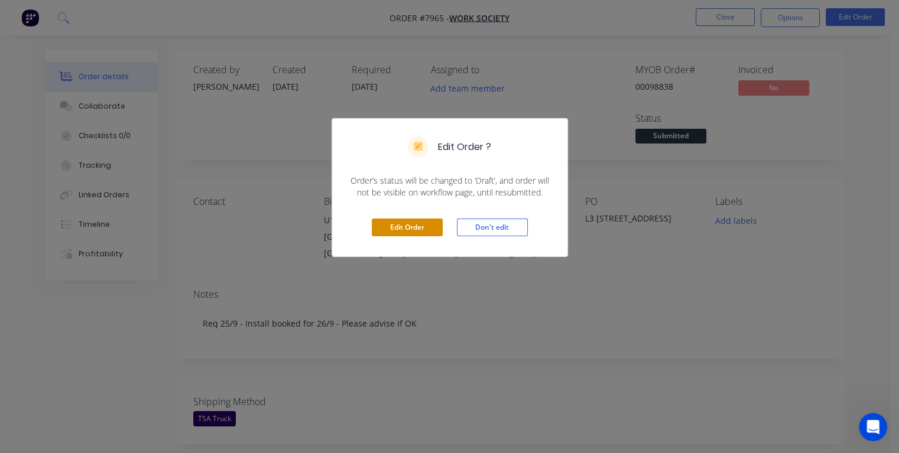
click at [407, 227] on button "Edit Order" at bounding box center [407, 228] width 71 height 18
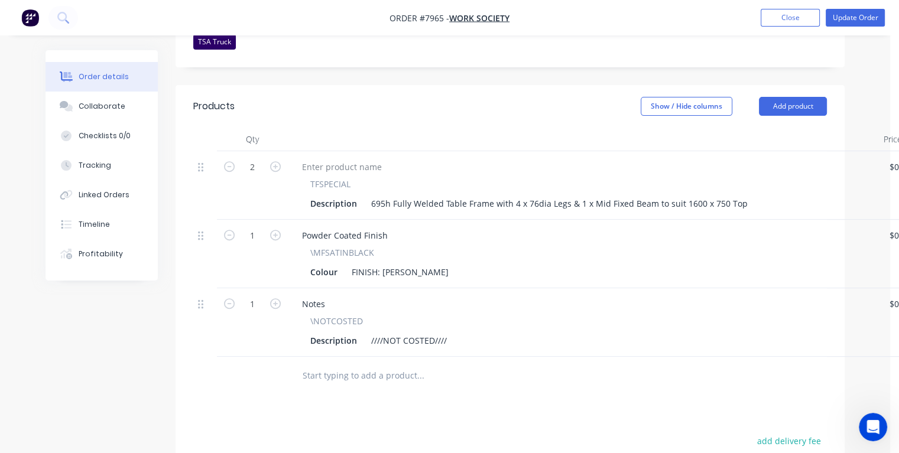
scroll to position [414, 0]
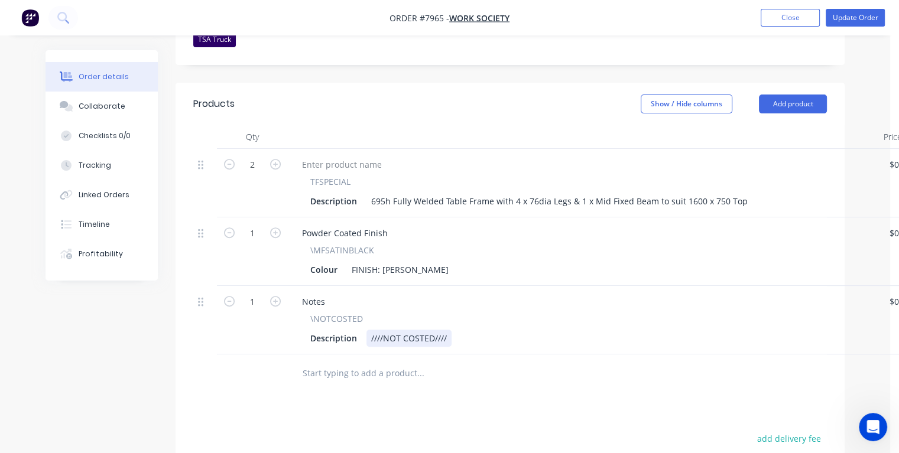
click at [453, 330] on div "Description ////NOT COSTED////" at bounding box center [580, 338] width 551 height 17
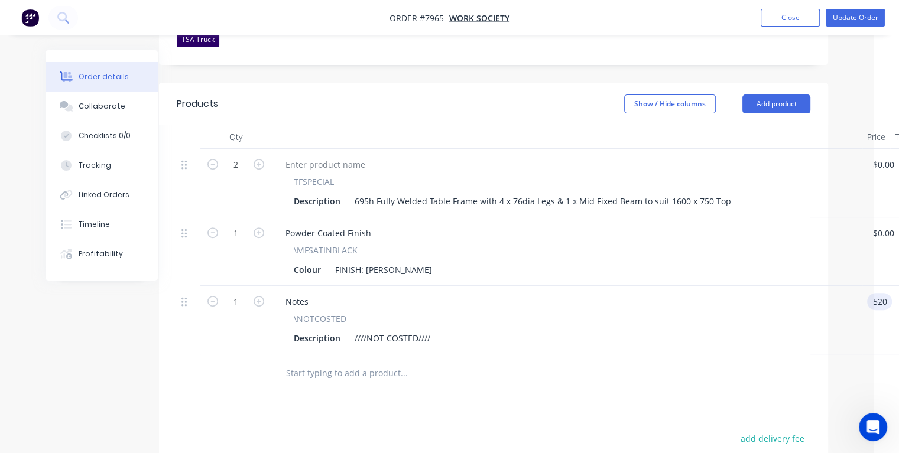
type input "$520.00"
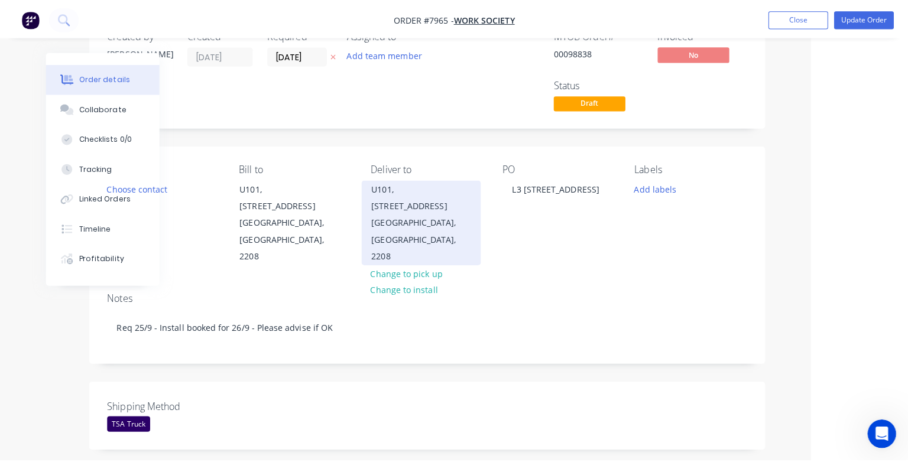
scroll to position [0, 87]
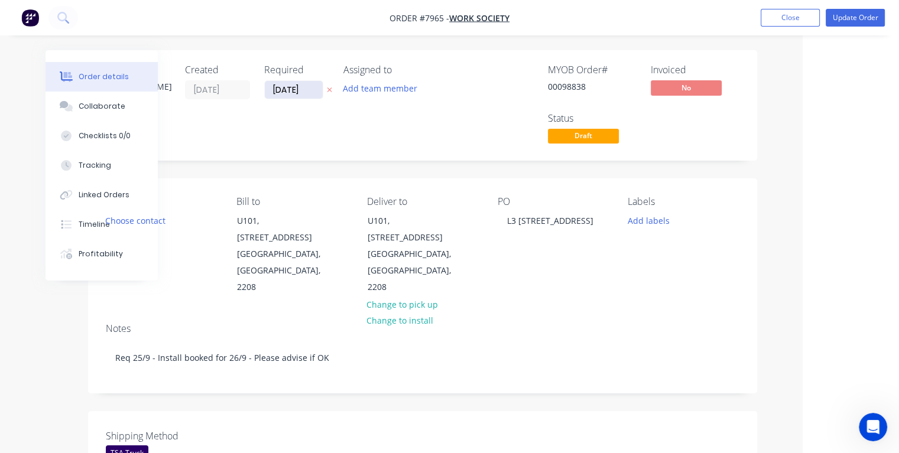
type input "$520.00"
drag, startPoint x: 311, startPoint y: 89, endPoint x: 268, endPoint y: 94, distance: 44.0
click at [267, 92] on input "[DATE]" at bounding box center [294, 90] width 58 height 18
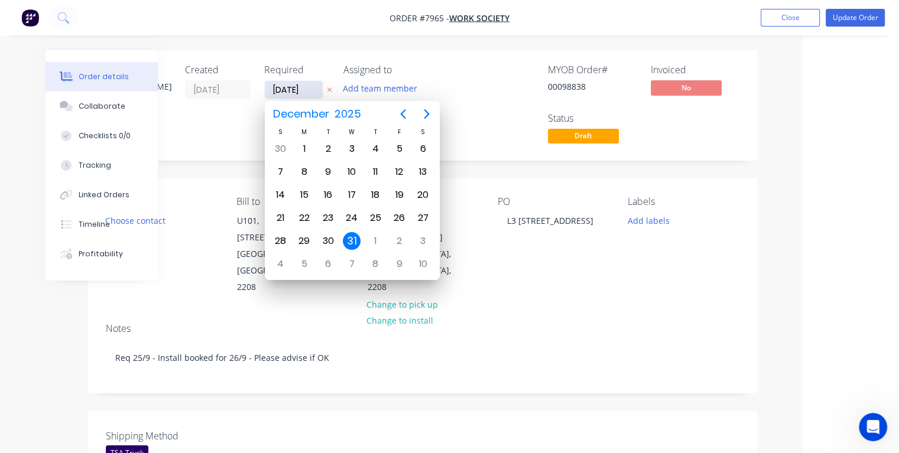
type input "[DATE]"
click at [305, 219] on div "22" at bounding box center [304, 218] width 18 height 18
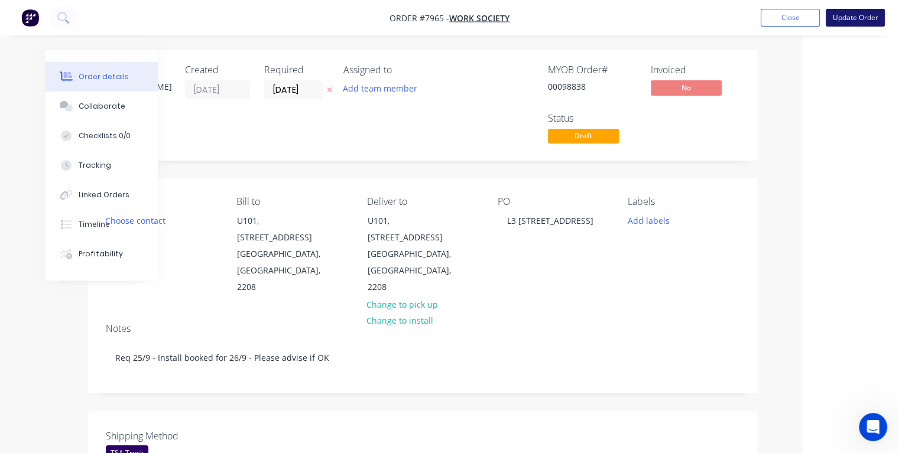
click at [837, 19] on button "Update Order" at bounding box center [854, 18] width 59 height 18
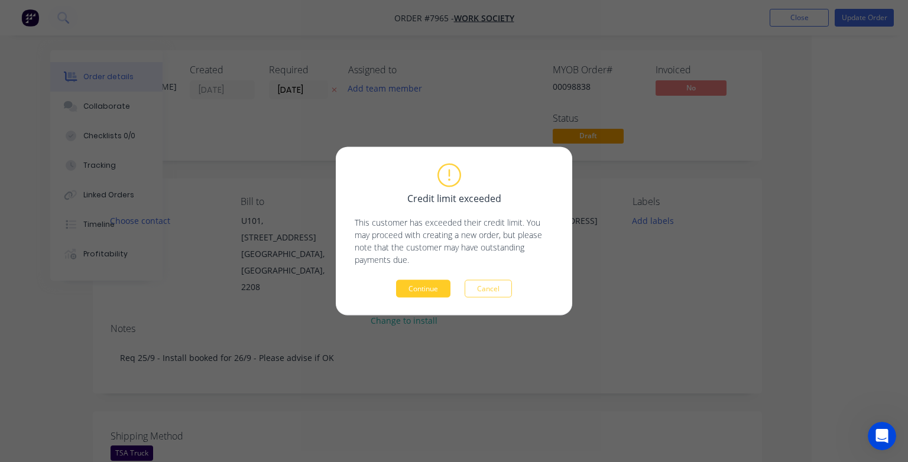
click at [435, 288] on button "Continue" at bounding box center [423, 289] width 54 height 18
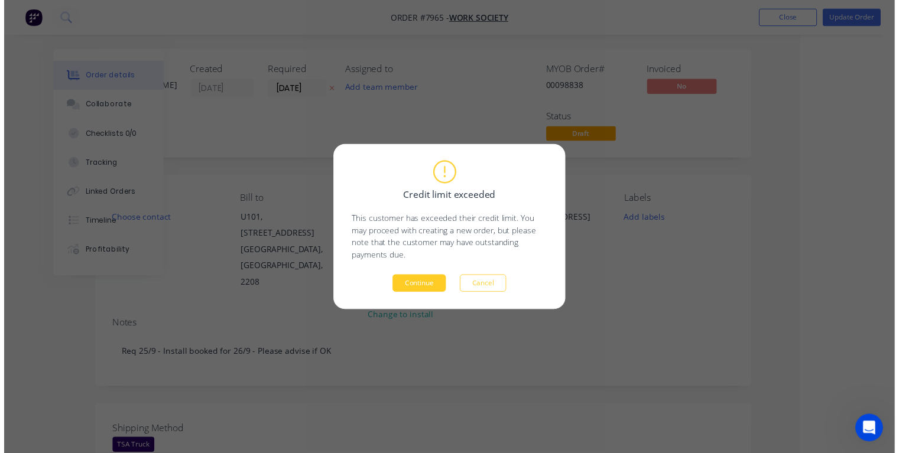
scroll to position [0, 64]
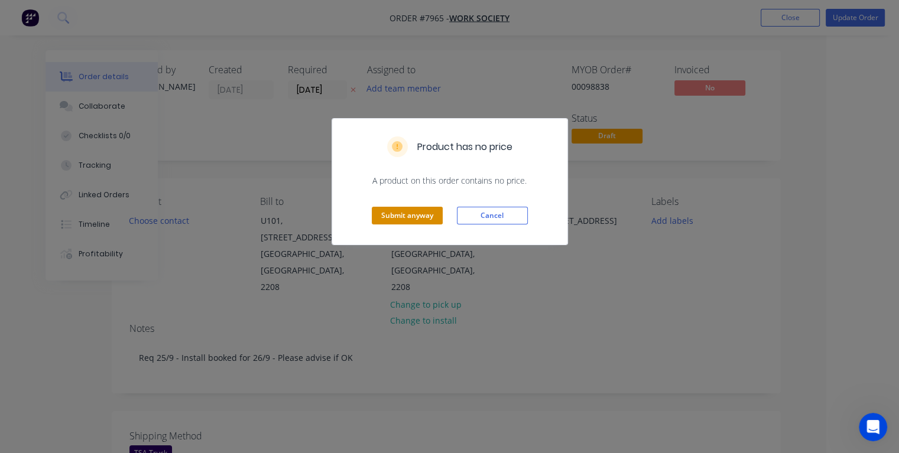
click at [417, 216] on button "Submit anyway" at bounding box center [407, 216] width 71 height 18
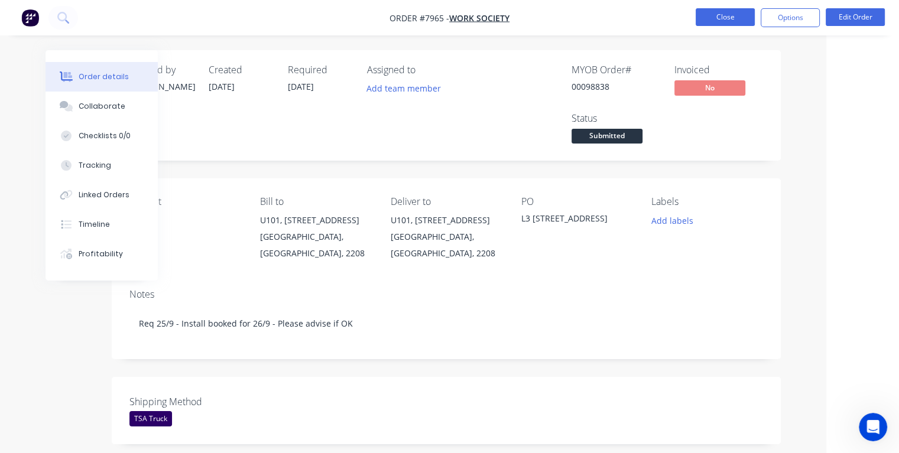
click at [744, 18] on button "Close" at bounding box center [724, 17] width 59 height 18
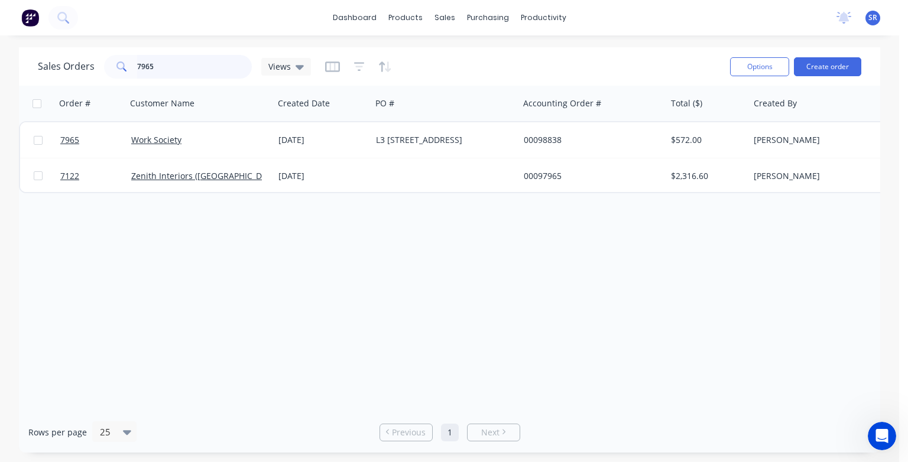
click at [210, 69] on input "7965" at bounding box center [194, 67] width 115 height 24
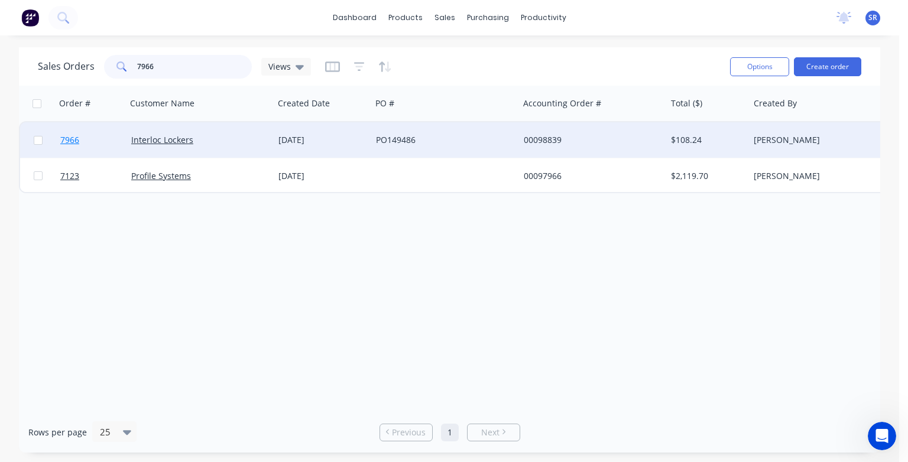
type input "7966"
click at [71, 140] on span "7966" at bounding box center [69, 140] width 19 height 12
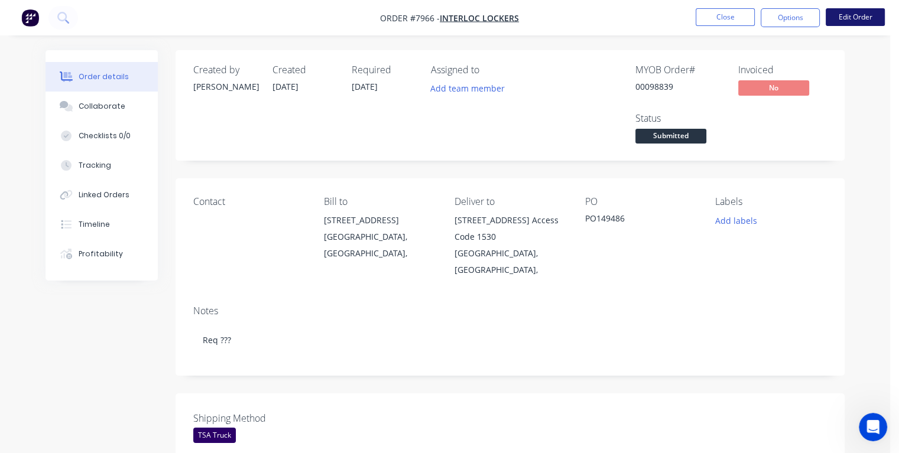
click at [863, 18] on button "Edit Order" at bounding box center [854, 17] width 59 height 18
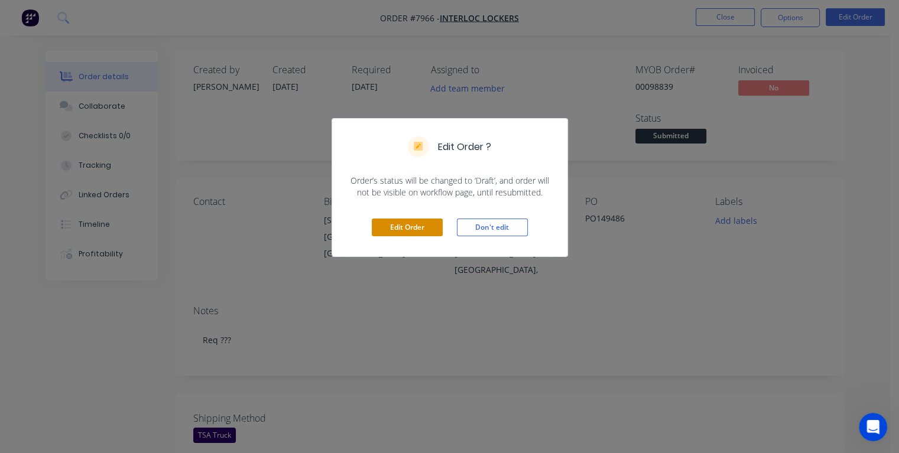
click at [423, 225] on button "Edit Order" at bounding box center [407, 228] width 71 height 18
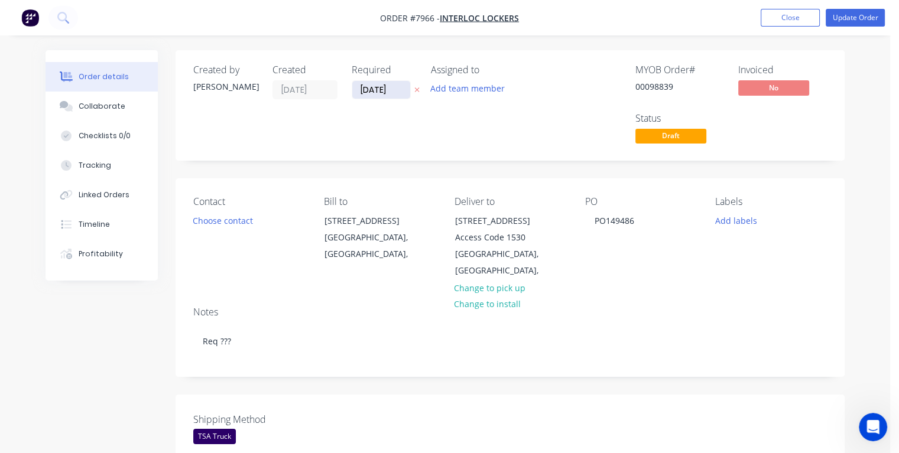
drag, startPoint x: 395, startPoint y: 89, endPoint x: 357, endPoint y: 90, distance: 37.2
click at [357, 90] on input "[DATE]" at bounding box center [381, 90] width 58 height 18
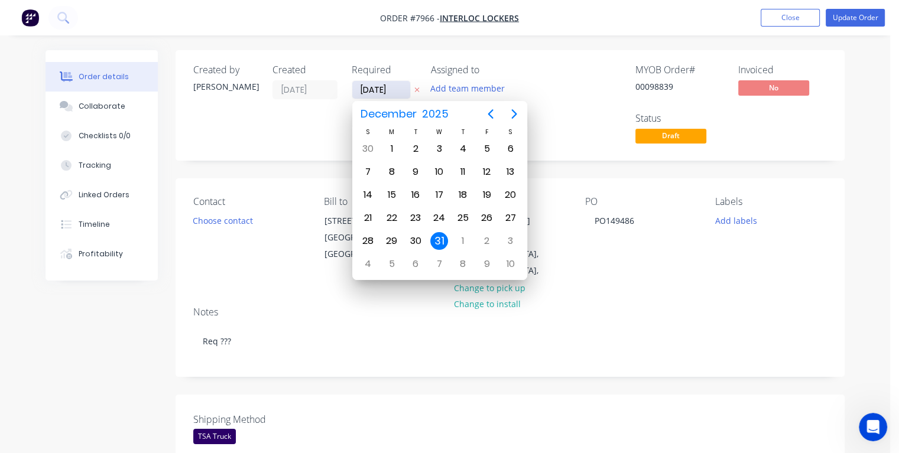
type input "[DATE]"
click at [418, 170] on div "9" at bounding box center [416, 172] width 18 height 18
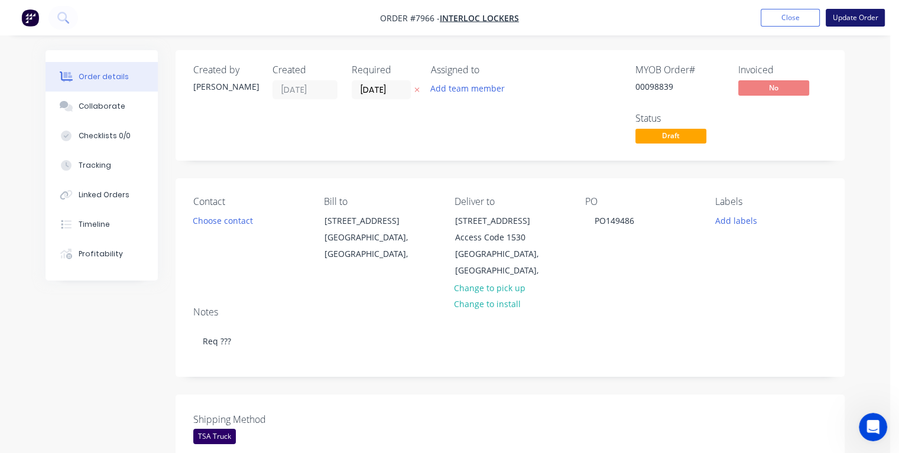
click at [845, 20] on button "Update Order" at bounding box center [854, 18] width 59 height 18
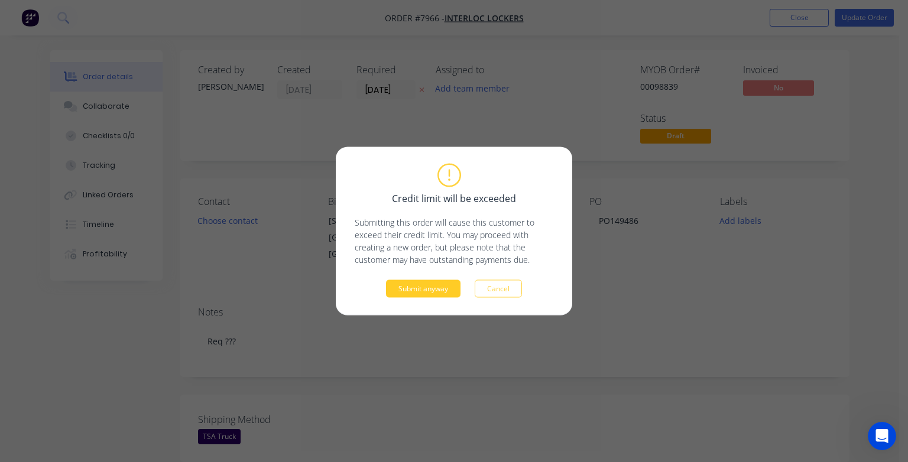
click at [435, 292] on button "Submit anyway" at bounding box center [423, 289] width 74 height 18
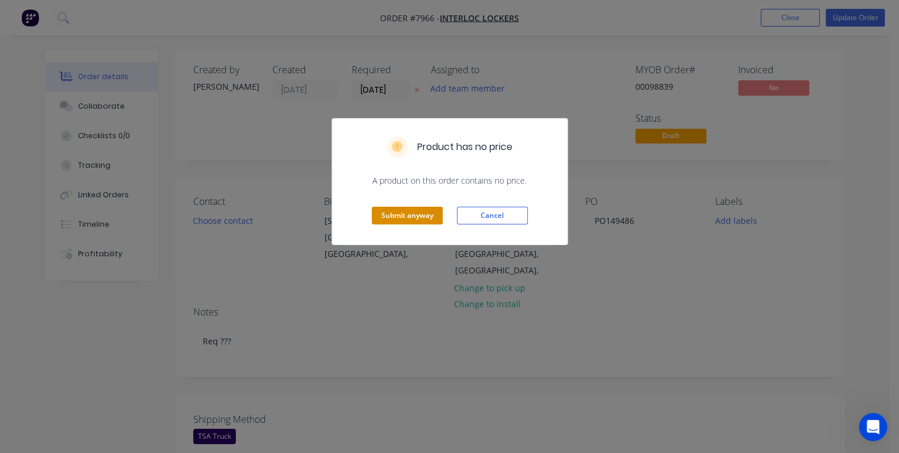
click at [419, 216] on button "Submit anyway" at bounding box center [407, 216] width 71 height 18
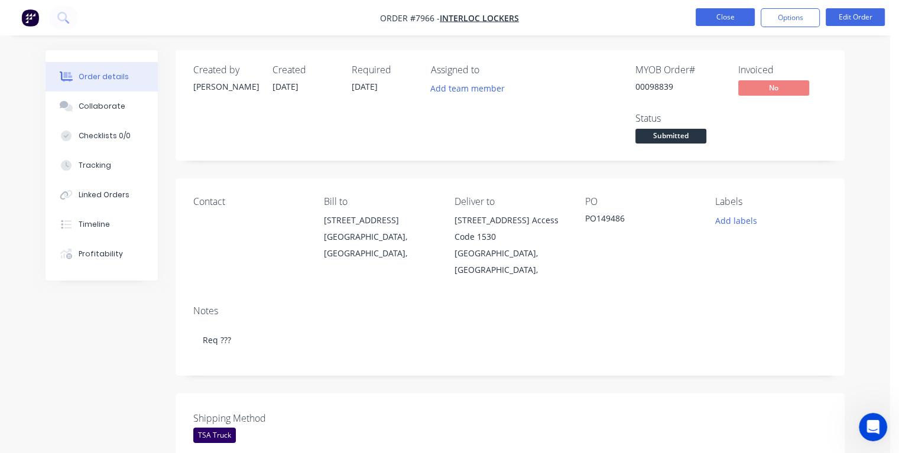
click at [720, 15] on button "Close" at bounding box center [724, 17] width 59 height 18
